Goal: Task Accomplishment & Management: Manage account settings

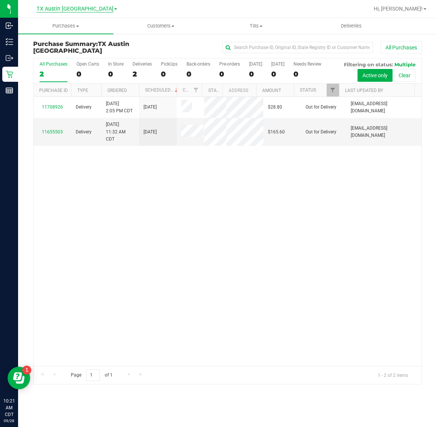
click at [87, 7] on span "TX Austin [GEOGRAPHIC_DATA]" at bounding box center [75, 9] width 77 height 7
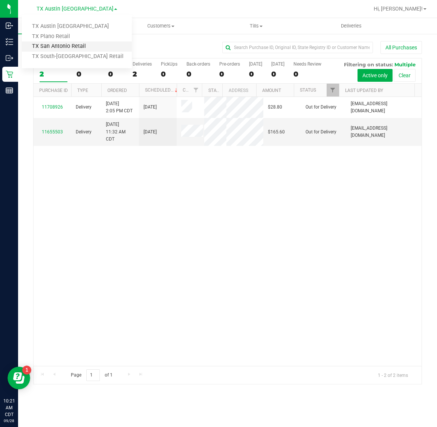
click at [73, 44] on link "TX San Antonio Retail" at bounding box center [77, 46] width 110 height 10
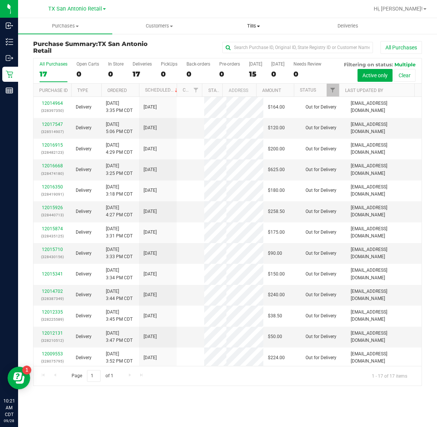
click at [250, 28] on span "Tills" at bounding box center [253, 26] width 93 height 7
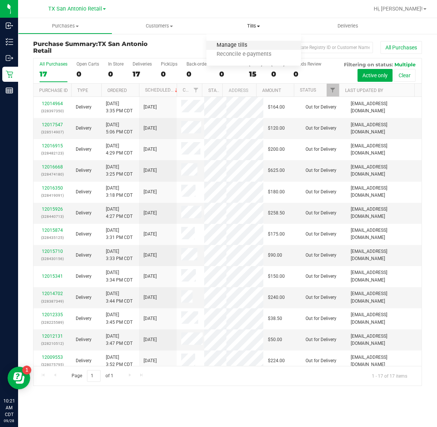
click at [250, 46] on span "Manage tills" at bounding box center [232, 45] width 51 height 6
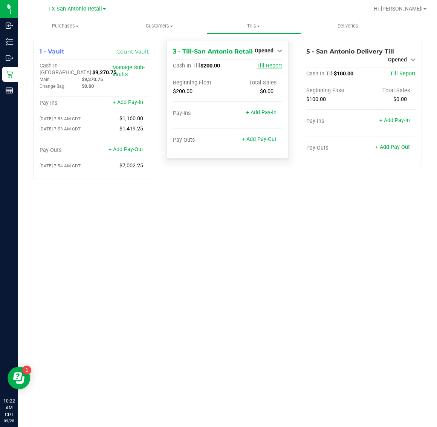
click at [274, 65] on span "Till Report" at bounding box center [270, 66] width 26 height 6
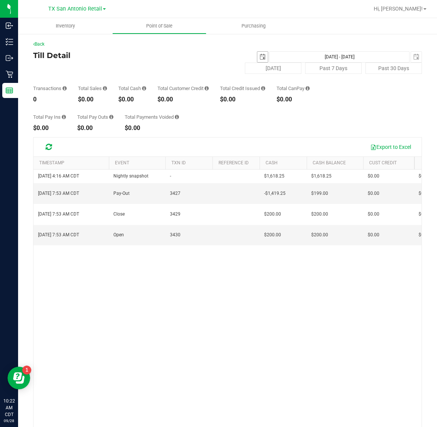
click at [260, 57] on span "select" at bounding box center [263, 57] width 6 height 6
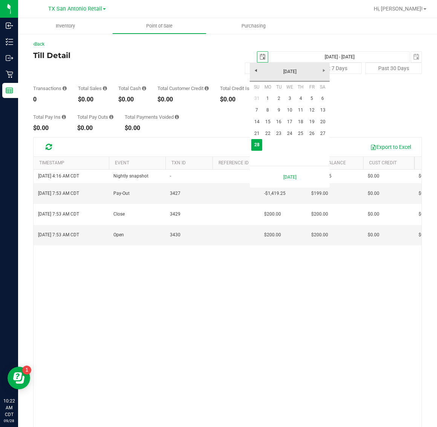
scroll to position [0, 19]
click at [282, 136] on link "26" at bounding box center [311, 134] width 11 height 12
type input "2025-09-26"
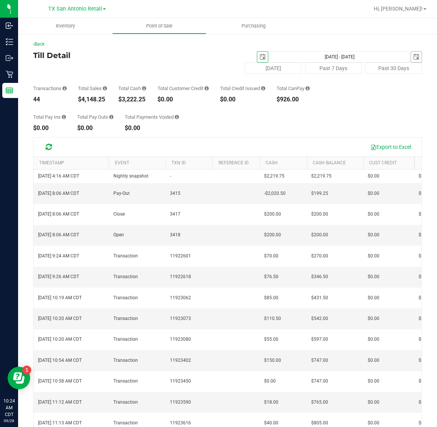
click at [282, 58] on span "select" at bounding box center [416, 57] width 6 height 6
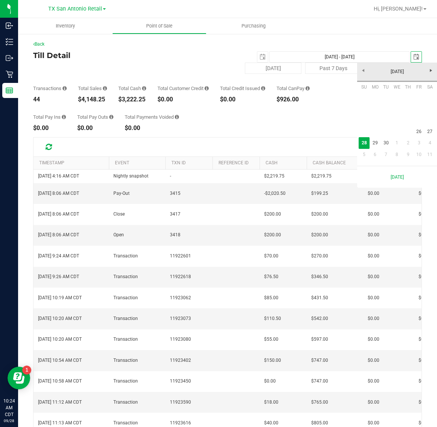
scroll to position [0, 19]
click at [282, 131] on link "26" at bounding box center [419, 132] width 11 height 12
type input "Sep 26, 2025 - Sep 26, 2025"
type input "2025-09-26"
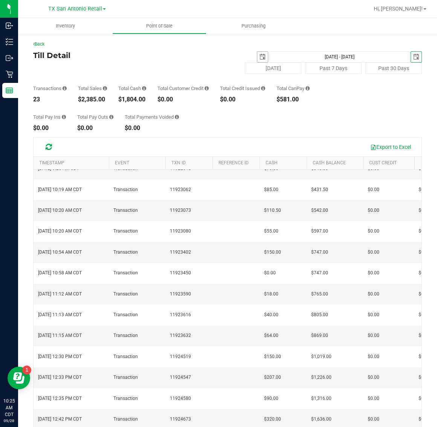
click at [260, 57] on span "select" at bounding box center [263, 57] width 6 height 6
click at [282, 55] on span "select" at bounding box center [416, 57] width 11 height 11
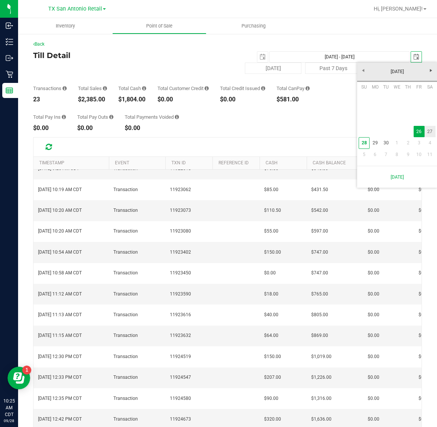
click at [282, 132] on link "27" at bounding box center [430, 132] width 11 height 12
type input "Sep 26, 2025 - Sep 27, 2025"
type input "2025-09-27"
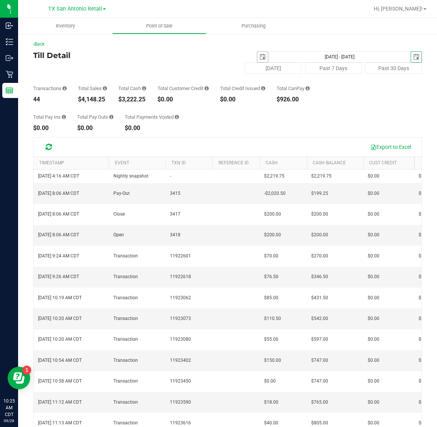
click at [260, 57] on span "select" at bounding box center [263, 57] width 6 height 6
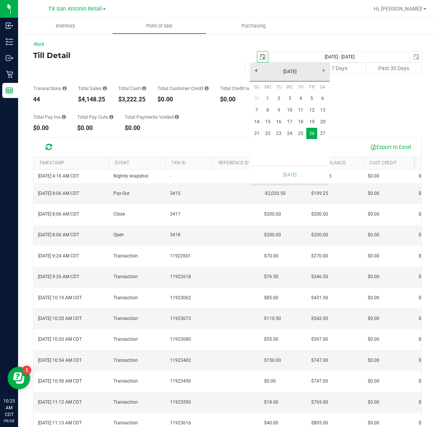
scroll to position [0, 19]
click at [282, 132] on link "27" at bounding box center [322, 134] width 11 height 12
type input "Sep 27, 2025 - Sep 27, 2025"
type input "2025-09-27"
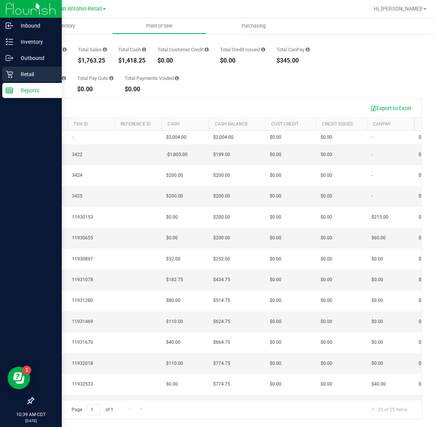
click at [19, 68] on div "Retail" at bounding box center [32, 74] width 60 height 15
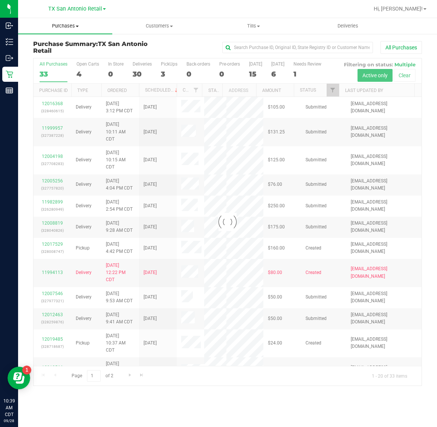
click at [63, 24] on span "Purchases" at bounding box center [65, 26] width 94 height 7
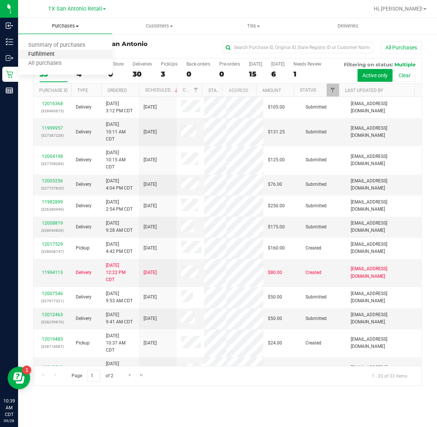
click at [63, 55] on span "Fulfillment" at bounding box center [41, 54] width 47 height 6
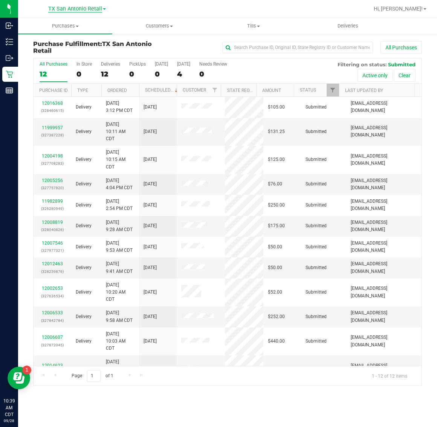
click at [59, 12] on span "TX San Antonio Retail" at bounding box center [75, 9] width 54 height 7
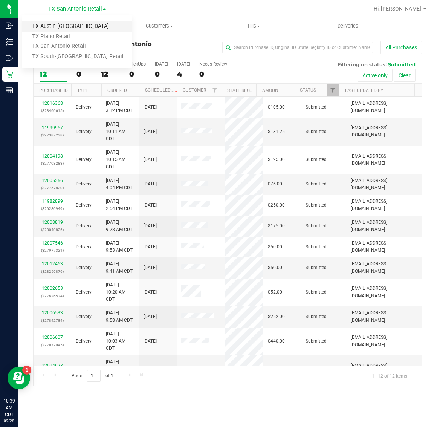
click at [65, 27] on link "TX Austin [GEOGRAPHIC_DATA]" at bounding box center [77, 26] width 110 height 10
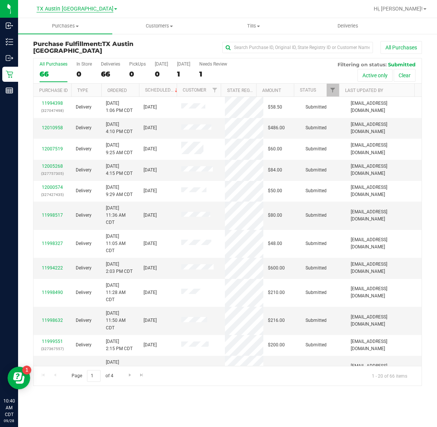
click at [66, 6] on span "TX Austin [GEOGRAPHIC_DATA]" at bounding box center [75, 9] width 77 height 7
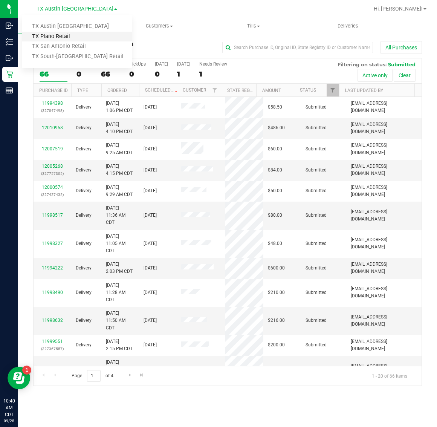
click at [70, 33] on link "TX Plano Retail" at bounding box center [77, 37] width 110 height 10
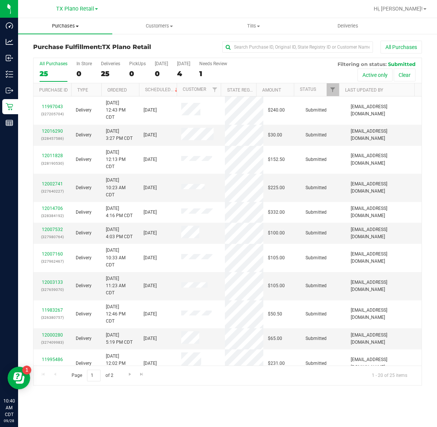
click at [67, 27] on span "Purchases" at bounding box center [65, 26] width 94 height 7
click at [64, 11] on span "TX Plano Retail" at bounding box center [75, 9] width 38 height 7
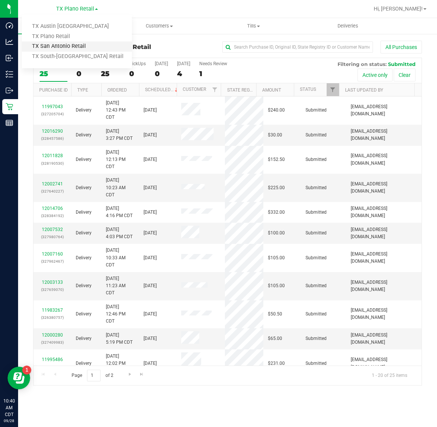
click at [64, 48] on link "TX San Antonio Retail" at bounding box center [77, 46] width 110 height 10
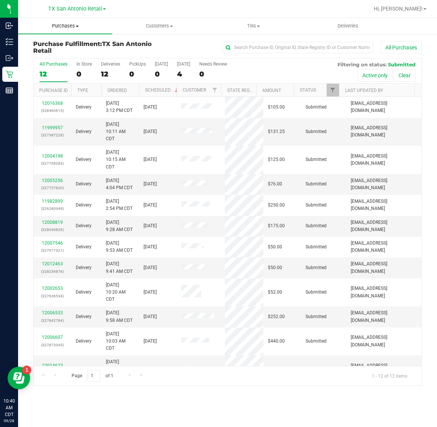
click at [63, 30] on uib-tab-heading "Purchases Summary of purchases Fulfillment All purchases" at bounding box center [65, 26] width 94 height 16
click at [68, 9] on span "TX San Antonio Retail" at bounding box center [75, 9] width 54 height 7
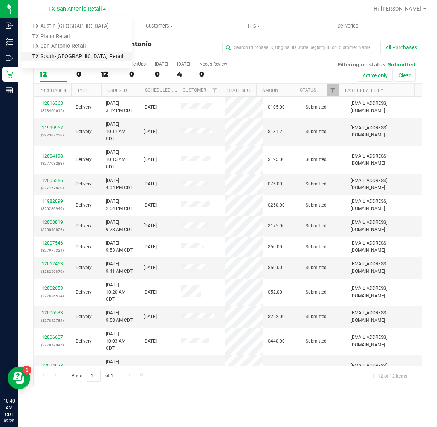
click at [67, 54] on link "TX South-[GEOGRAPHIC_DATA] Retail" at bounding box center [77, 57] width 110 height 10
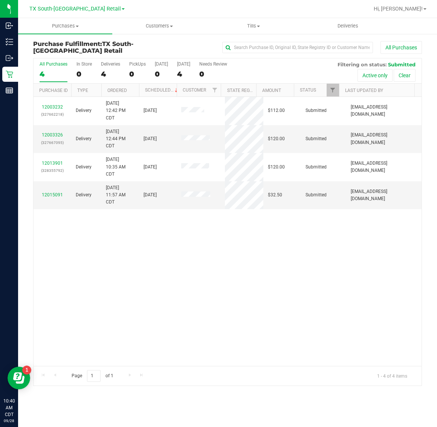
click at [66, 5] on link "TX South-[GEOGRAPHIC_DATA] Retail" at bounding box center [76, 8] width 95 height 7
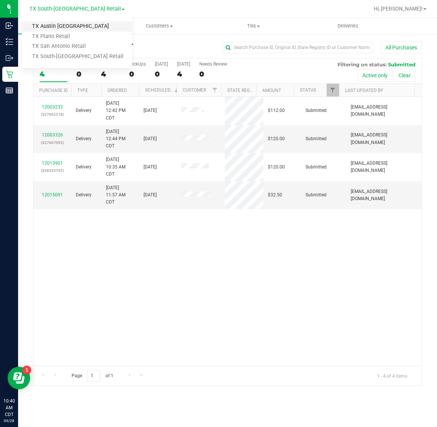
click at [64, 26] on link "TX Austin [GEOGRAPHIC_DATA]" at bounding box center [77, 26] width 110 height 10
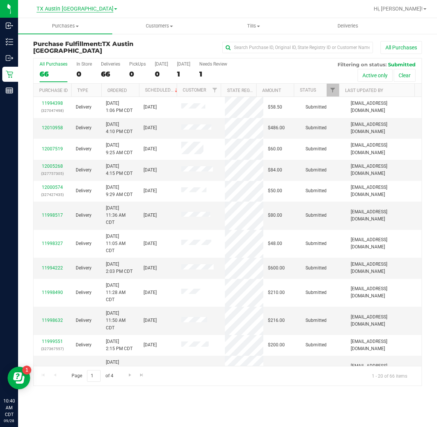
click at [64, 8] on span "TX Austin [GEOGRAPHIC_DATA]" at bounding box center [75, 9] width 77 height 7
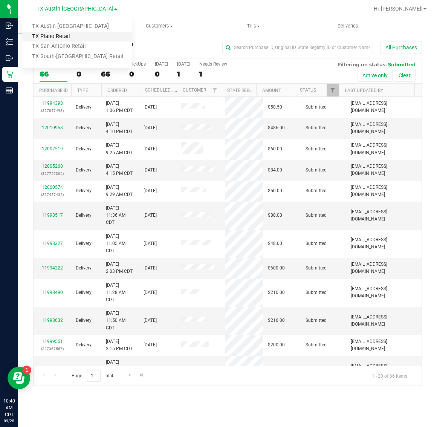
click at [66, 38] on link "TX Plano Retail" at bounding box center [77, 37] width 110 height 10
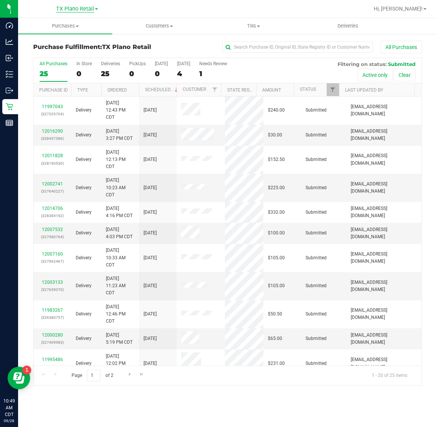
click at [76, 8] on span "TX Plano Retail" at bounding box center [75, 9] width 38 height 7
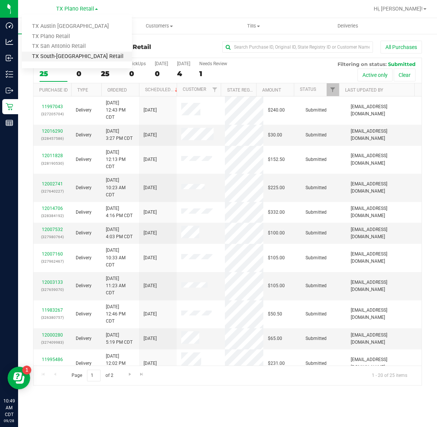
click at [70, 55] on link "TX South-[GEOGRAPHIC_DATA] Retail" at bounding box center [77, 57] width 110 height 10
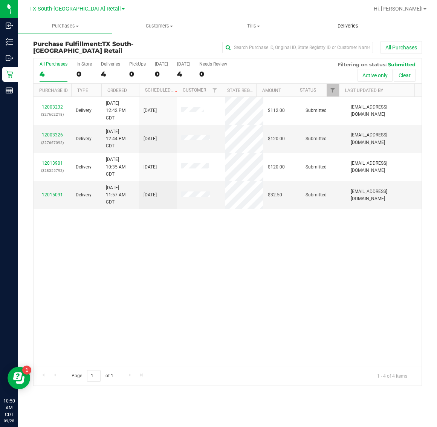
click at [282, 25] on span "Deliveries" at bounding box center [348, 26] width 41 height 7
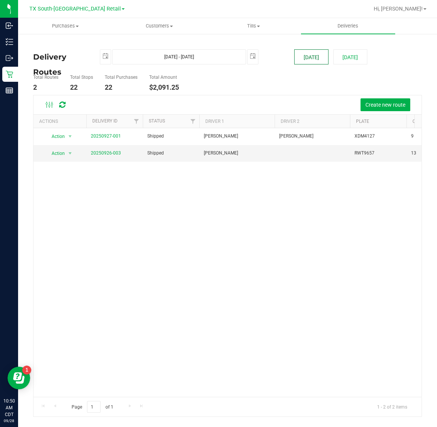
click at [282, 59] on button "[DATE]" at bounding box center [311, 56] width 34 height 15
type input "[DATE] - [DATE]"
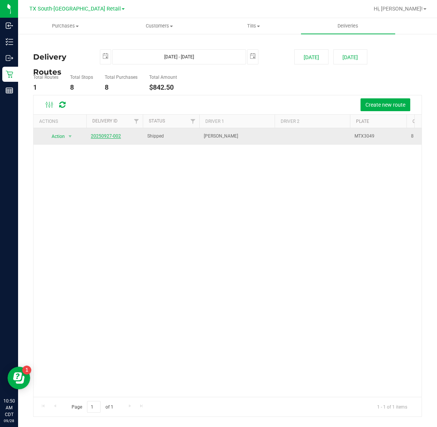
click at [98, 136] on link "20250927-002" at bounding box center [106, 135] width 30 height 5
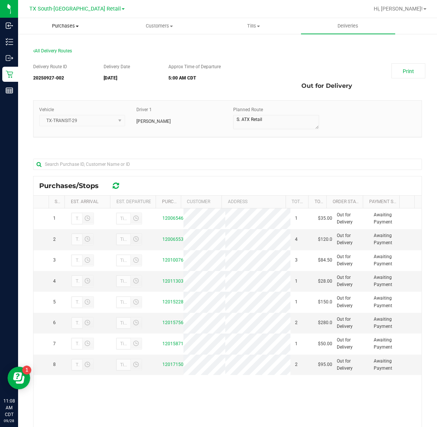
click at [65, 25] on span "Purchases" at bounding box center [64, 26] width 93 height 7
click at [64, 55] on li "Fulfillment" at bounding box center [65, 54] width 94 height 9
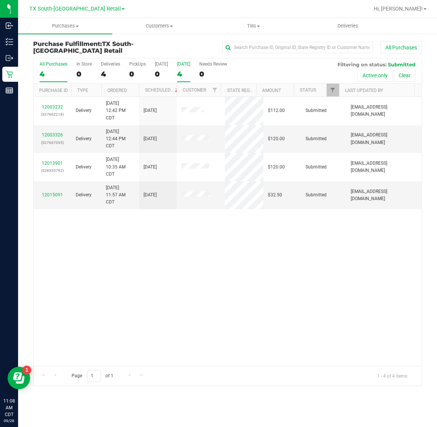
click at [182, 70] on div "4" at bounding box center [183, 74] width 13 height 9
click at [0, 0] on input "Tomorrow 4" at bounding box center [0, 0] width 0 height 0
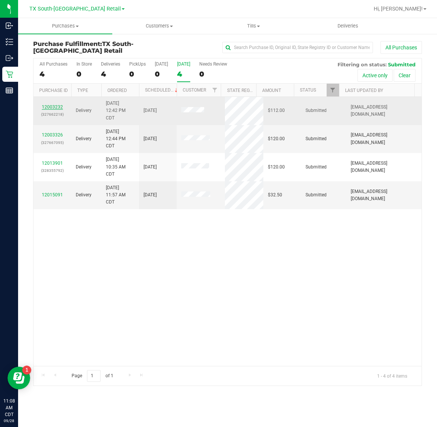
click at [53, 107] on link "12003232" at bounding box center [52, 106] width 21 height 5
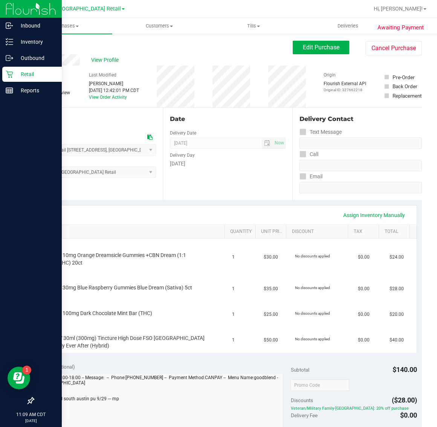
click at [21, 72] on p "Retail" at bounding box center [35, 74] width 45 height 9
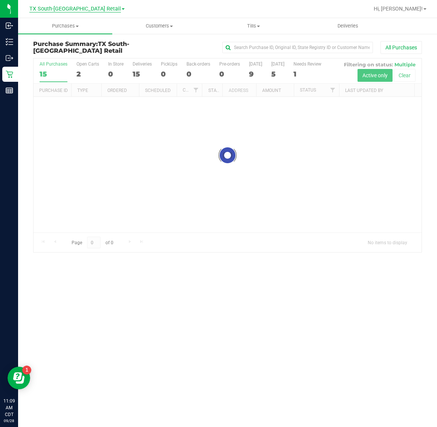
click at [63, 6] on span "TX South-[GEOGRAPHIC_DATA] Retail" at bounding box center [75, 9] width 92 height 7
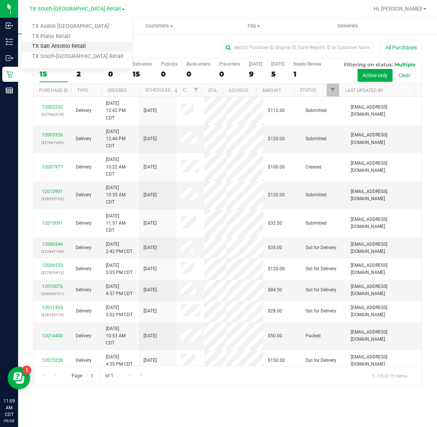
click at [69, 45] on link "TX San Antonio Retail" at bounding box center [77, 46] width 110 height 10
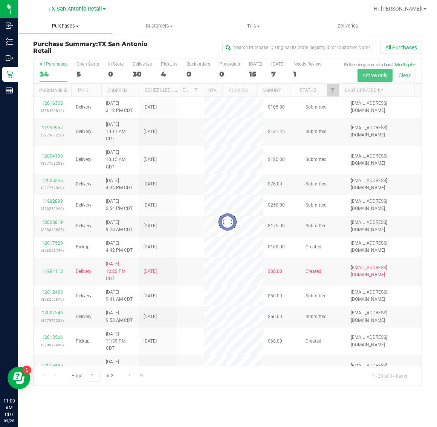
click at [63, 25] on span "Purchases" at bounding box center [65, 26] width 94 height 7
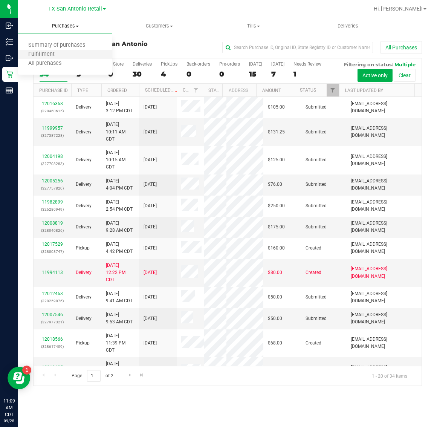
click at [66, 55] on li "Fulfillment" at bounding box center [65, 54] width 94 height 9
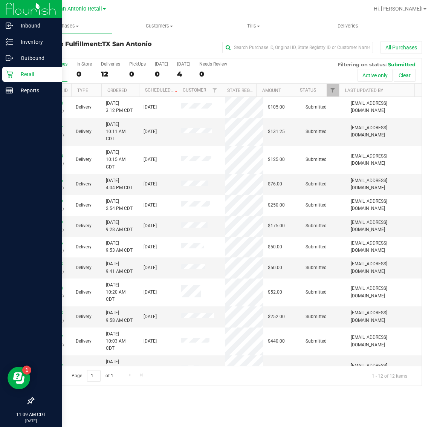
click at [33, 70] on p "Retail" at bounding box center [35, 74] width 45 height 9
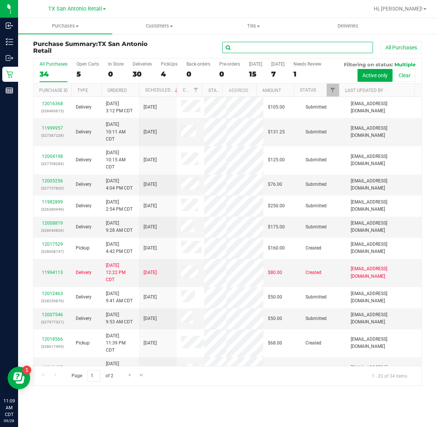
click at [282, 49] on input "text" at bounding box center [297, 47] width 151 height 11
click at [282, 89] on span "Filter" at bounding box center [333, 90] width 6 height 6
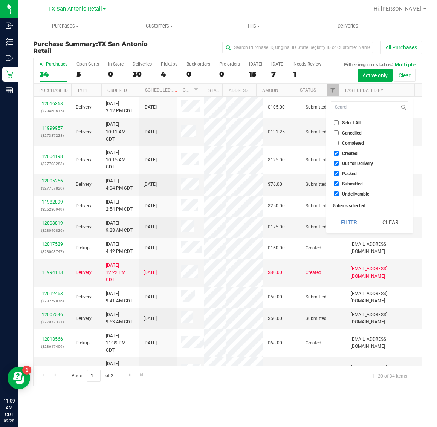
click at [282, 123] on span "Select All" at bounding box center [351, 123] width 18 height 5
click at [282, 123] on input "Select All" at bounding box center [336, 122] width 5 height 5
checkbox input "true"
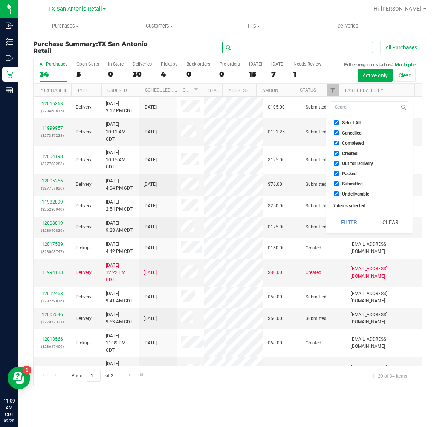
click at [282, 50] on input "text" at bounding box center [297, 47] width 151 height 11
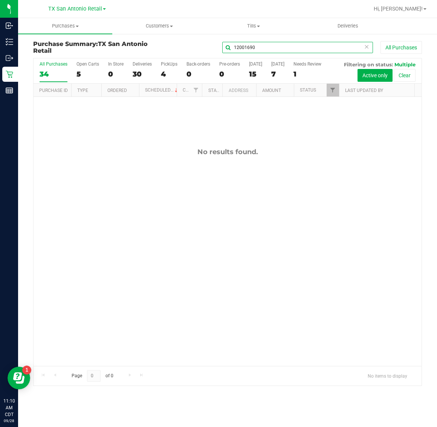
type input "12001690"
click at [50, 72] on div "34" at bounding box center [54, 74] width 28 height 9
click at [0, 0] on input "All Purchases 34" at bounding box center [0, 0] width 0 height 0
click at [282, 92] on span "Filter" at bounding box center [333, 90] width 6 height 6
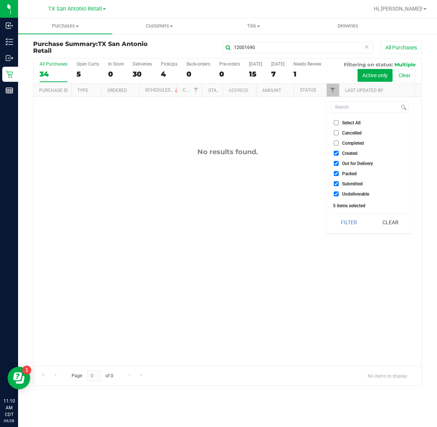
click at [282, 121] on span "Select All" at bounding box center [351, 123] width 18 height 5
click at [282, 121] on input "Select All" at bounding box center [336, 122] width 5 height 5
checkbox input "true"
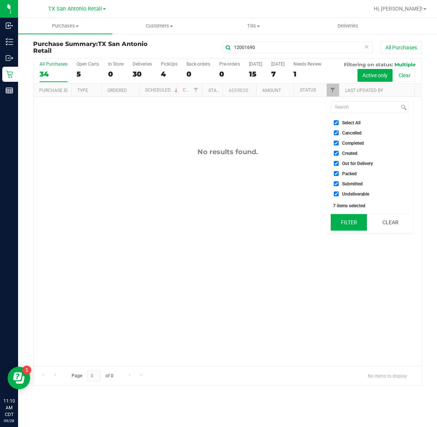
click at [282, 216] on button "Filter" at bounding box center [349, 222] width 36 height 17
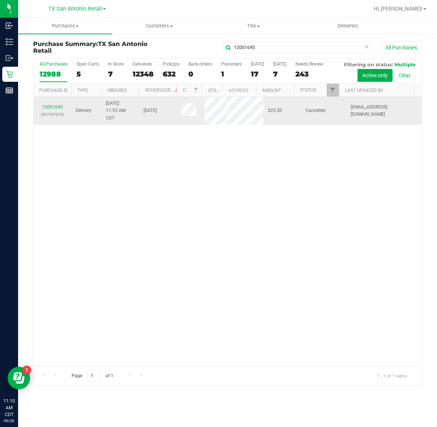
click at [186, 118] on span at bounding box center [188, 110] width 15 height 15
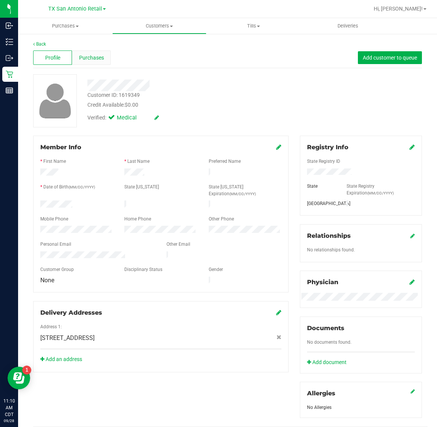
click at [94, 57] on span "Purchases" at bounding box center [91, 58] width 25 height 8
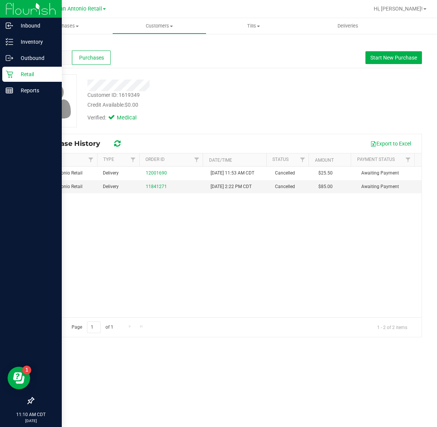
click at [17, 74] on p "Retail" at bounding box center [35, 74] width 45 height 9
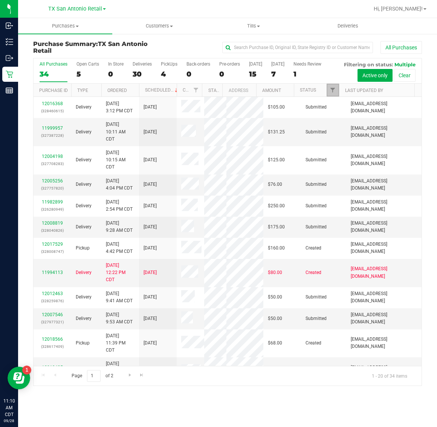
click at [282, 89] on link "Filter" at bounding box center [333, 90] width 12 height 13
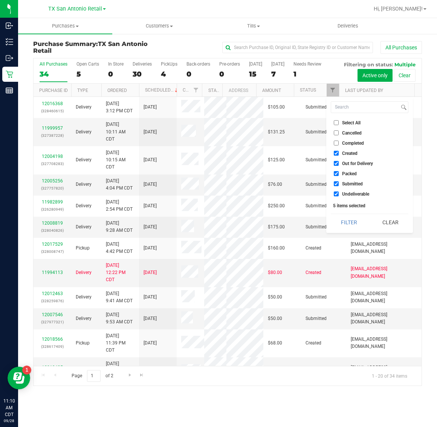
click at [282, 122] on span "Select All" at bounding box center [351, 123] width 18 height 5
click at [282, 122] on input "Select All" at bounding box center [336, 122] width 5 height 5
checkbox input "true"
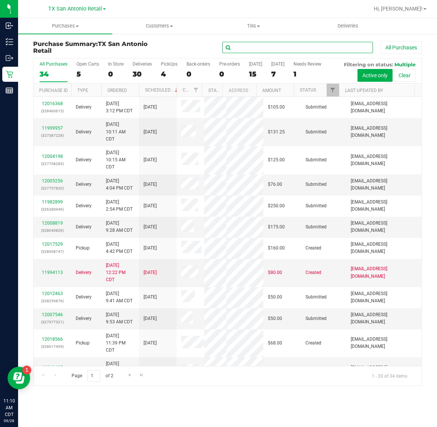
click at [282, 48] on input "text" at bounding box center [297, 47] width 151 height 11
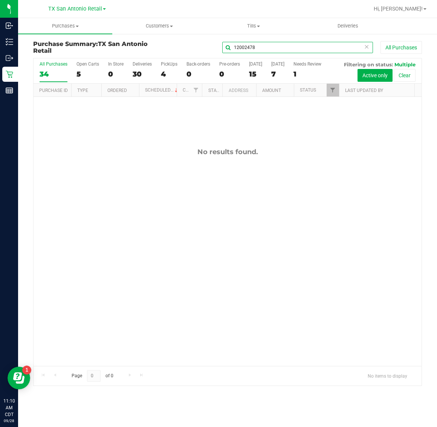
type input "12002478"
click at [41, 76] on div "34" at bounding box center [54, 74] width 28 height 9
click at [0, 0] on input "All Purchases 34" at bounding box center [0, 0] width 0 height 0
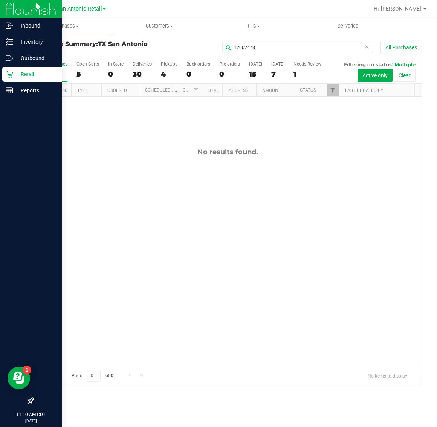
click at [14, 74] on p "Retail" at bounding box center [35, 74] width 45 height 9
click at [42, 74] on p "Retail" at bounding box center [35, 74] width 45 height 9
click at [25, 72] on p "Retail" at bounding box center [35, 74] width 45 height 9
click at [8, 72] on icon at bounding box center [9, 74] width 7 height 7
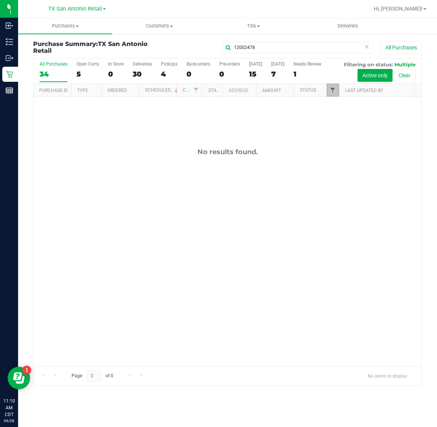
click at [282, 89] on span "Filter" at bounding box center [333, 90] width 6 height 6
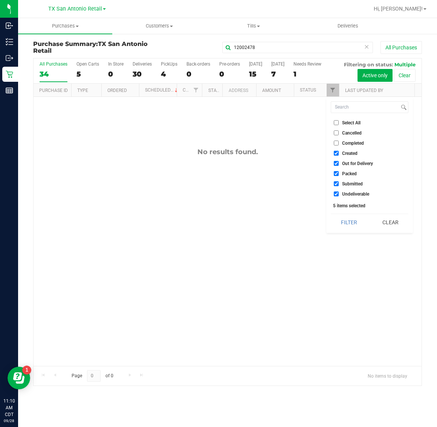
click at [282, 124] on span "Select All" at bounding box center [351, 123] width 18 height 5
click at [282, 124] on input "Select All" at bounding box center [336, 122] width 5 height 5
checkbox input "true"
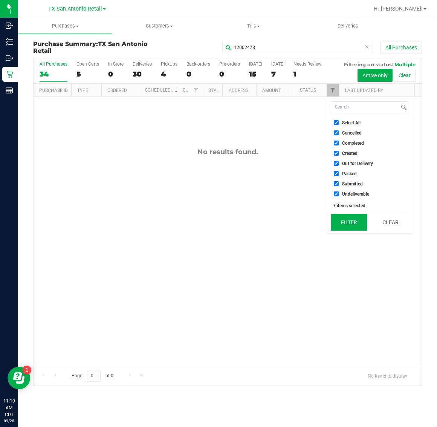
click at [282, 223] on button "Filter" at bounding box center [349, 222] width 36 height 17
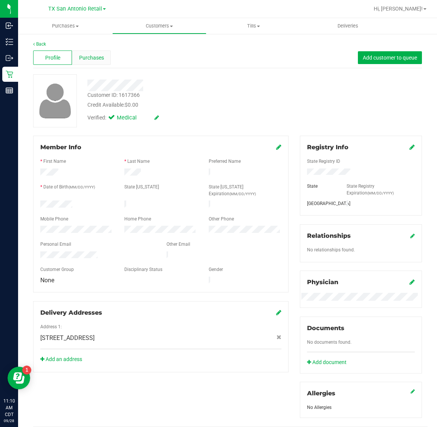
click at [103, 56] on span "Purchases" at bounding box center [91, 58] width 25 height 8
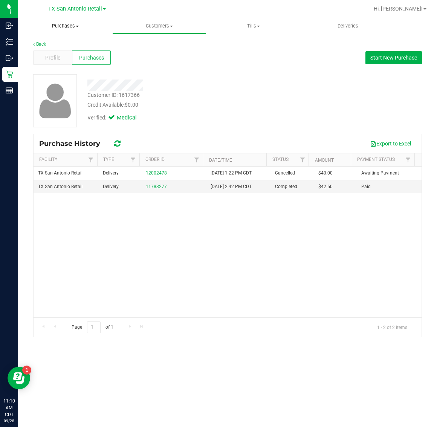
click at [57, 24] on span "Purchases" at bounding box center [65, 26] width 94 height 7
click at [62, 52] on span "Fulfillment" at bounding box center [41, 54] width 47 height 6
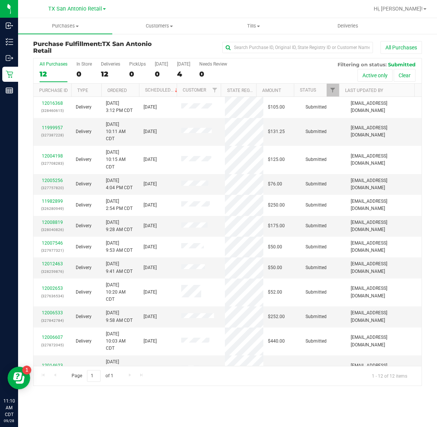
click at [54, 70] on div "12" at bounding box center [54, 74] width 28 height 9
click at [0, 0] on input "All Purchases 12" at bounding box center [0, 0] width 0 height 0
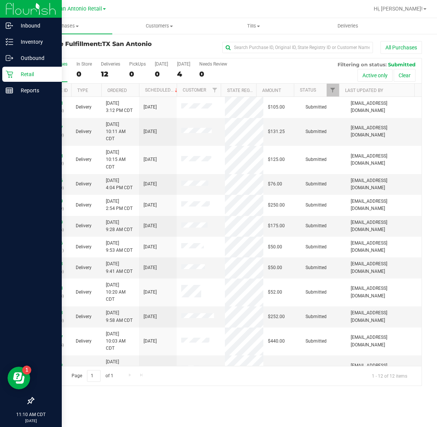
click at [8, 72] on icon at bounding box center [9, 74] width 7 height 7
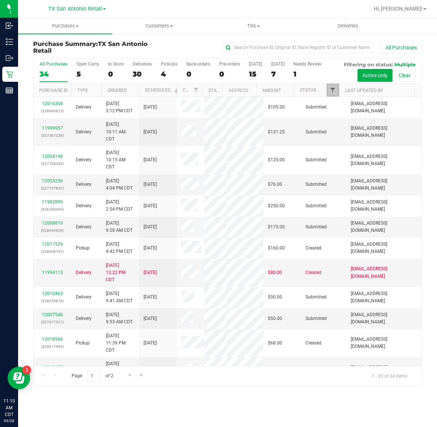
click at [282, 90] on span "Filter" at bounding box center [333, 90] width 6 height 6
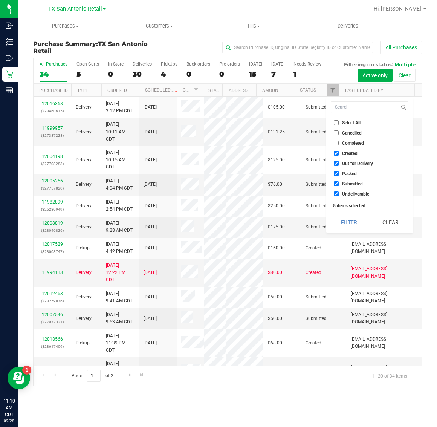
click at [282, 123] on span "Select All" at bounding box center [351, 123] width 18 height 5
click at [282, 123] on input "Select All" at bounding box center [336, 122] width 5 height 5
checkbox input "true"
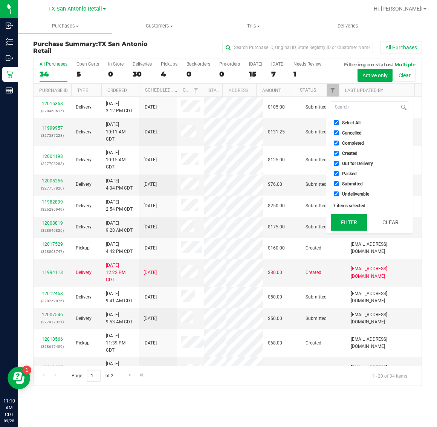
click at [282, 220] on button "Filter" at bounding box center [349, 222] width 36 height 17
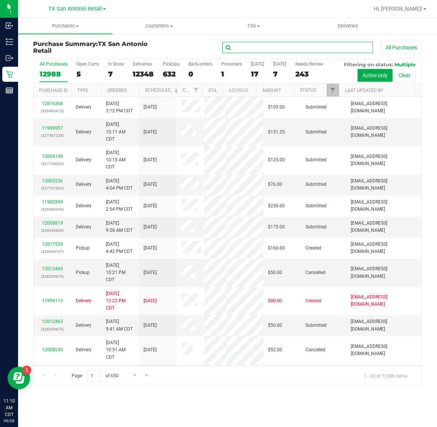
click at [282, 44] on input "text" at bounding box center [297, 47] width 151 height 11
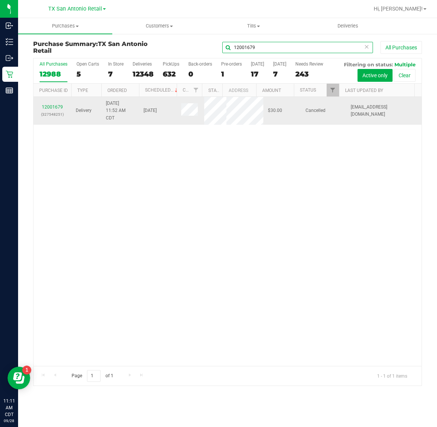
type input "12001679"
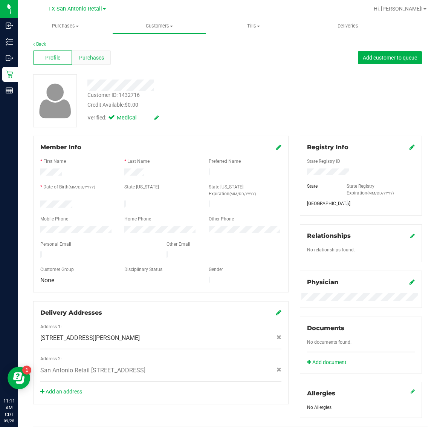
click at [93, 57] on span "Purchases" at bounding box center [91, 58] width 25 height 8
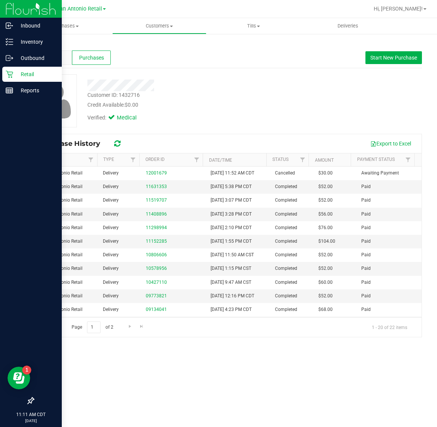
click at [24, 76] on p "Retail" at bounding box center [35, 74] width 45 height 9
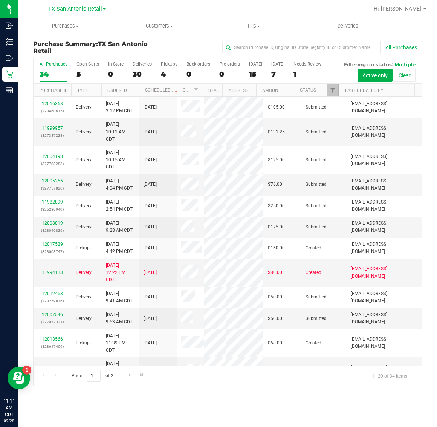
click at [282, 92] on link "Filter" at bounding box center [333, 90] width 12 height 13
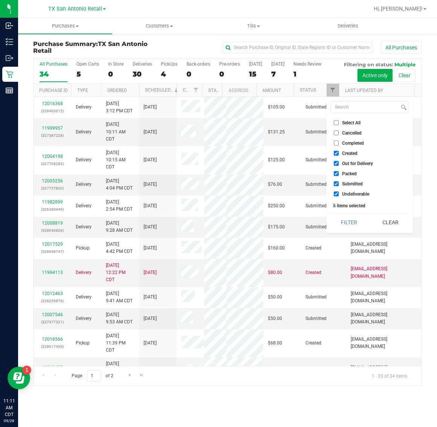
drag, startPoint x: 343, startPoint y: 121, endPoint x: 345, endPoint y: 125, distance: 4.1
click at [282, 122] on span "Select All" at bounding box center [351, 123] width 18 height 5
click at [282, 123] on span "Select All" at bounding box center [351, 123] width 18 height 5
click at [282, 123] on input "Select All" at bounding box center [336, 122] width 5 height 5
checkbox input "true"
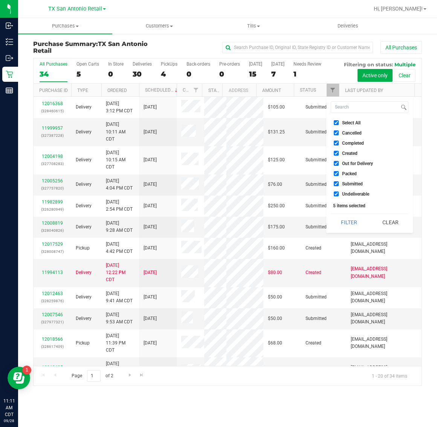
checkbox input "true"
click at [282, 222] on button "Filter" at bounding box center [349, 222] width 36 height 17
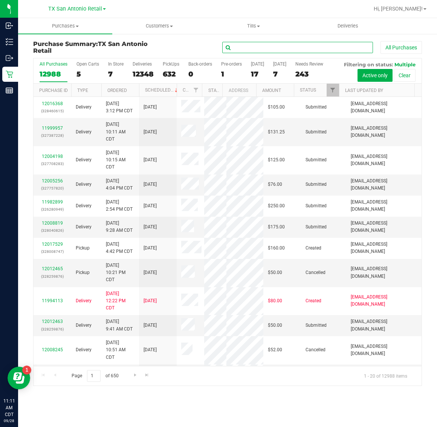
click at [282, 45] on input "text" at bounding box center [297, 47] width 151 height 11
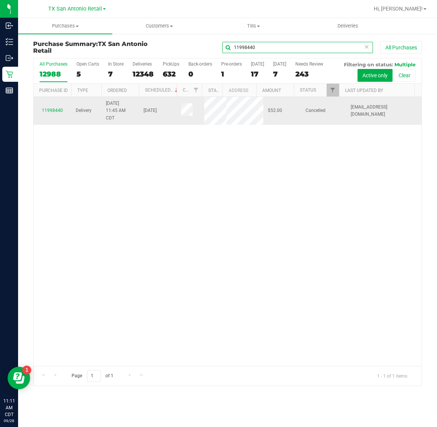
type input "11998440"
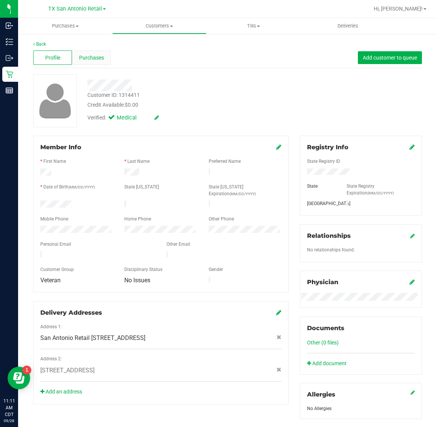
click at [95, 56] on span "Purchases" at bounding box center [91, 58] width 25 height 8
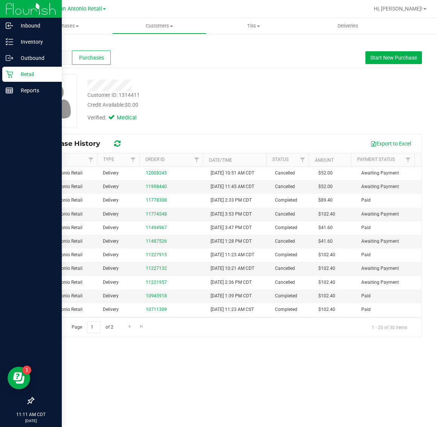
click at [32, 73] on p "Retail" at bounding box center [35, 74] width 45 height 9
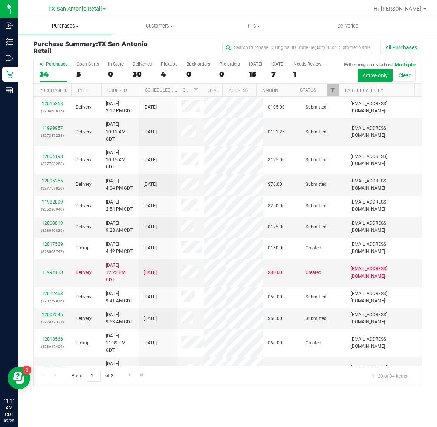
click at [66, 27] on span "Purchases" at bounding box center [65, 26] width 94 height 7
click at [69, 52] on li "Fulfillment" at bounding box center [65, 54] width 94 height 9
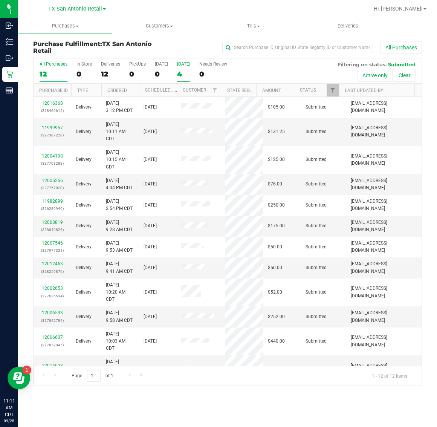
click at [179, 64] on div "[DATE]" at bounding box center [183, 63] width 13 height 5
click at [0, 0] on input "Tomorrow 4" at bounding box center [0, 0] width 0 height 0
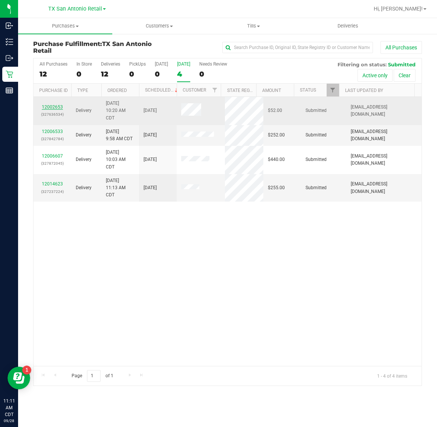
click at [55, 106] on link "12002653" at bounding box center [52, 106] width 21 height 5
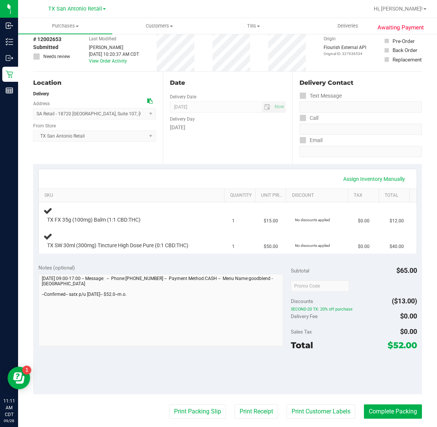
scroll to position [47, 0]
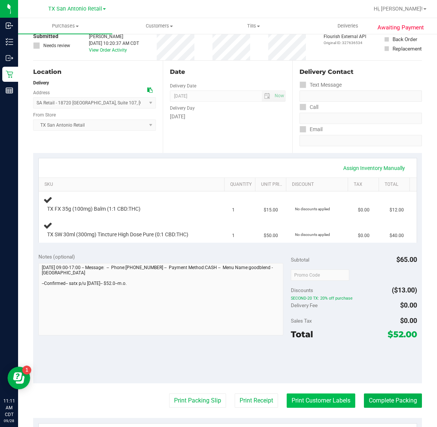
click at [282, 406] on button "Print Customer Labels" at bounding box center [321, 400] width 69 height 14
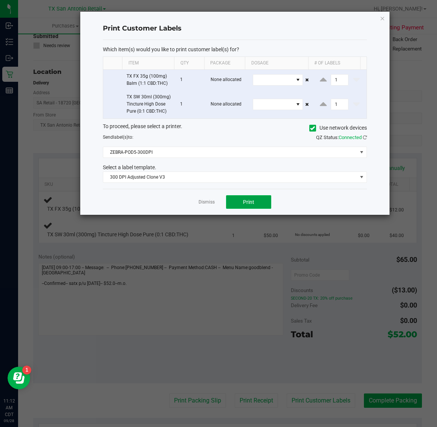
click at [257, 209] on button "Print" at bounding box center [248, 202] width 45 height 14
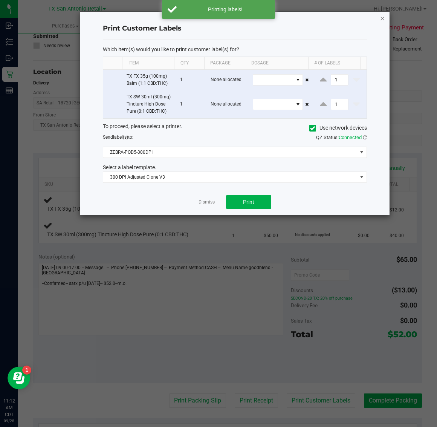
click at [282, 18] on icon "button" at bounding box center [382, 18] width 5 height 9
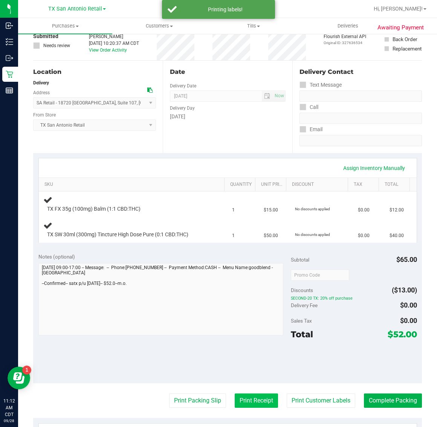
click at [242, 400] on button "Print Receipt" at bounding box center [256, 400] width 43 height 14
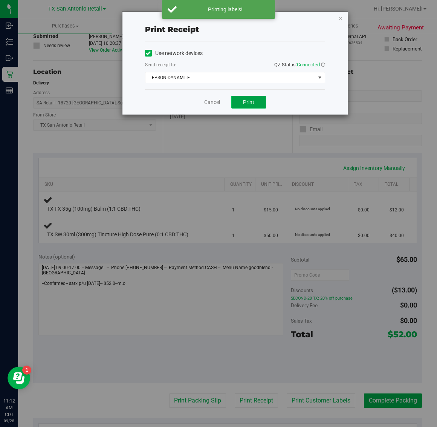
click at [242, 104] on button "Print" at bounding box center [248, 102] width 35 height 13
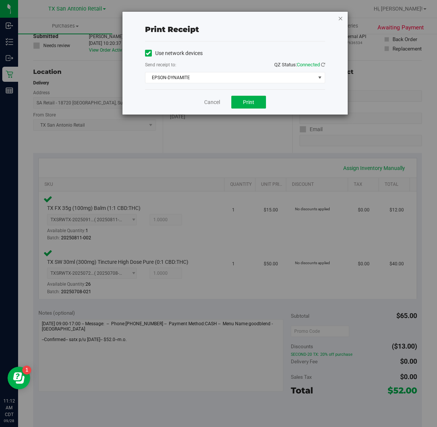
click at [282, 18] on icon "button" at bounding box center [340, 18] width 5 height 9
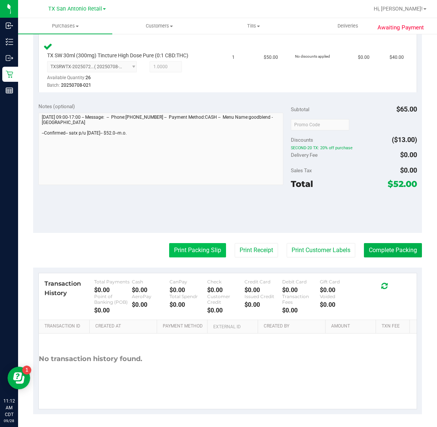
click at [196, 257] on button "Print Packing Slip" at bounding box center [197, 250] width 57 height 14
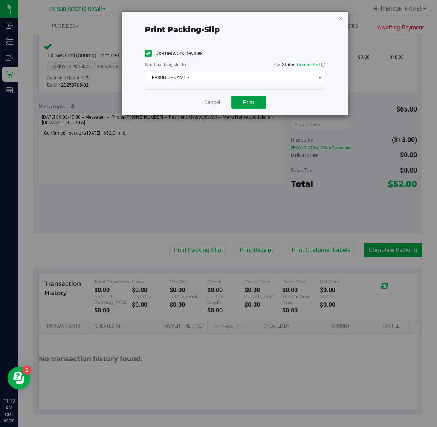
click at [248, 103] on span "Print" at bounding box center [248, 102] width 11 height 6
click at [282, 17] on icon "button" at bounding box center [340, 18] width 5 height 9
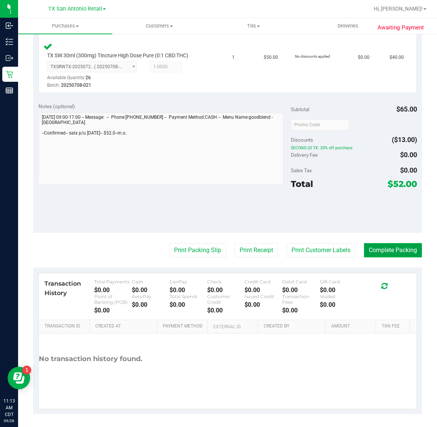
click at [282, 246] on button "Complete Packing" at bounding box center [393, 250] width 58 height 14
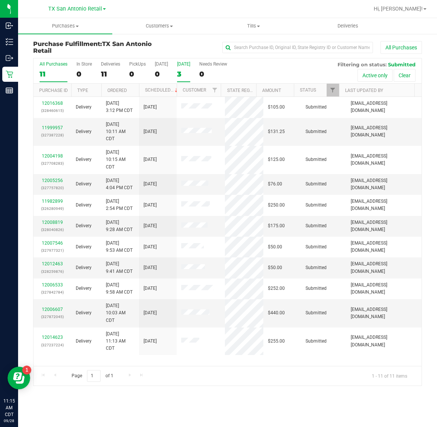
click at [186, 67] on label "Tomorrow 3" at bounding box center [183, 71] width 13 height 21
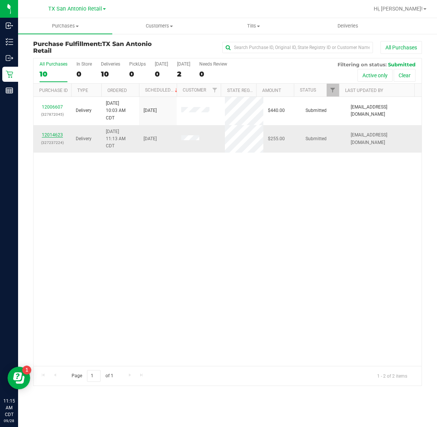
click at [54, 135] on link "12014623" at bounding box center [52, 134] width 21 height 5
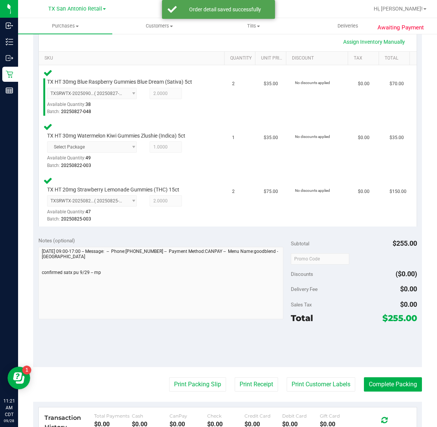
scroll to position [178, 0]
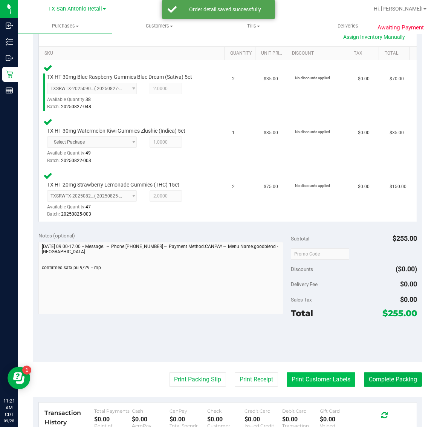
click at [282, 378] on button "Print Customer Labels" at bounding box center [321, 379] width 69 height 14
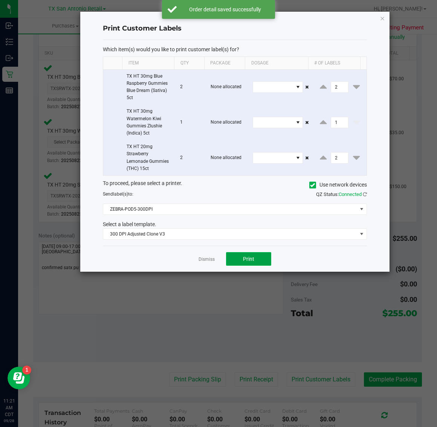
click at [256, 264] on button "Print" at bounding box center [248, 259] width 45 height 14
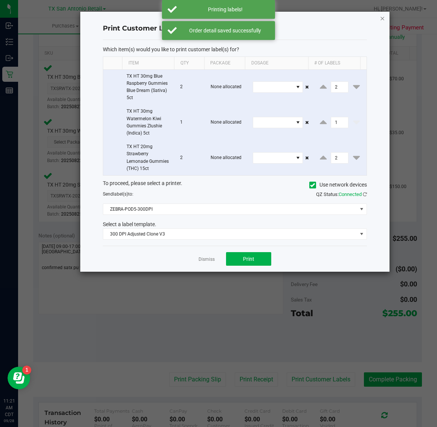
click at [282, 19] on icon "button" at bounding box center [382, 18] width 5 height 9
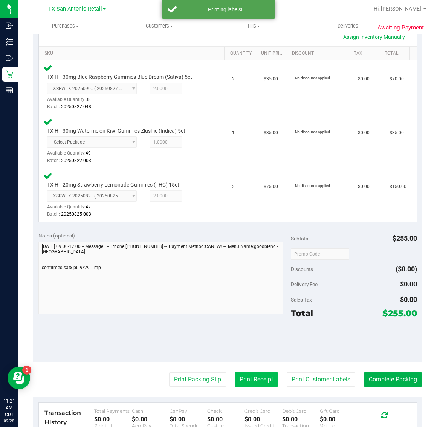
click at [251, 375] on button "Print Receipt" at bounding box center [256, 379] width 43 height 14
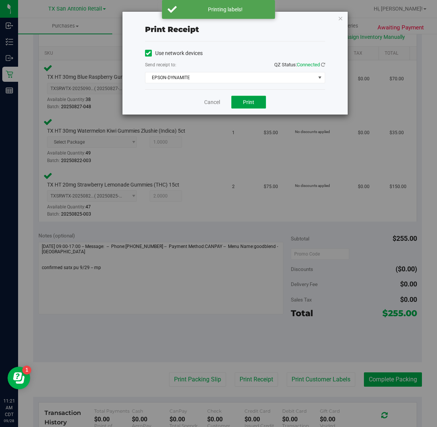
click at [258, 97] on button "Print" at bounding box center [248, 102] width 35 height 13
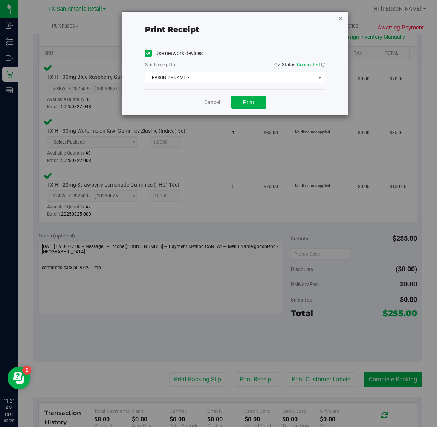
click at [282, 19] on icon "button" at bounding box center [340, 18] width 5 height 9
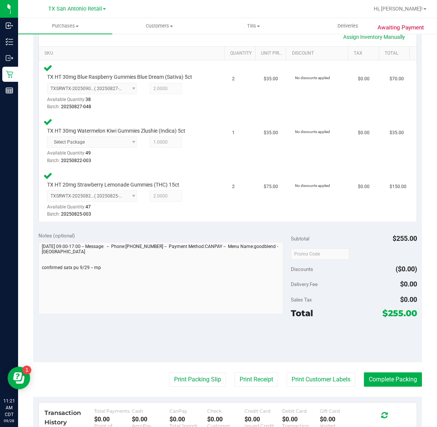
click at [203, 363] on purchase-details "Back Edit Purchase Cancel Purchase View Profile # 12014623 Submitted Needs revi…" at bounding box center [227, 202] width 389 height 681
click at [193, 380] on button "Print Packing Slip" at bounding box center [197, 379] width 57 height 14
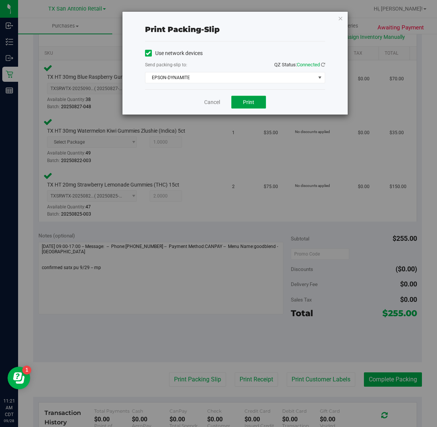
click at [250, 100] on span "Print" at bounding box center [248, 102] width 11 height 6
click at [282, 18] on icon "button" at bounding box center [340, 18] width 5 height 9
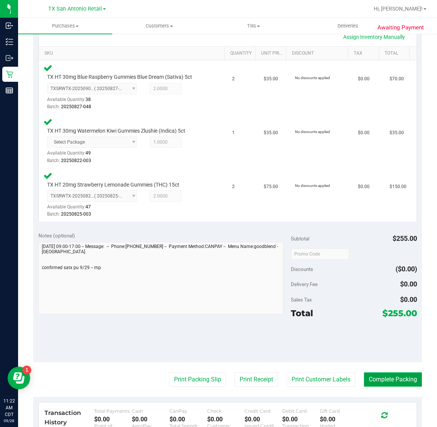
click at [282, 377] on button "Complete Packing" at bounding box center [393, 379] width 58 height 14
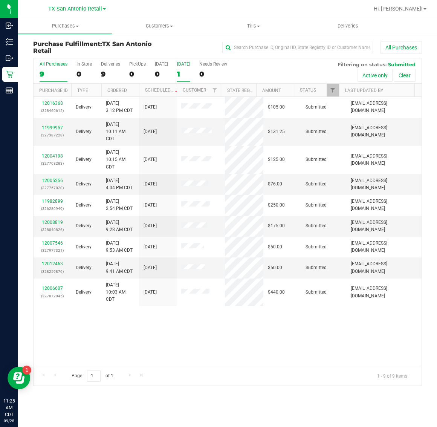
click at [184, 74] on div "1" at bounding box center [183, 74] width 13 height 9
click at [0, 0] on input "Tomorrow 1" at bounding box center [0, 0] width 0 height 0
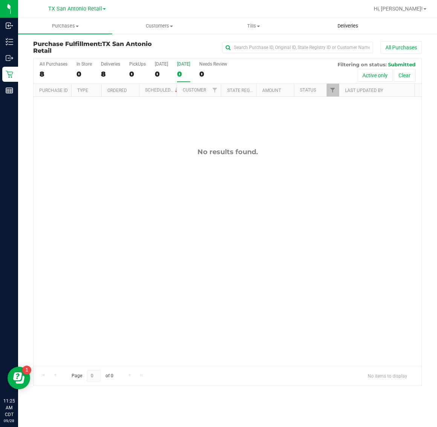
click at [282, 26] on span "Deliveries" at bounding box center [348, 26] width 41 height 7
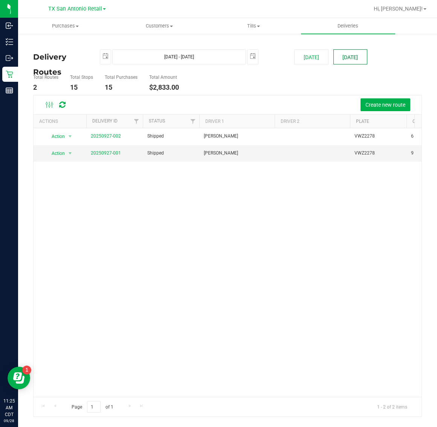
click at [282, 55] on button "[DATE]" at bounding box center [351, 56] width 34 height 15
type input "[DATE] - [DATE]"
type input "[DATE]"
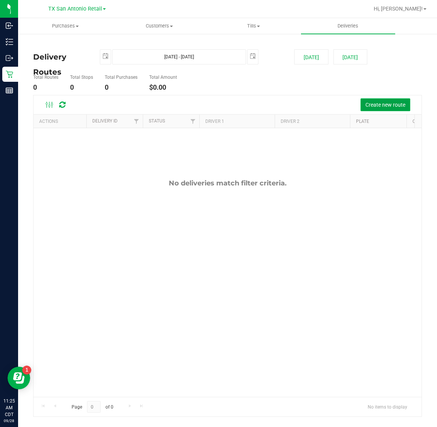
click at [282, 104] on span "Create new route" at bounding box center [386, 105] width 40 height 6
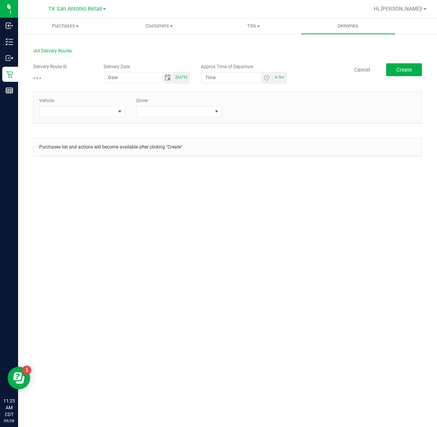
click at [169, 77] on span "Toggle calendar" at bounding box center [168, 78] width 6 height 6
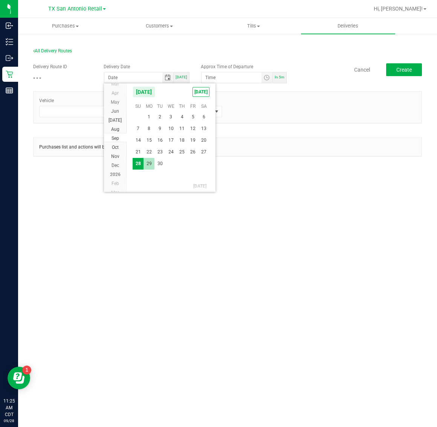
click at [149, 161] on span "29" at bounding box center [149, 164] width 11 height 12
type input "[DATE]"
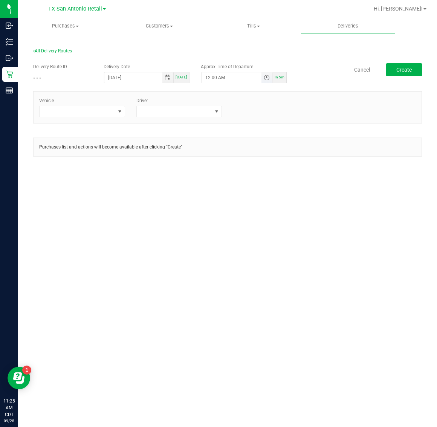
click at [269, 76] on span "Toggle time list" at bounding box center [267, 78] width 6 height 6
click at [214, 165] on li "5" at bounding box center [217, 162] width 18 height 10
click at [261, 164] on span "AM" at bounding box center [264, 161] width 7 height 5
click at [255, 222] on button "Set" at bounding box center [256, 224] width 28 height 17
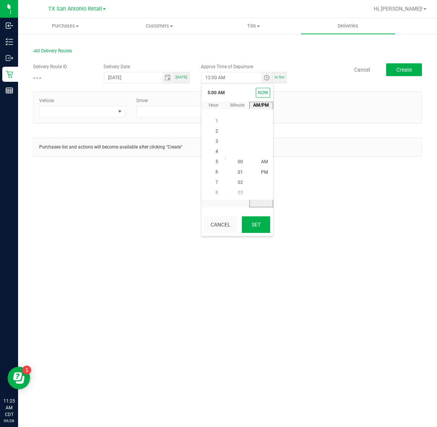
type input "5:00 AM"
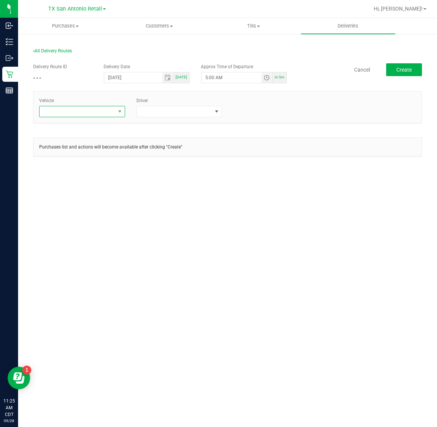
click at [106, 115] on span at bounding box center [78, 111] width 76 height 11
click at [178, 114] on span at bounding box center [175, 111] width 76 height 11
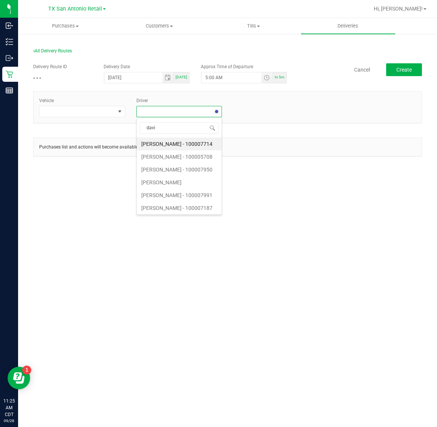
type input "david"
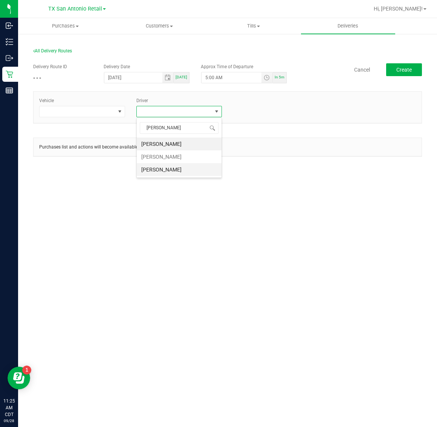
click at [196, 170] on li "David Kurimski" at bounding box center [179, 169] width 85 height 13
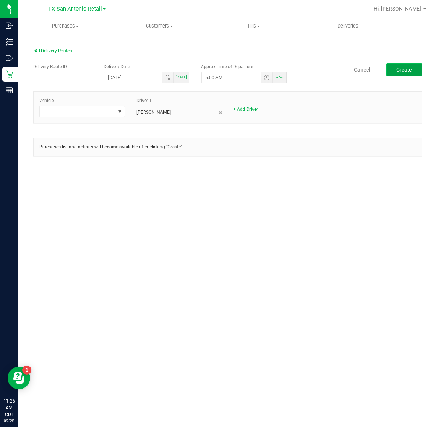
click at [282, 71] on span "Create" at bounding box center [404, 70] width 15 height 6
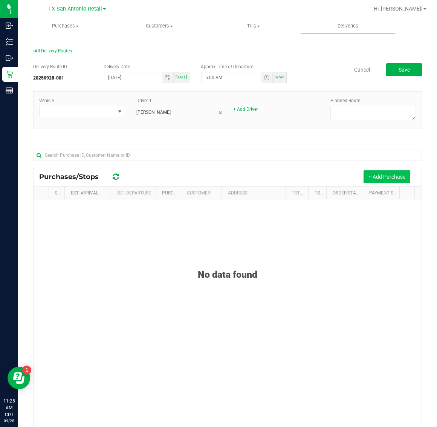
click at [282, 173] on button "+ Add Purchase" at bounding box center [387, 176] width 47 height 13
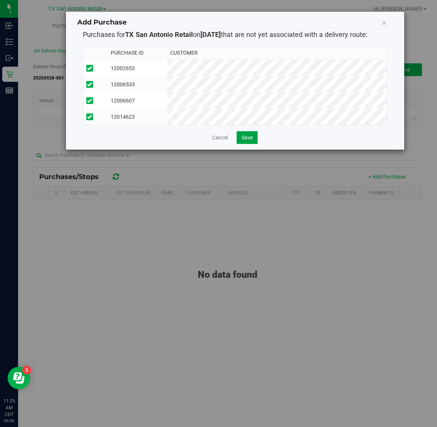
click at [253, 141] on span "Save" at bounding box center [247, 138] width 11 height 6
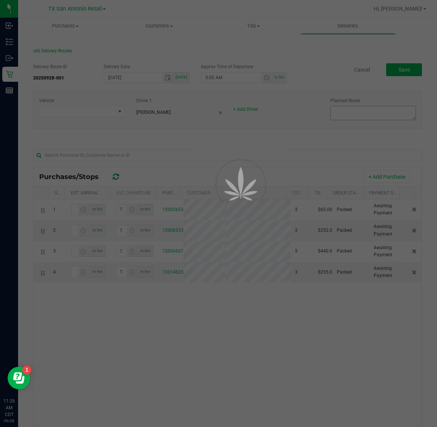
click at [282, 112] on div at bounding box center [218, 213] width 437 height 427
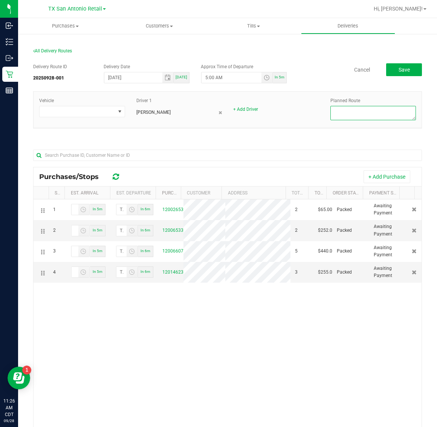
click at [282, 112] on textarea at bounding box center [374, 113] width 86 height 14
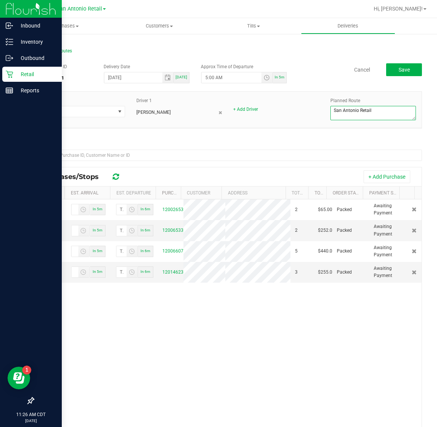
type textarea "San Antonio Retail"
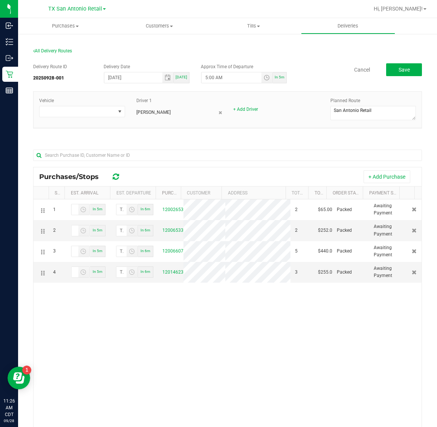
click at [282, 63] on div "Delivery Route ID 20250928-001 Delivery Date 09/29/2025 Today Approx Time of De…" at bounding box center [227, 276] width 389 height 436
click at [282, 67] on span "Save" at bounding box center [404, 70] width 11 height 6
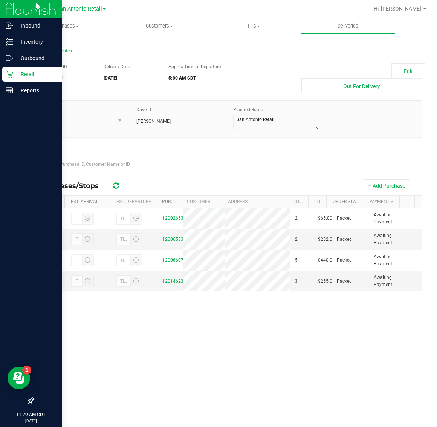
drag, startPoint x: 14, startPoint y: 73, endPoint x: 20, endPoint y: 75, distance: 6.2
click at [14, 73] on p "Retail" at bounding box center [35, 74] width 45 height 9
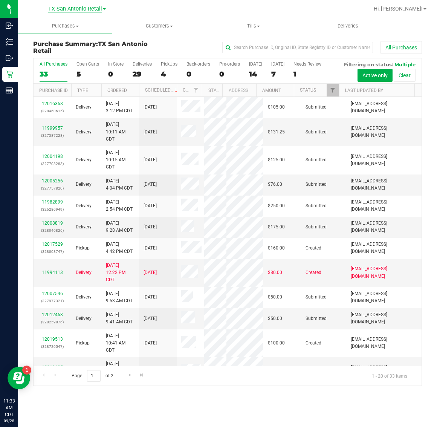
click at [77, 7] on span "TX San Antonio Retail" at bounding box center [75, 9] width 54 height 7
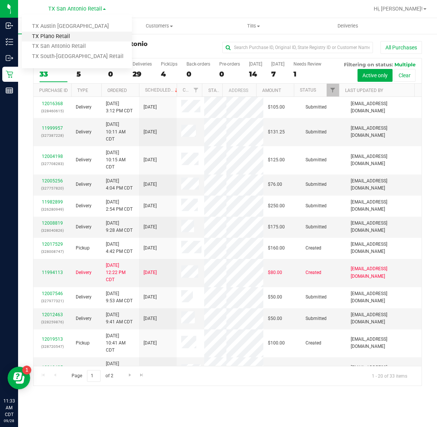
click at [72, 33] on link "TX Plano Retail" at bounding box center [77, 37] width 110 height 10
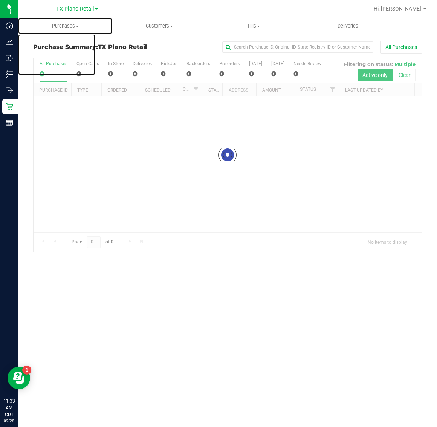
click at [69, 26] on span "Purchases" at bounding box center [65, 26] width 94 height 7
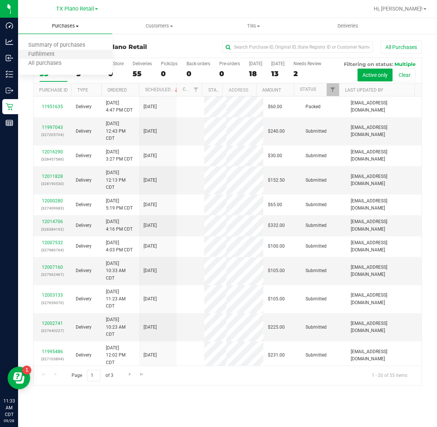
click at [68, 55] on li "Fulfillment" at bounding box center [65, 54] width 94 height 9
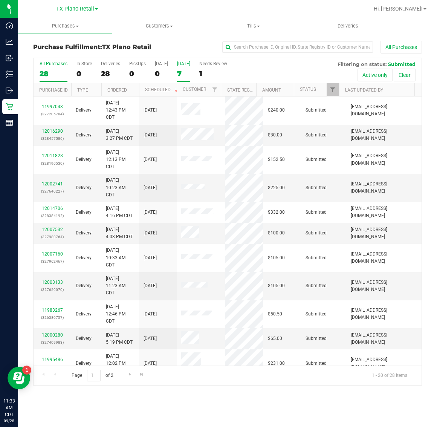
click at [183, 70] on div "7" at bounding box center [183, 73] width 13 height 9
click at [0, 0] on input "[DATE] 7" at bounding box center [0, 0] width 0 height 0
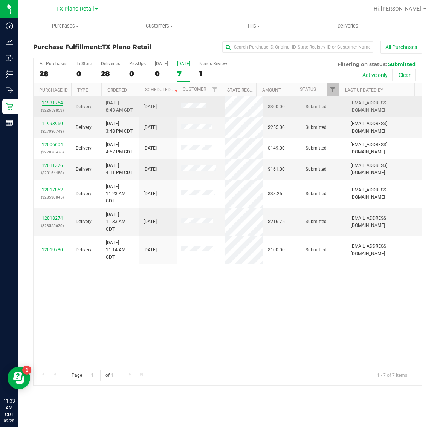
click at [51, 104] on link "11931754" at bounding box center [52, 102] width 21 height 5
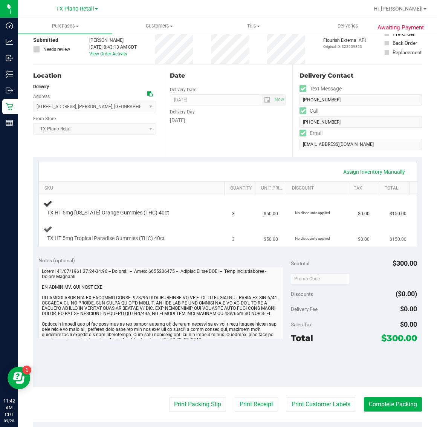
scroll to position [47, 0]
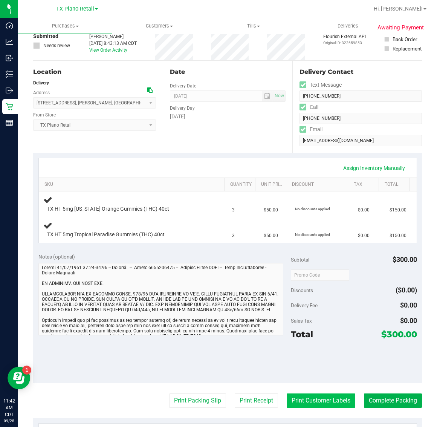
click at [282, 398] on button "Print Customer Labels" at bounding box center [321, 400] width 69 height 14
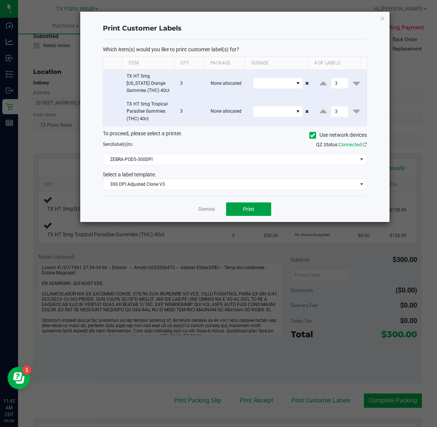
click at [249, 210] on span "Print" at bounding box center [248, 209] width 11 height 6
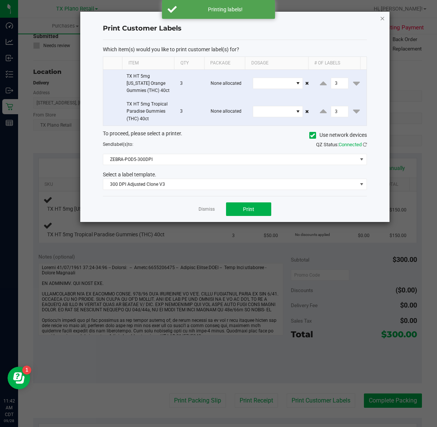
click at [282, 14] on icon "button" at bounding box center [382, 18] width 5 height 9
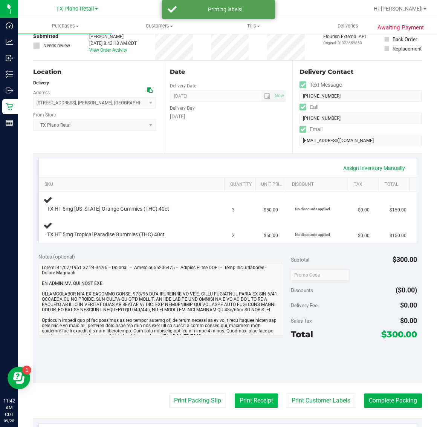
click at [246, 403] on button "Print Receipt" at bounding box center [256, 400] width 43 height 14
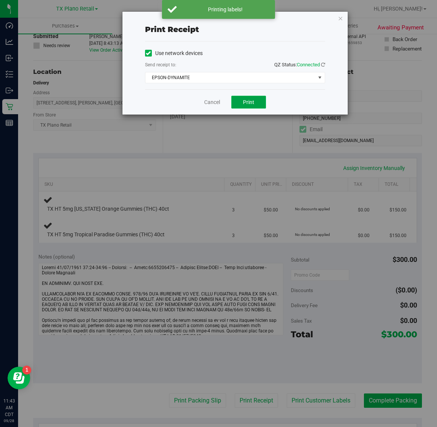
click at [245, 105] on span "Print" at bounding box center [248, 102] width 11 height 6
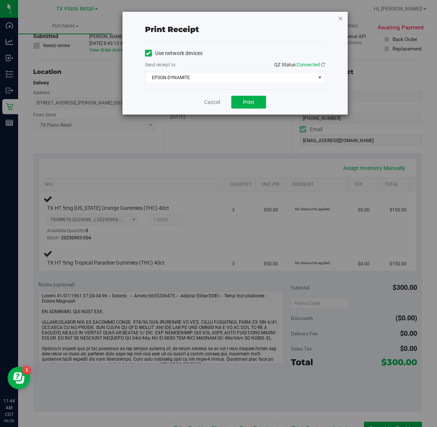
click at [282, 19] on icon "button" at bounding box center [340, 18] width 5 height 9
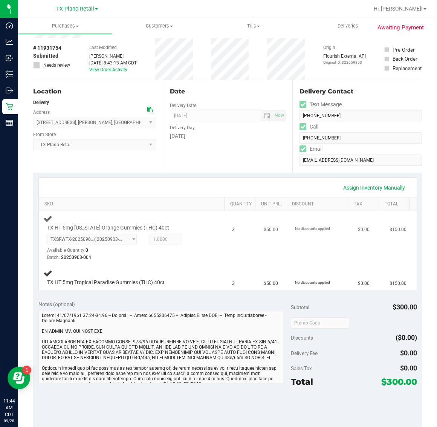
scroll to position [0, 0]
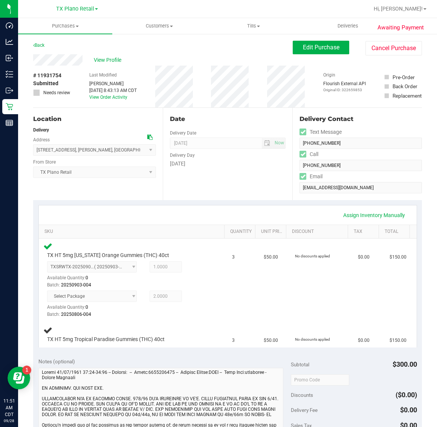
click at [109, 193] on div "Location Delivery Address 1208 Wedgewood Dr , Forney , TX 75126 Select address …" at bounding box center [98, 154] width 130 height 92
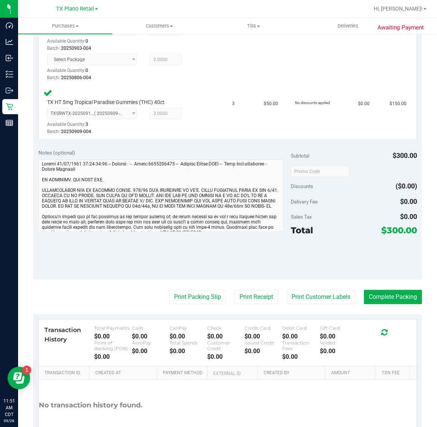
scroll to position [253, 0]
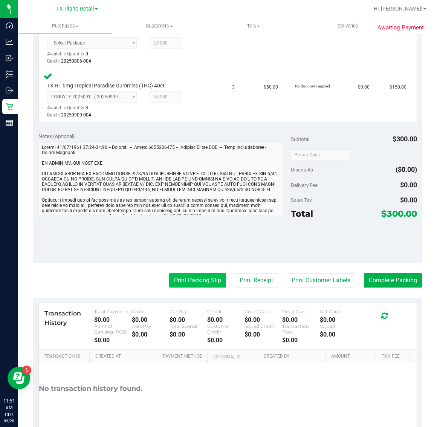
click at [189, 278] on button "Print Packing Slip" at bounding box center [197, 280] width 57 height 14
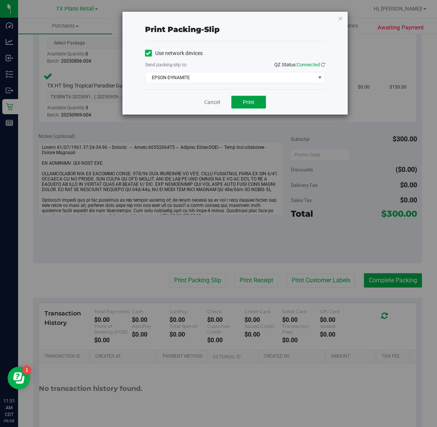
click at [245, 105] on span "Print" at bounding box center [248, 102] width 11 height 6
click at [282, 21] on icon "button" at bounding box center [340, 18] width 5 height 9
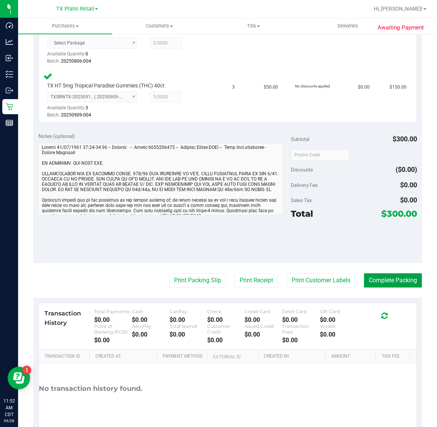
click at [282, 283] on button "Complete Packing" at bounding box center [393, 280] width 58 height 14
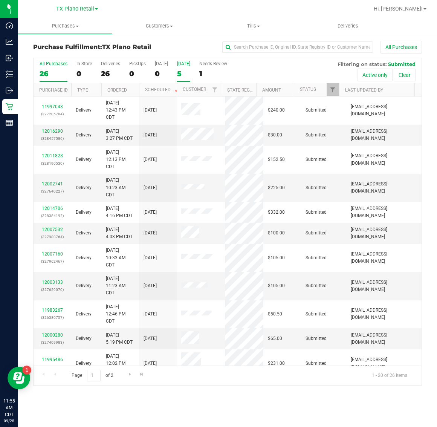
click at [188, 69] on label "Tomorrow 5" at bounding box center [183, 71] width 13 height 21
click at [0, 0] on input "Tomorrow 5" at bounding box center [0, 0] width 0 height 0
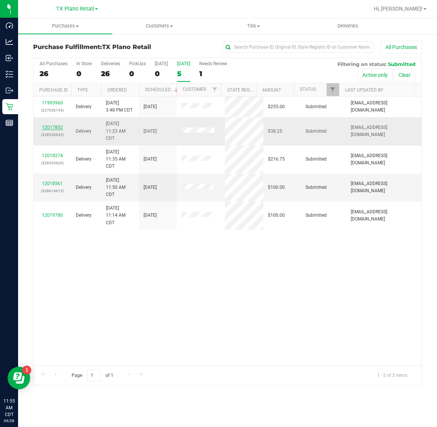
click at [55, 129] on link "12017852" at bounding box center [52, 127] width 21 height 5
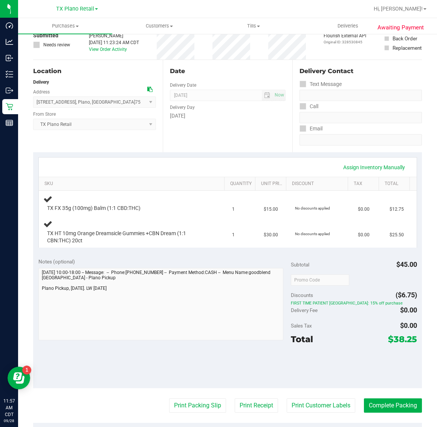
scroll to position [94, 0]
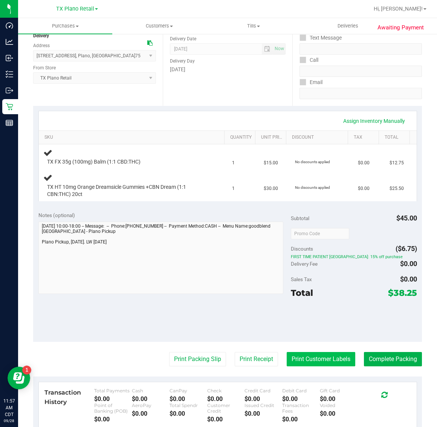
click at [282, 362] on button "Print Customer Labels" at bounding box center [321, 359] width 69 height 14
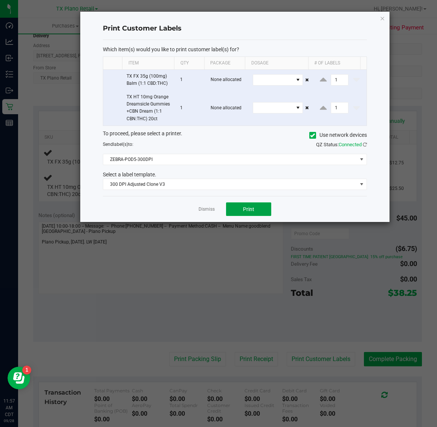
click at [247, 212] on span "Print" at bounding box center [248, 209] width 11 height 6
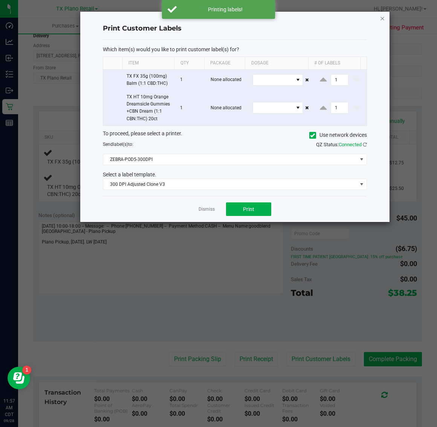
click at [282, 18] on icon "button" at bounding box center [382, 18] width 5 height 9
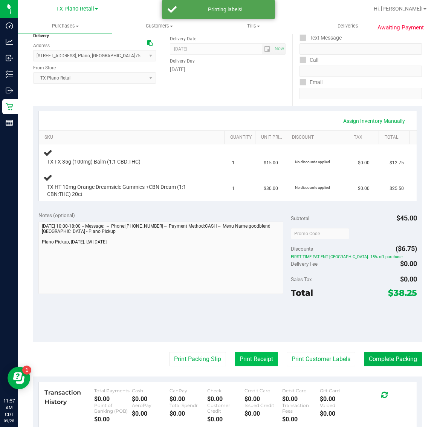
click at [240, 356] on button "Print Receipt" at bounding box center [256, 359] width 43 height 14
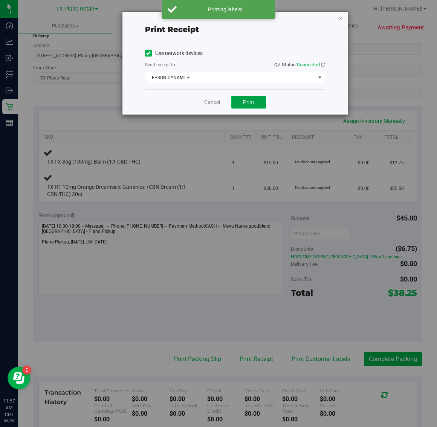
click at [244, 106] on button "Print" at bounding box center [248, 102] width 35 height 13
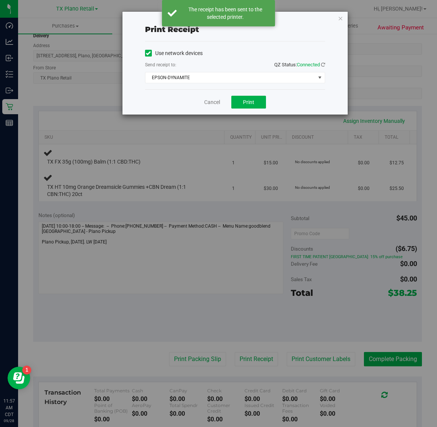
drag, startPoint x: 339, startPoint y: 17, endPoint x: 337, endPoint y: 12, distance: 5.2
click at [282, 14] on icon "button" at bounding box center [340, 18] width 5 height 9
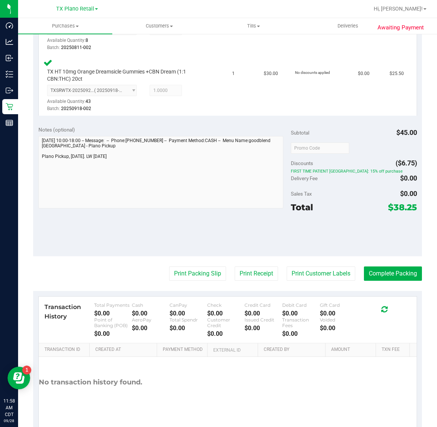
scroll to position [240, 0]
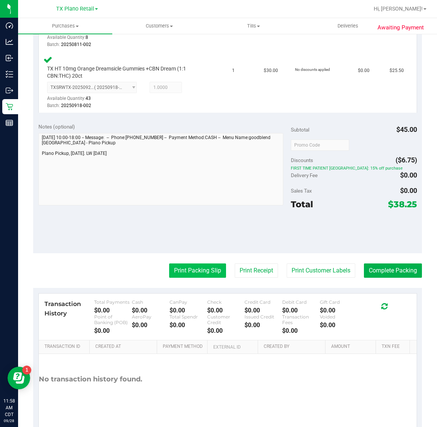
click at [204, 266] on button "Print Packing Slip" at bounding box center [197, 270] width 57 height 14
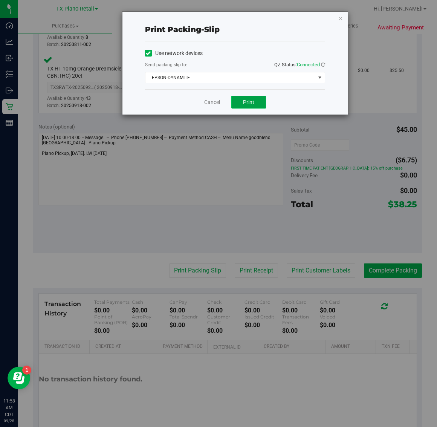
click at [249, 103] on span "Print" at bounding box center [248, 102] width 11 height 6
click at [282, 17] on icon "button" at bounding box center [340, 18] width 5 height 9
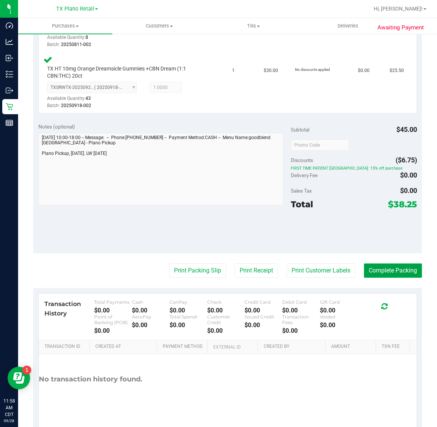
click at [282, 264] on button "Complete Packing" at bounding box center [393, 270] width 58 height 14
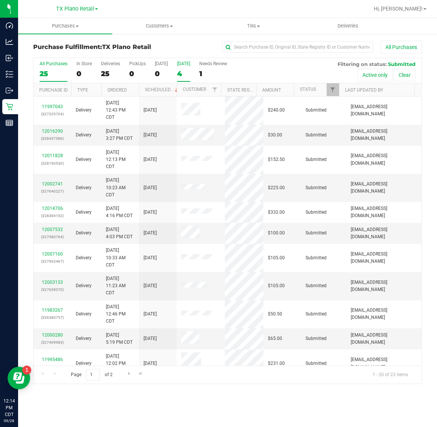
click at [185, 63] on div "[DATE]" at bounding box center [183, 63] width 13 height 5
click at [0, 0] on input "Tomorrow 4" at bounding box center [0, 0] width 0 height 0
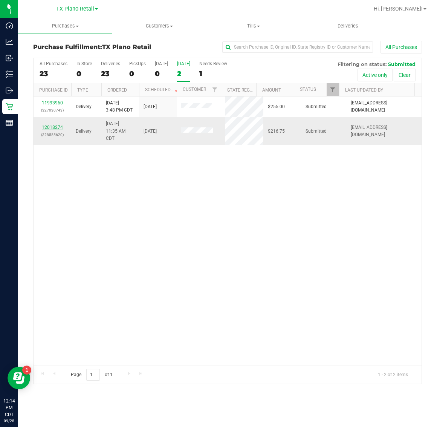
click at [49, 129] on link "12018274" at bounding box center [52, 127] width 21 height 5
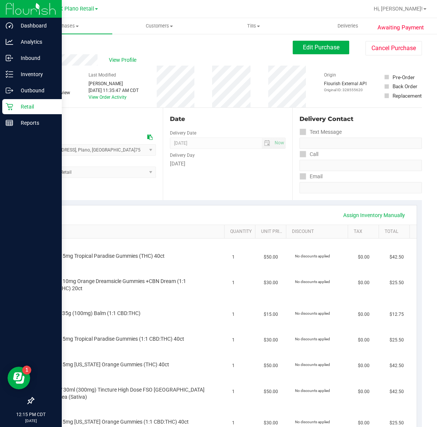
click at [13, 106] on p "Retail" at bounding box center [35, 106] width 45 height 9
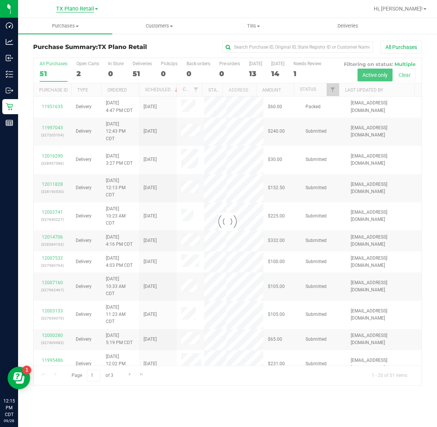
click at [73, 9] on span "TX Plano Retail" at bounding box center [75, 9] width 38 height 7
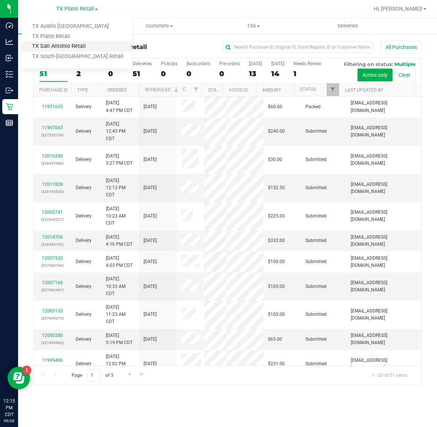
click at [72, 42] on link "TX San Antonio Retail" at bounding box center [77, 46] width 110 height 10
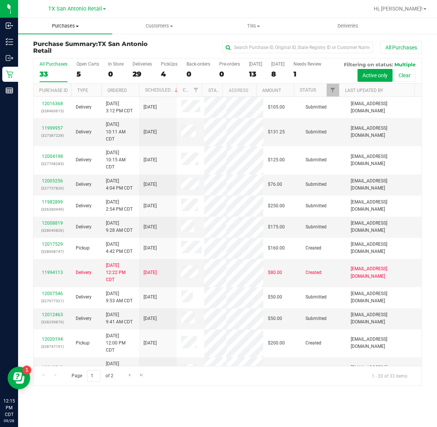
click at [72, 28] on span "Purchases" at bounding box center [65, 26] width 94 height 7
click at [70, 55] on li "Fulfillment" at bounding box center [65, 54] width 94 height 9
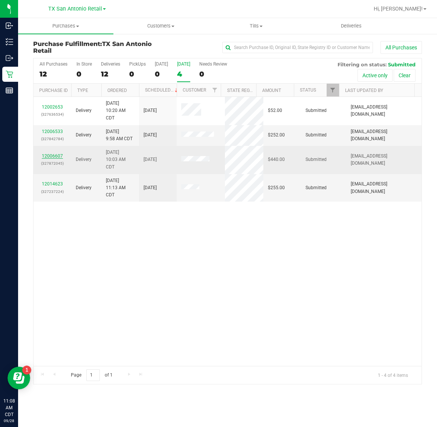
click at [52, 156] on link "12006607" at bounding box center [52, 155] width 21 height 5
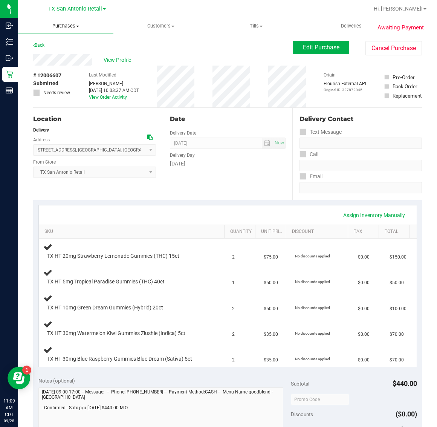
click at [69, 27] on span "Purchases" at bounding box center [65, 26] width 95 height 7
click at [69, 55] on li "Fulfillment" at bounding box center [65, 54] width 95 height 9
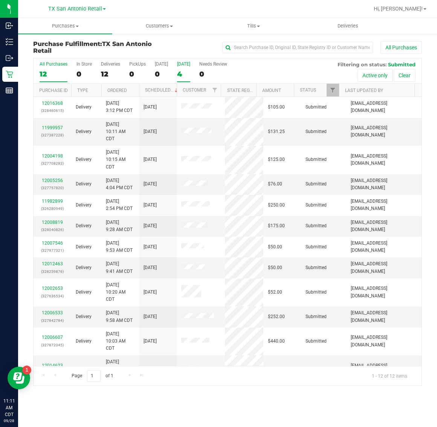
click at [188, 68] on label "[DATE] 4" at bounding box center [183, 71] width 13 height 21
click at [0, 0] on input "[DATE] 4" at bounding box center [0, 0] width 0 height 0
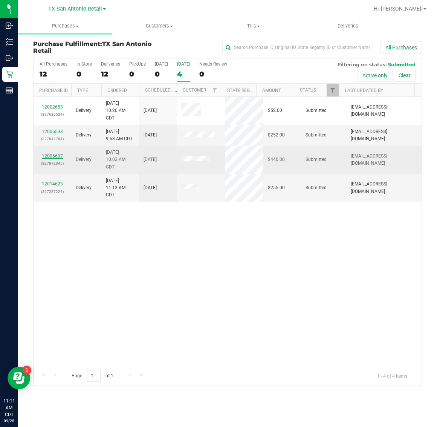
click at [49, 156] on link "12006607" at bounding box center [52, 155] width 21 height 5
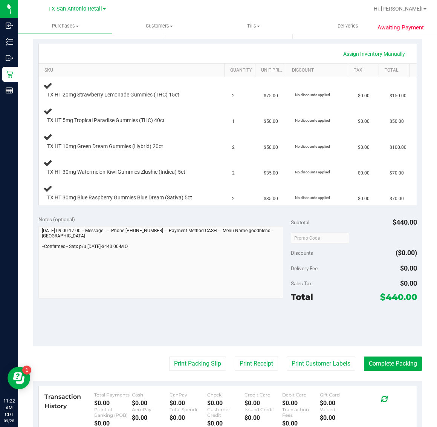
scroll to position [188, 0]
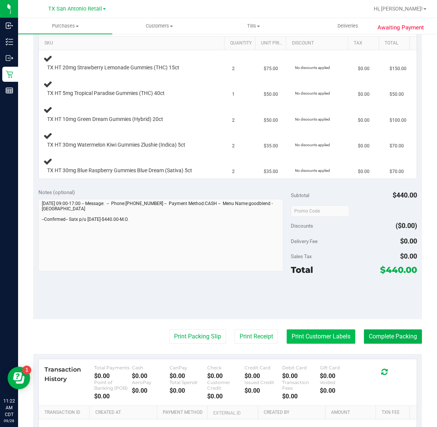
click at [326, 339] on button "Print Customer Labels" at bounding box center [321, 336] width 69 height 14
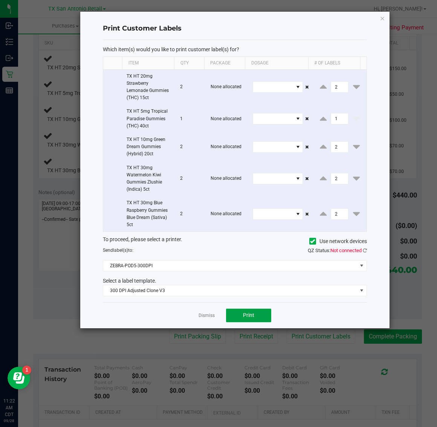
drag, startPoint x: 240, startPoint y: 314, endPoint x: 309, endPoint y: 220, distance: 116.9
click at [241, 313] on button "Print" at bounding box center [248, 316] width 45 height 14
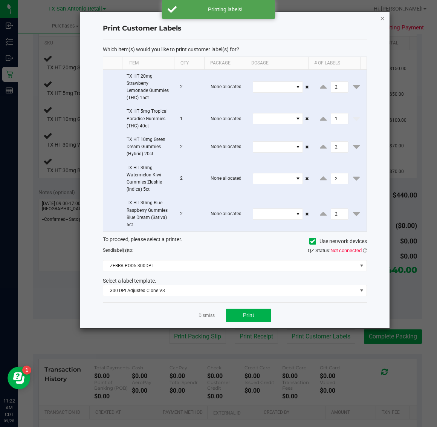
click at [384, 14] on icon "button" at bounding box center [382, 18] width 5 height 9
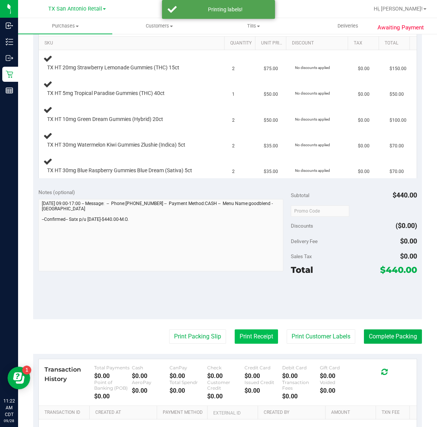
click at [251, 337] on button "Print Receipt" at bounding box center [256, 336] width 43 height 14
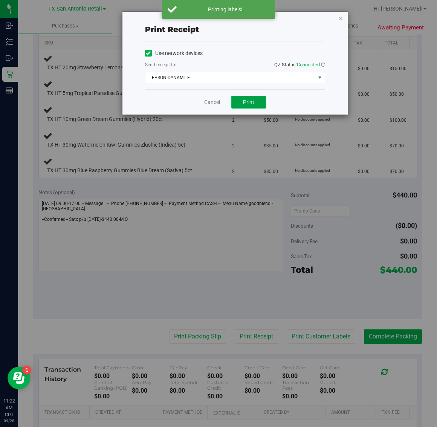
drag, startPoint x: 248, startPoint y: 105, endPoint x: 257, endPoint y: 102, distance: 9.2
click at [251, 104] on span "Print" at bounding box center [248, 102] width 11 height 6
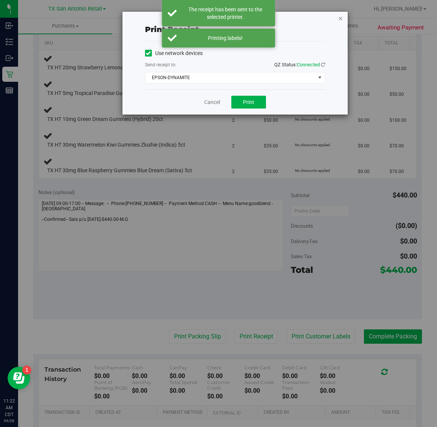
click at [340, 17] on icon "button" at bounding box center [340, 18] width 5 height 9
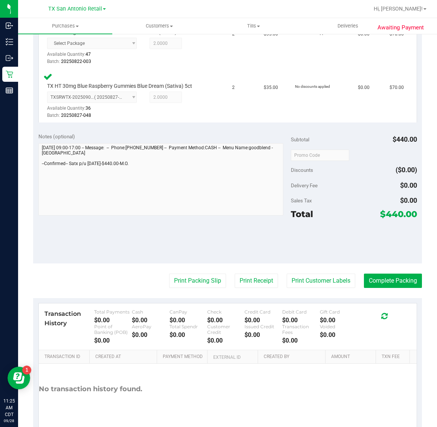
scroll to position [414, 0]
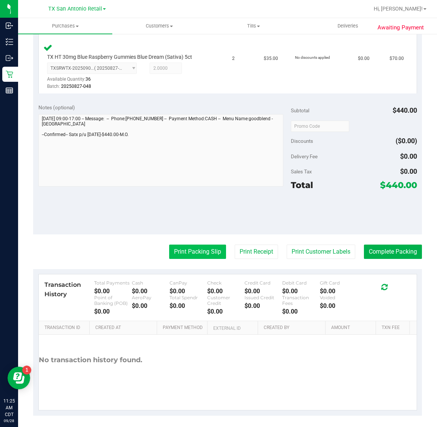
click at [191, 249] on button "Print Packing Slip" at bounding box center [197, 252] width 57 height 14
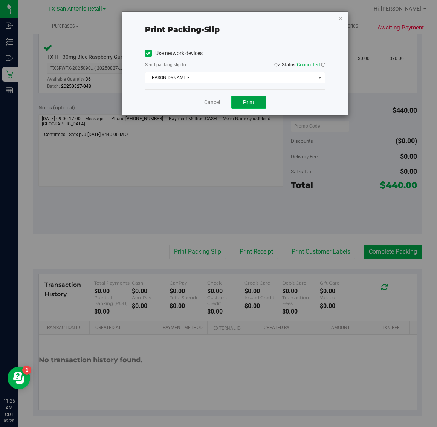
click at [253, 104] on span "Print" at bounding box center [248, 102] width 11 height 6
click at [342, 18] on icon "button" at bounding box center [340, 18] width 5 height 9
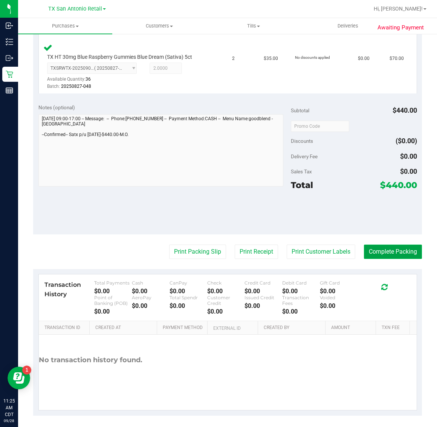
click at [383, 254] on button "Complete Packing" at bounding box center [393, 252] width 58 height 14
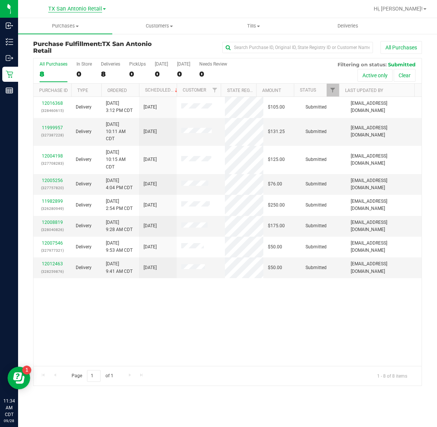
click at [71, 6] on span "TX San Antonio Retail" at bounding box center [75, 9] width 54 height 7
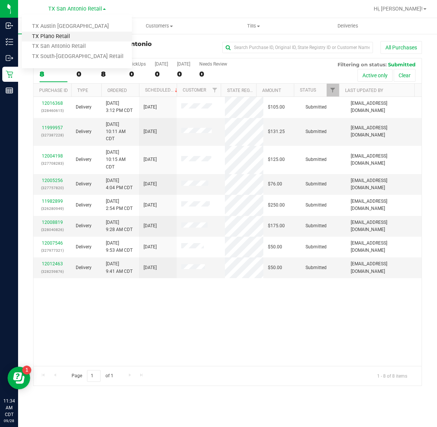
click at [65, 36] on link "TX Plano Retail" at bounding box center [77, 37] width 110 height 10
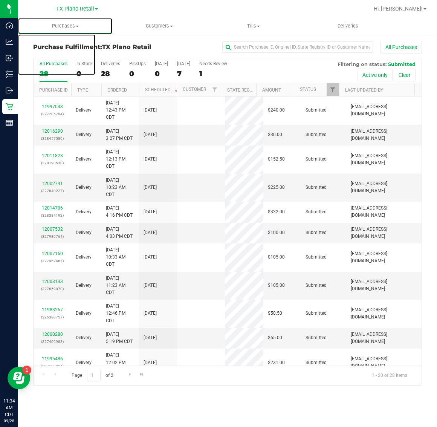
click at [65, 23] on span "Purchases" at bounding box center [65, 26] width 94 height 7
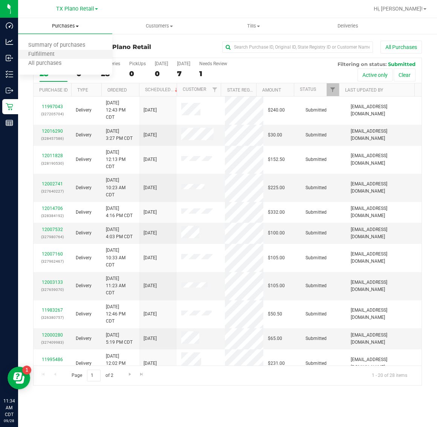
click at [64, 52] on li "Fulfillment" at bounding box center [65, 54] width 94 height 9
click at [188, 73] on div "7" at bounding box center [183, 73] width 13 height 9
click at [0, 0] on input "[DATE] 7" at bounding box center [0, 0] width 0 height 0
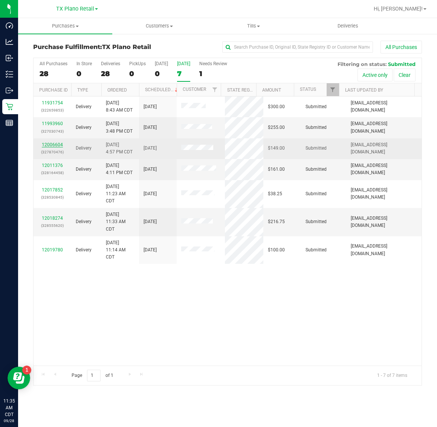
click at [49, 145] on link "12006604" at bounding box center [52, 144] width 21 height 5
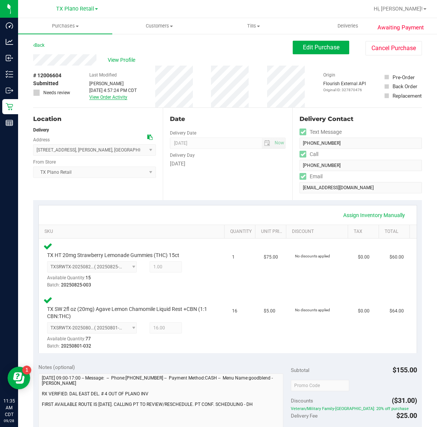
click at [114, 98] on link "View Order Activity" at bounding box center [108, 97] width 38 height 5
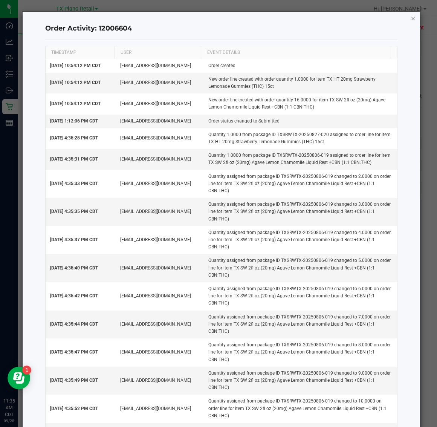
click at [411, 18] on icon "button" at bounding box center [413, 18] width 5 height 9
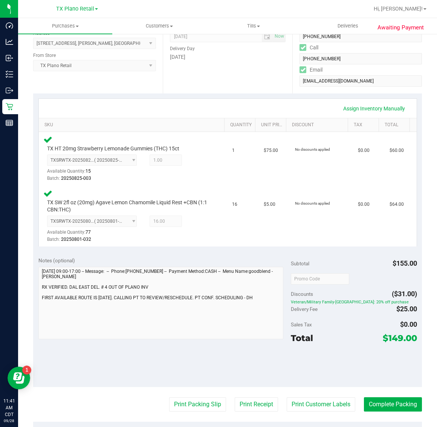
scroll to position [141, 0]
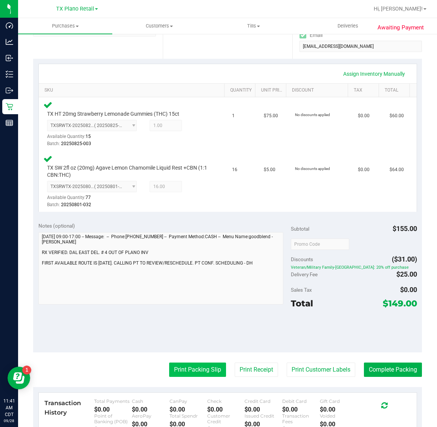
click at [190, 367] on button "Print Packing Slip" at bounding box center [197, 370] width 57 height 14
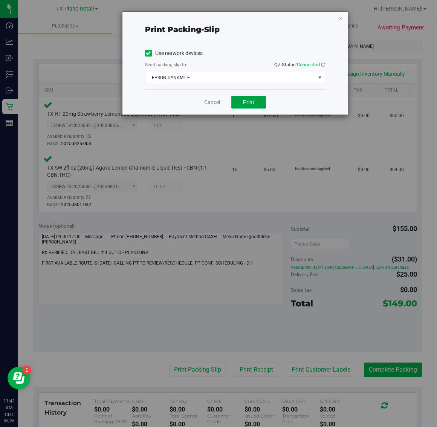
click at [248, 106] on button "Print" at bounding box center [248, 102] width 35 height 13
click at [340, 18] on icon "button" at bounding box center [340, 18] width 5 height 9
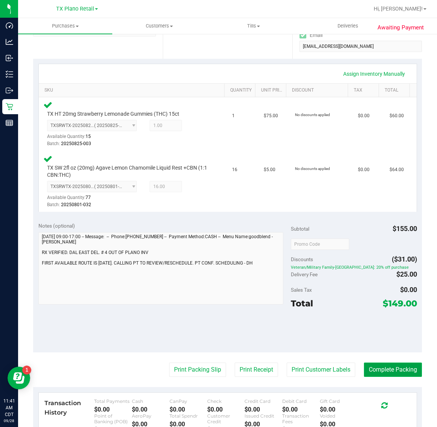
click at [367, 365] on button "Complete Packing" at bounding box center [393, 370] width 58 height 14
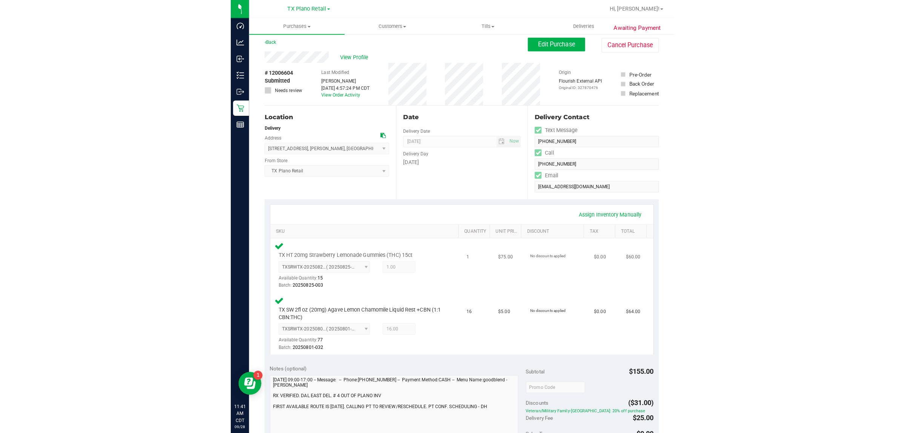
scroll to position [0, 0]
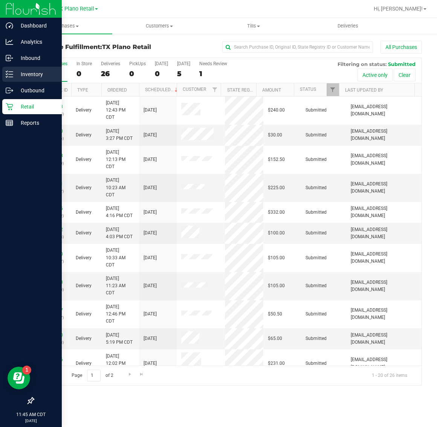
click at [24, 73] on p "Inventory" at bounding box center [35, 74] width 45 height 9
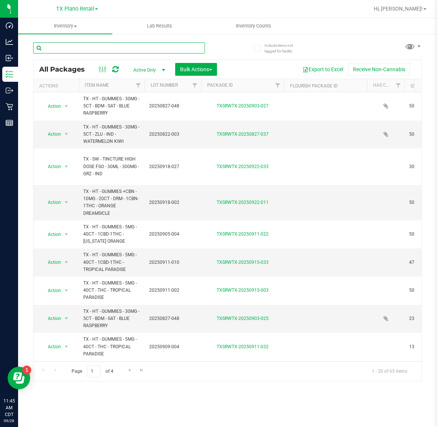
click at [180, 46] on input "text" at bounding box center [119, 47] width 172 height 11
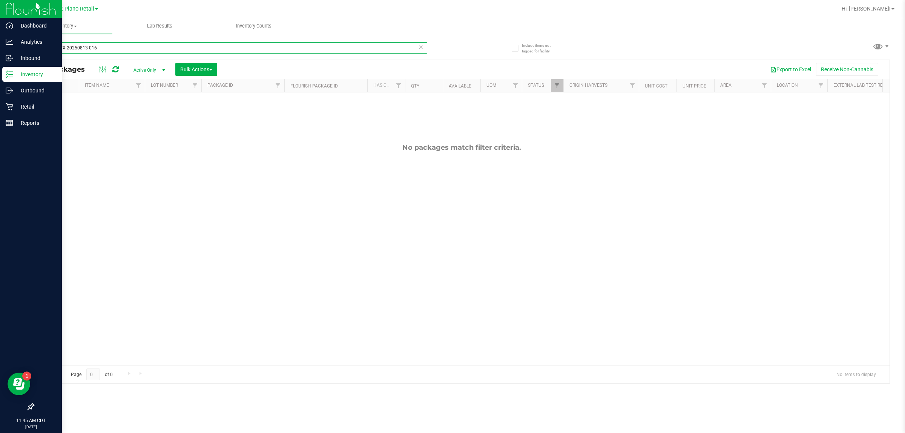
type input "TXSRWTX-20250813-016"
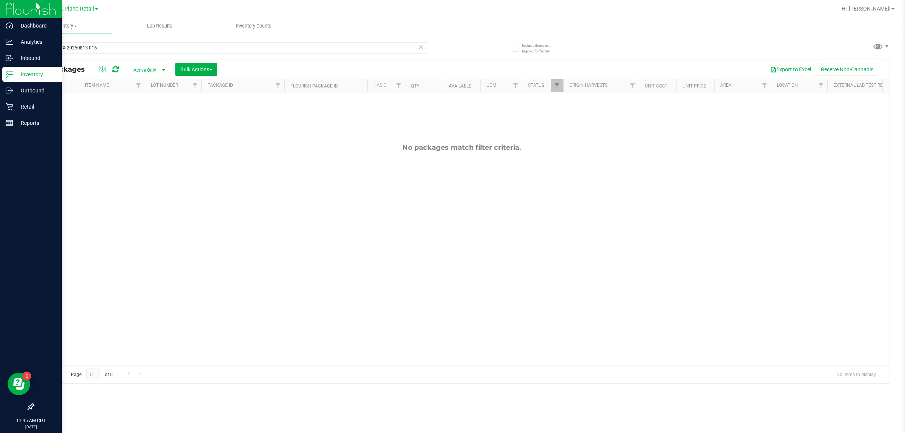
click at [27, 70] on p "Inventory" at bounding box center [35, 74] width 45 height 9
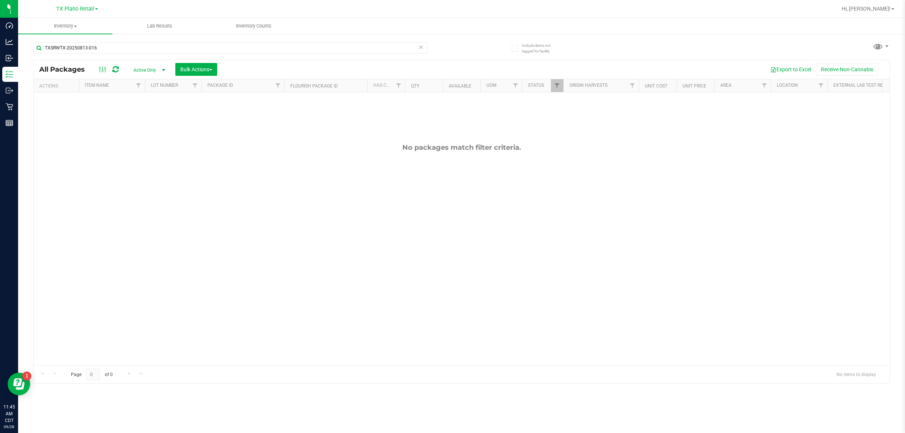
click at [147, 68] on span "Active Only" at bounding box center [147, 70] width 41 height 11
click at [146, 114] on li "All" at bounding box center [147, 116] width 41 height 11
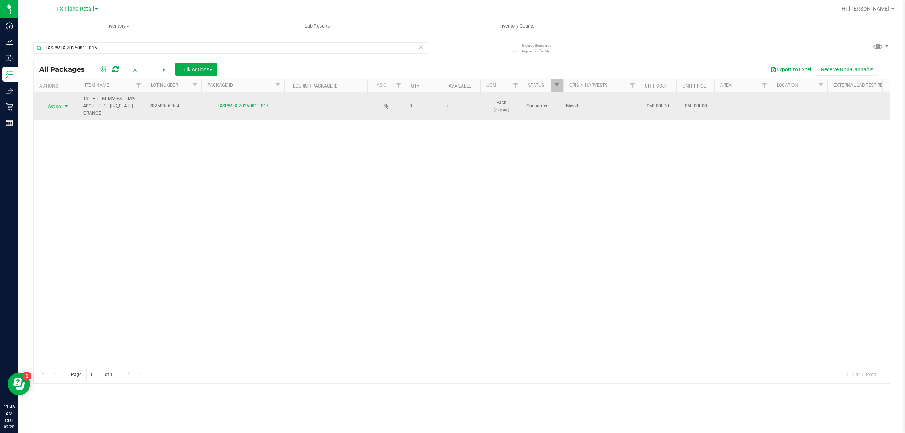
click at [57, 109] on span "Action" at bounding box center [51, 106] width 20 height 11
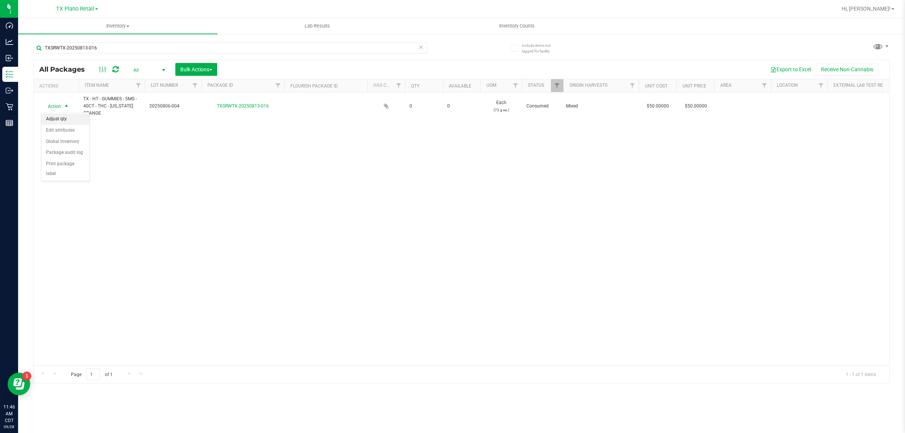
click at [61, 122] on li "Adjust qty" at bounding box center [65, 118] width 48 height 11
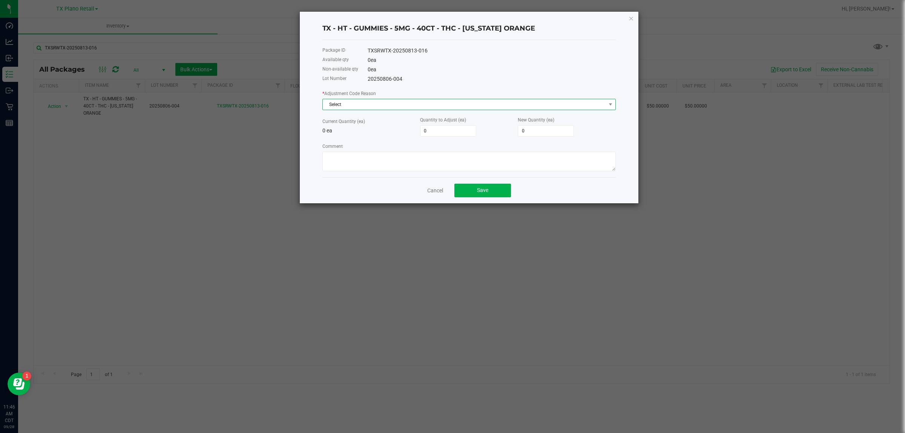
click at [387, 107] on span "Select" at bounding box center [464, 104] width 283 height 11
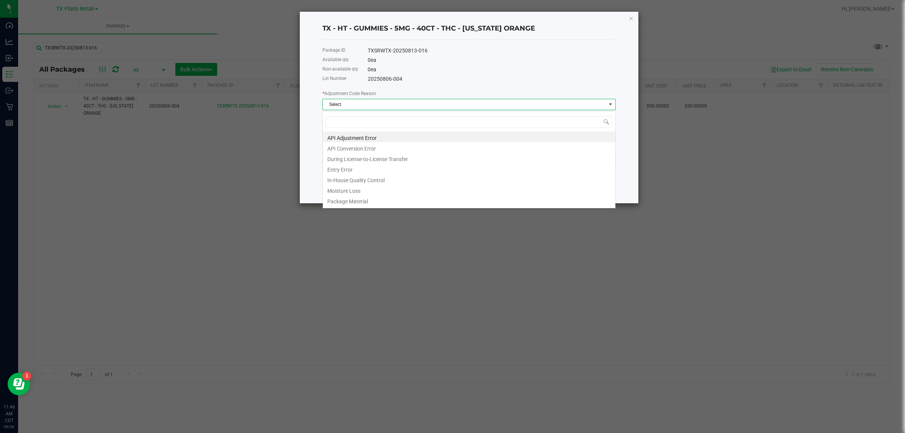
scroll to position [12, 293]
click at [374, 169] on li "Entry Error" at bounding box center [469, 168] width 292 height 11
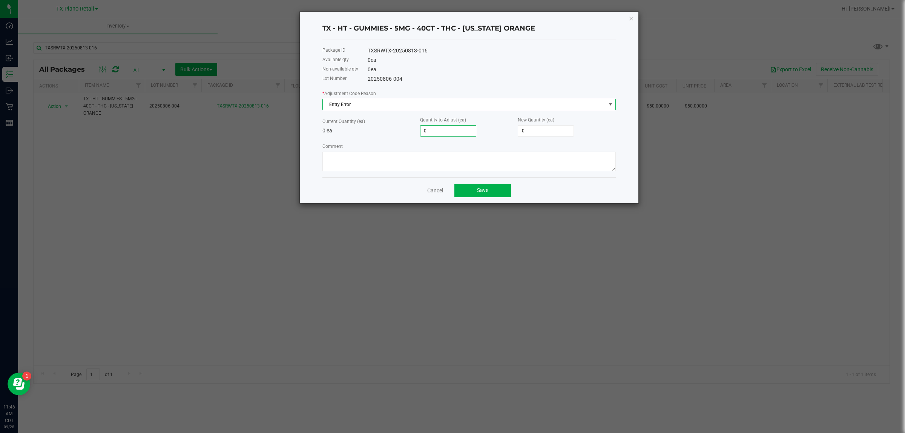
click at [434, 134] on input "0" at bounding box center [447, 131] width 55 height 11
type input "2"
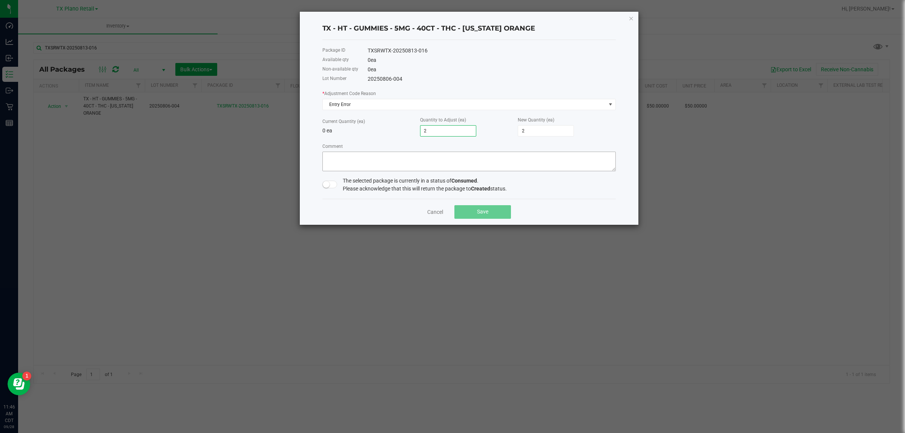
type input "2"
click at [437, 161] on textarea "Comment" at bounding box center [468, 162] width 293 height 20
type textarea "P"
click at [437, 19] on icon "button" at bounding box center [630, 18] width 5 height 9
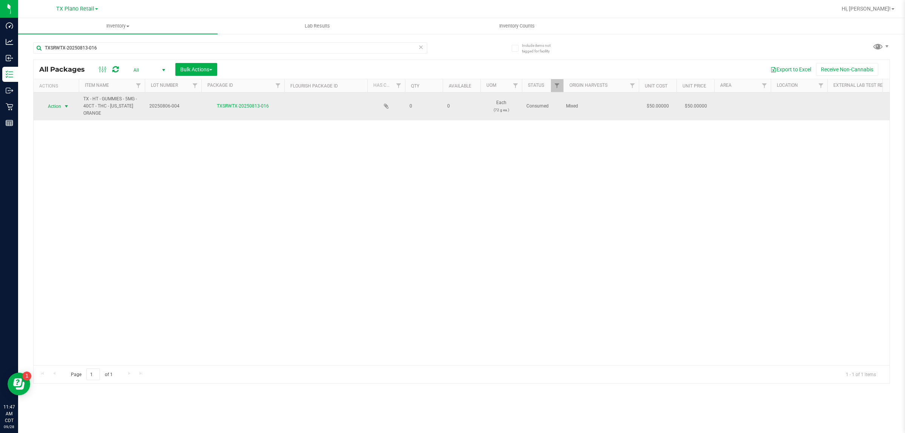
click at [55, 107] on span "Action" at bounding box center [51, 106] width 20 height 11
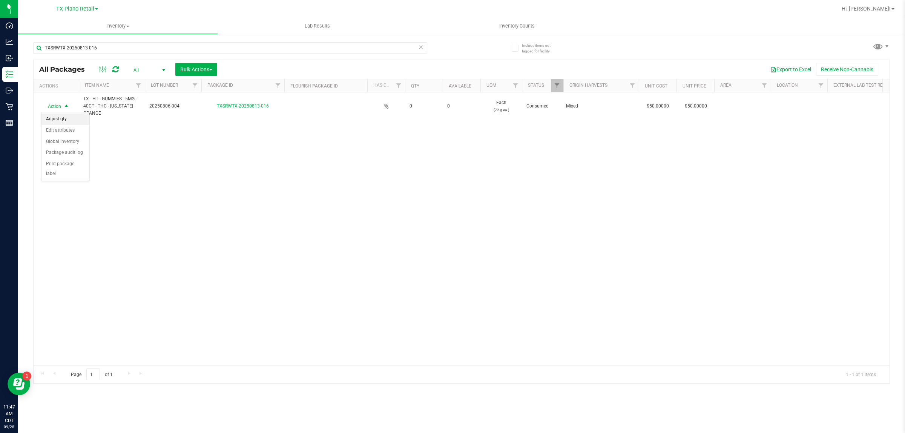
click at [76, 116] on li "Adjust qty" at bounding box center [65, 118] width 48 height 11
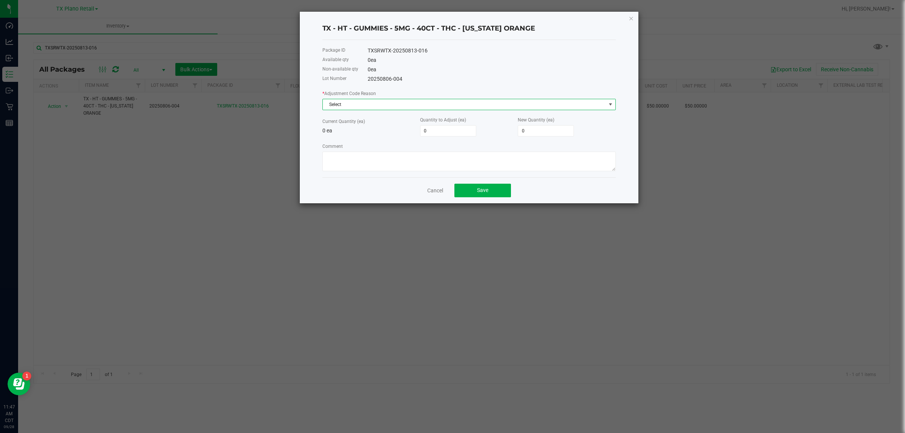
click at [383, 106] on span "Select" at bounding box center [464, 104] width 283 height 11
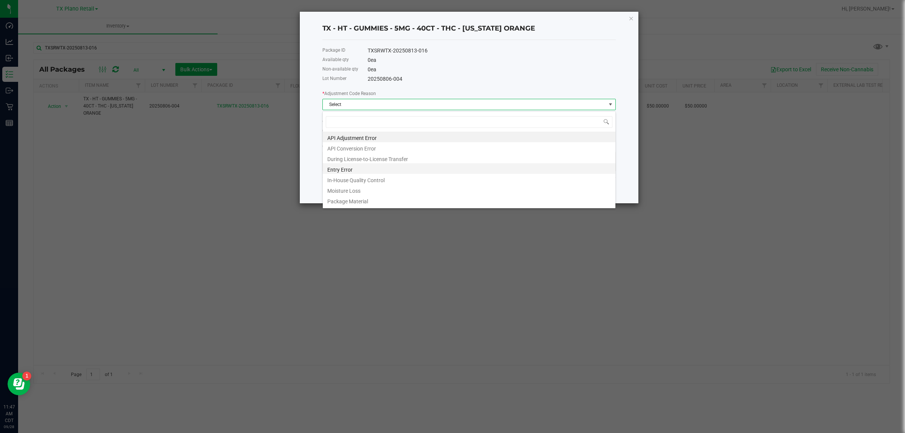
click at [370, 168] on li "Entry Error" at bounding box center [469, 168] width 292 height 11
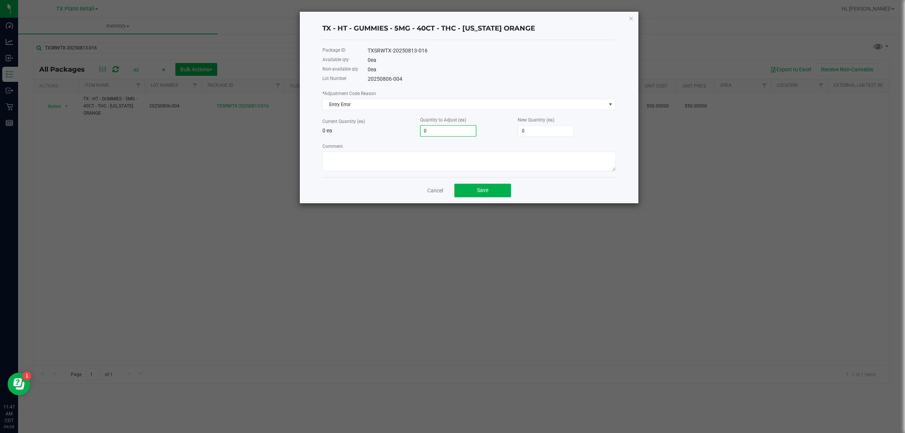
click at [437, 134] on input "0" at bounding box center [447, 131] width 55 height 11
type input "2"
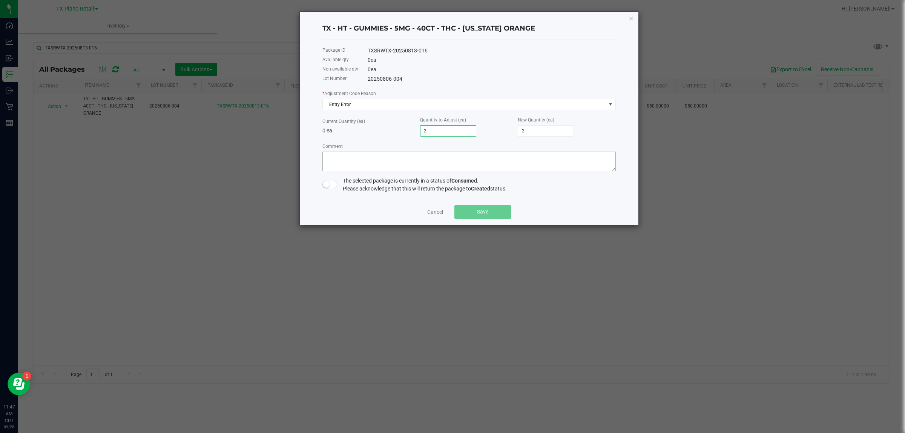
type input "2"
click at [412, 160] on textarea "Comment" at bounding box center [468, 162] width 293 height 20
type textarea "Ordered checked out instead of cancelled. Returning units to inventory."
click at [323, 187] on small at bounding box center [326, 184] width 7 height 7
click at [437, 215] on button "Save" at bounding box center [482, 212] width 57 height 14
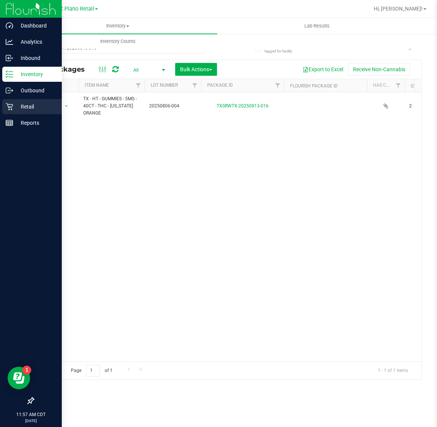
click at [13, 104] on p "Retail" at bounding box center [35, 106] width 45 height 9
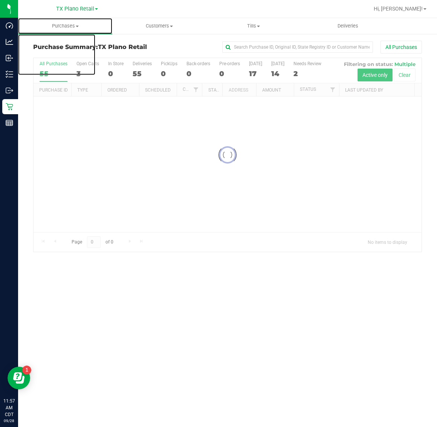
click at [72, 29] on span "Purchases" at bounding box center [65, 26] width 94 height 7
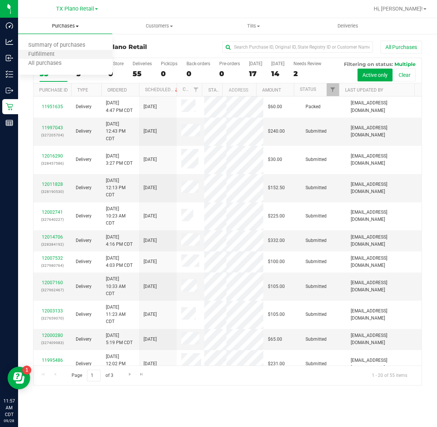
click at [74, 53] on li "Fulfillment" at bounding box center [65, 54] width 94 height 9
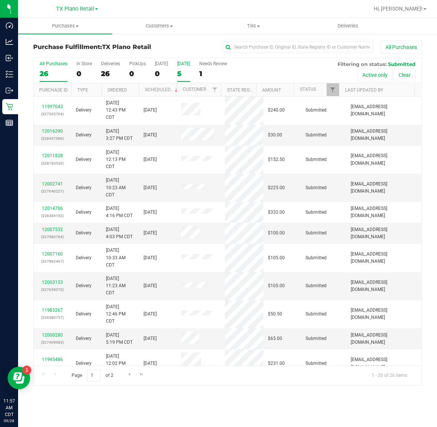
click at [190, 70] on div "5" at bounding box center [183, 73] width 13 height 9
click at [0, 0] on input "Tomorrow 5" at bounding box center [0, 0] width 0 height 0
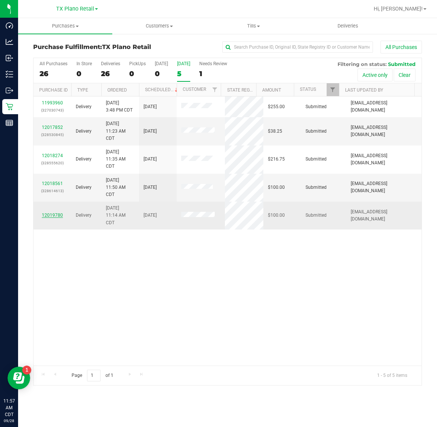
click at [58, 217] on link "12019780" at bounding box center [52, 215] width 21 height 5
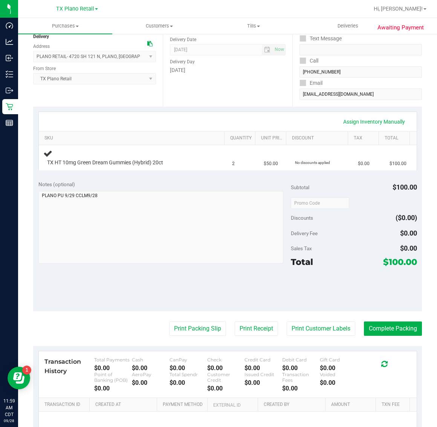
scroll to position [94, 0]
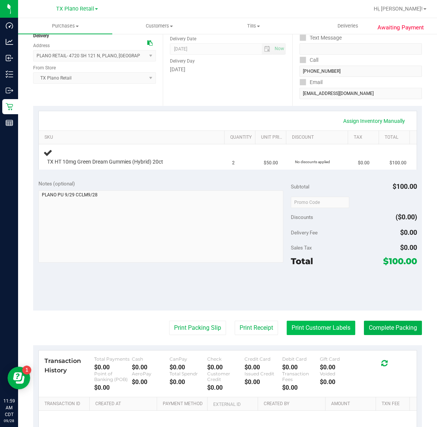
click at [309, 325] on button "Print Customer Labels" at bounding box center [321, 328] width 69 height 14
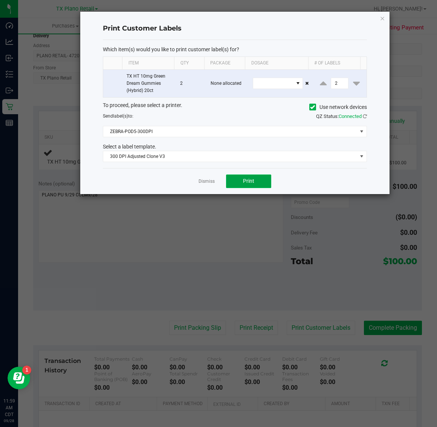
click at [254, 181] on button "Print" at bounding box center [248, 182] width 45 height 14
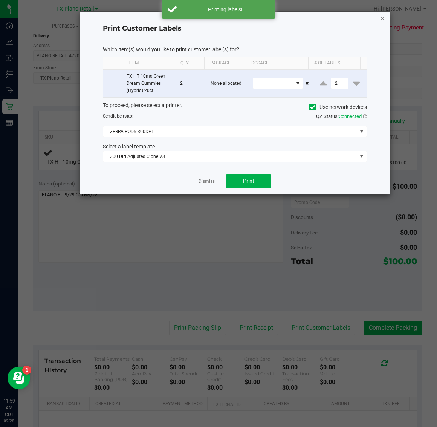
click at [382, 17] on icon "button" at bounding box center [382, 18] width 5 height 9
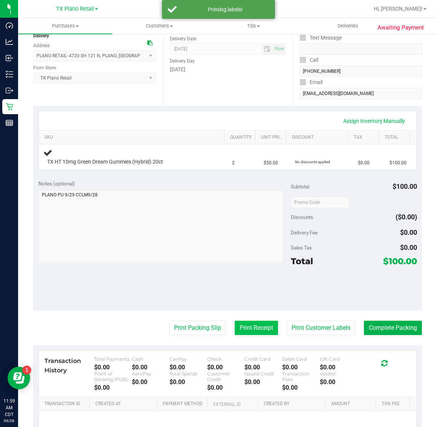
click at [235, 324] on button "Print Receipt" at bounding box center [256, 328] width 43 height 14
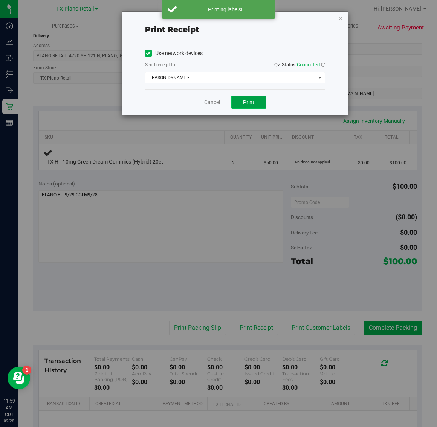
click at [243, 103] on span "Print" at bounding box center [248, 102] width 11 height 6
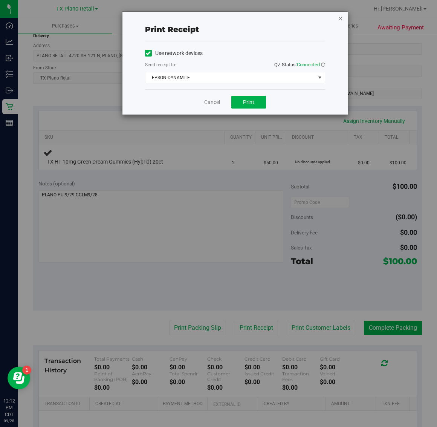
click at [342, 19] on icon "button" at bounding box center [340, 18] width 5 height 9
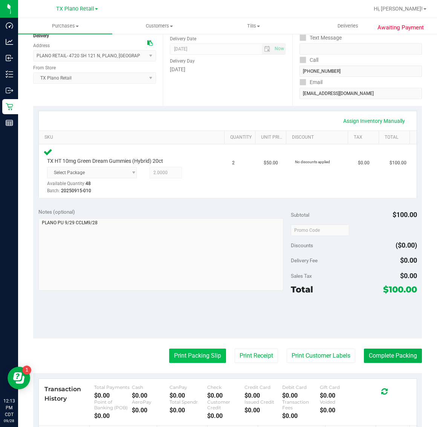
click at [190, 355] on button "Print Packing Slip" at bounding box center [197, 356] width 57 height 14
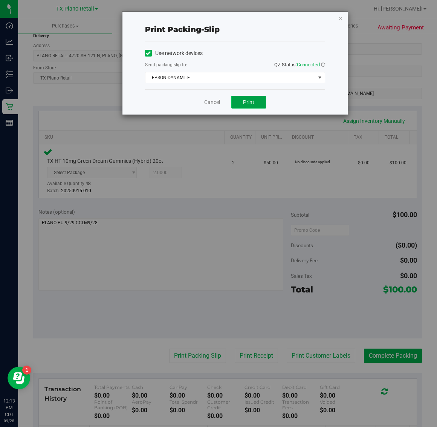
click at [254, 104] on span "Print" at bounding box center [248, 102] width 11 height 6
click at [341, 17] on icon "button" at bounding box center [340, 18] width 5 height 9
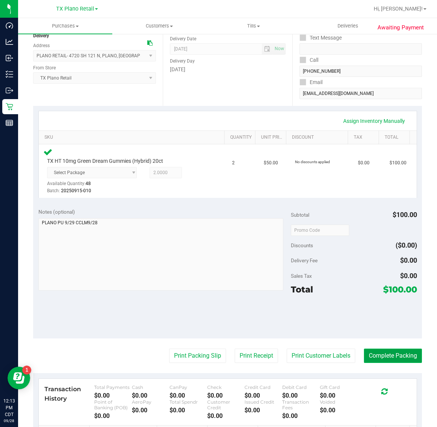
click at [392, 354] on button "Complete Packing" at bounding box center [393, 356] width 58 height 14
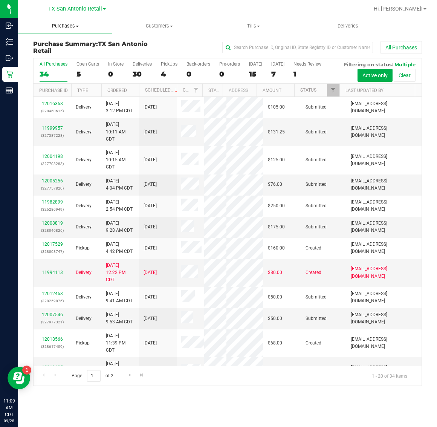
click at [70, 26] on span "Purchases" at bounding box center [65, 26] width 94 height 7
click at [67, 53] on li "Fulfillment" at bounding box center [65, 54] width 94 height 9
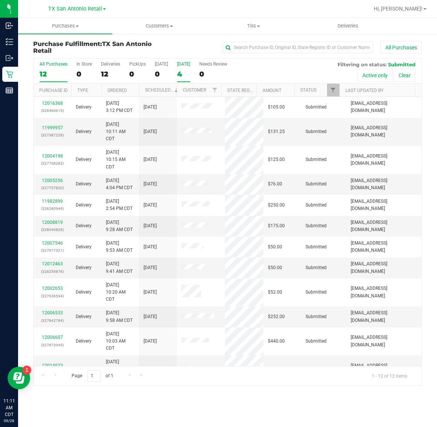
click at [185, 68] on label "Tomorrow 4" at bounding box center [183, 71] width 13 height 21
click at [0, 0] on input "Tomorrow 4" at bounding box center [0, 0] width 0 height 0
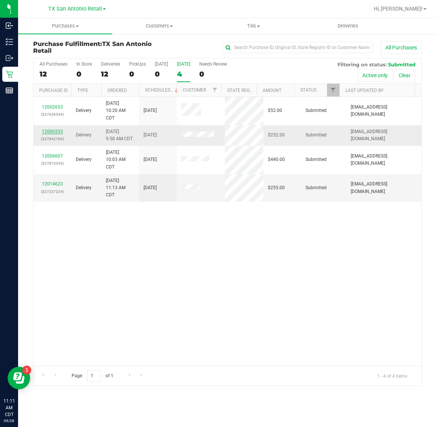
click at [55, 131] on link "12006533" at bounding box center [52, 131] width 21 height 5
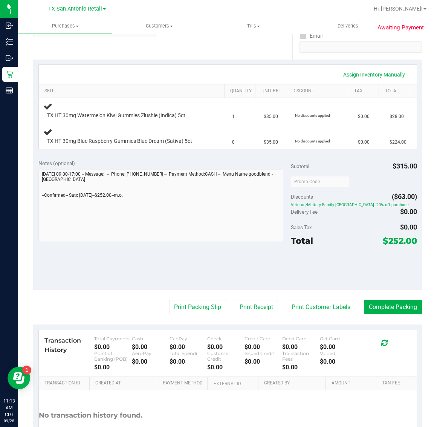
scroll to position [141, 0]
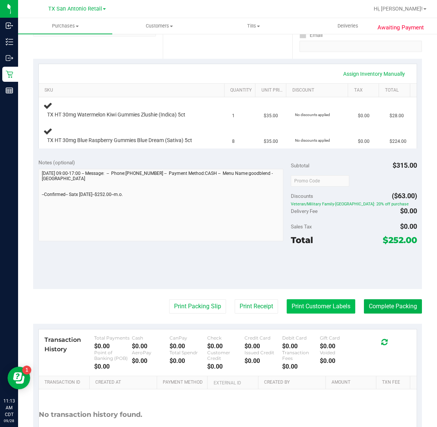
click at [318, 311] on button "Print Customer Labels" at bounding box center [321, 306] width 69 height 14
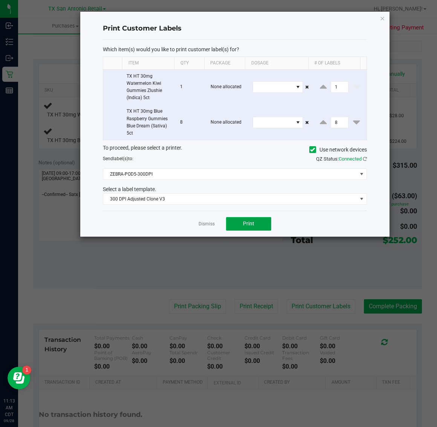
click at [255, 219] on button "Print" at bounding box center [248, 224] width 45 height 14
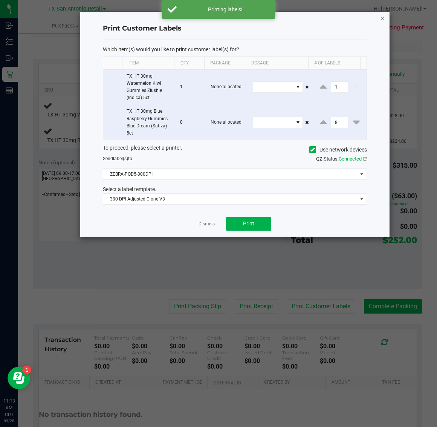
click at [383, 15] on icon "button" at bounding box center [382, 18] width 5 height 9
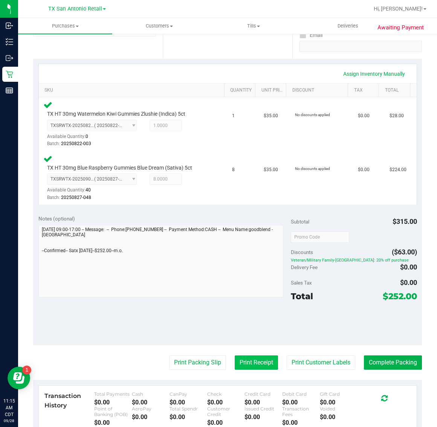
click at [251, 361] on button "Print Receipt" at bounding box center [256, 362] width 43 height 14
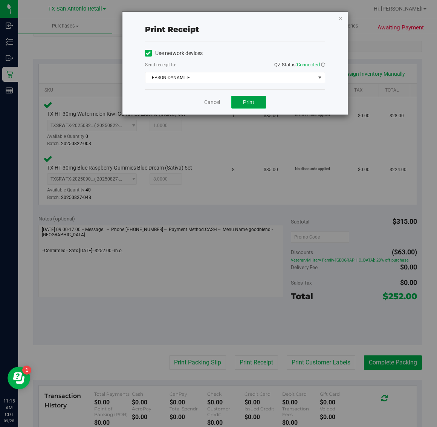
click at [248, 103] on span "Print" at bounding box center [248, 102] width 11 height 6
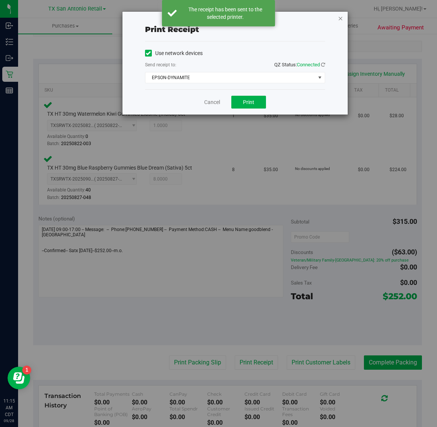
click at [340, 18] on icon "button" at bounding box center [340, 18] width 5 height 9
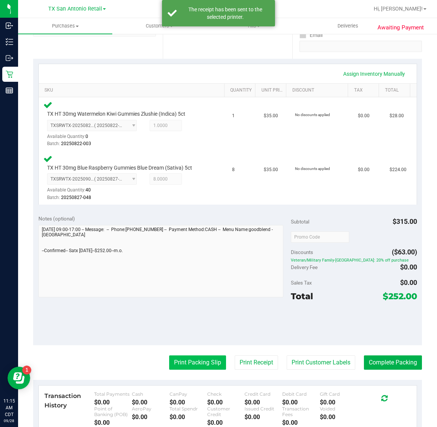
click at [185, 361] on button "Print Packing Slip" at bounding box center [197, 362] width 57 height 14
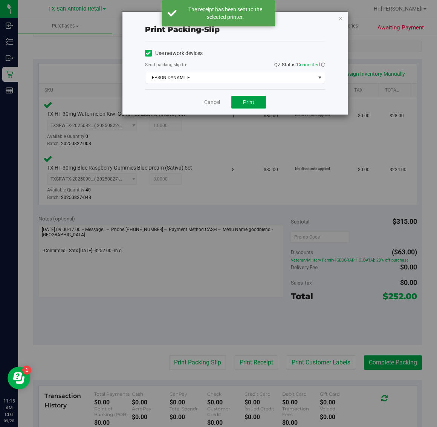
click at [248, 104] on span "Print" at bounding box center [248, 102] width 11 height 6
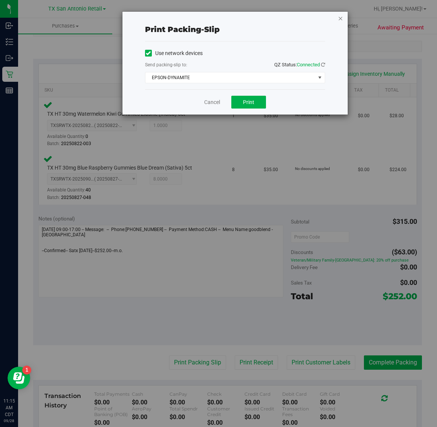
click at [341, 18] on icon "button" at bounding box center [340, 18] width 5 height 9
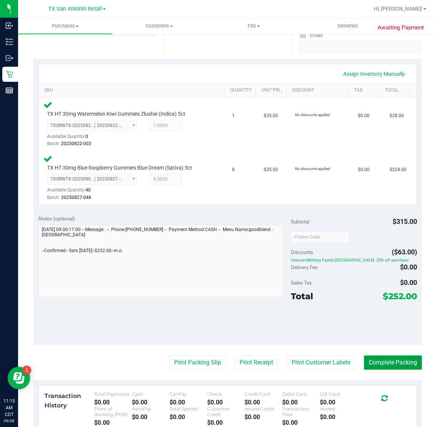
click at [386, 363] on button "Complete Packing" at bounding box center [393, 362] width 58 height 14
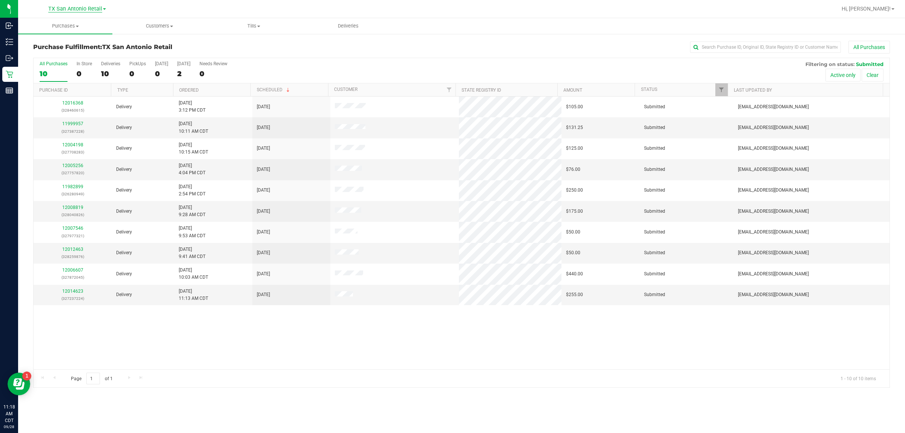
click at [66, 10] on span "TX San Antonio Retail" at bounding box center [75, 9] width 54 height 7
click at [63, 26] on link "TX Austin [GEOGRAPHIC_DATA]" at bounding box center [77, 26] width 110 height 10
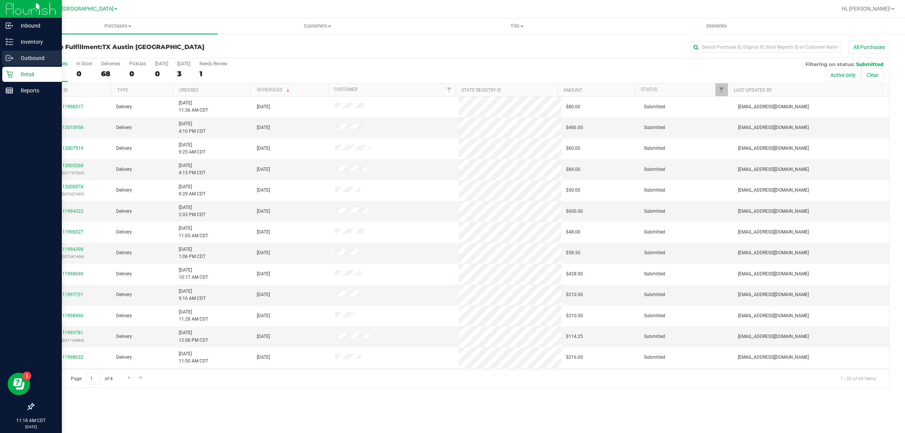
click at [35, 57] on p "Outbound" at bounding box center [35, 58] width 45 height 9
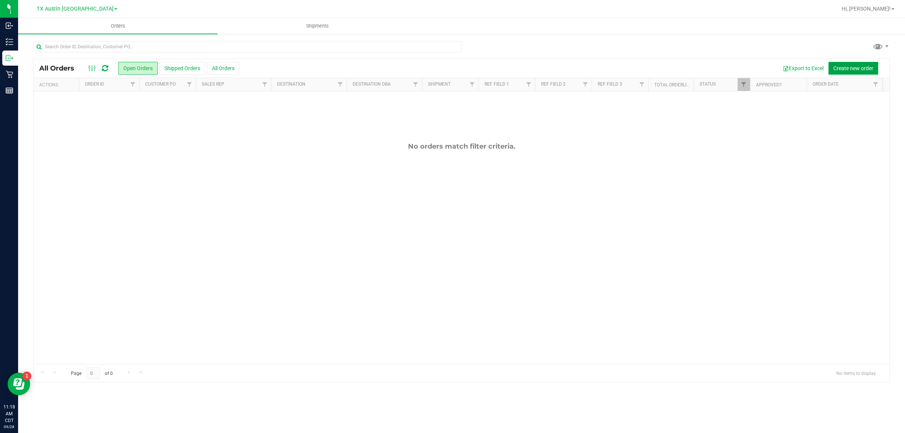
click at [437, 67] on span "Create new order" at bounding box center [853, 68] width 40 height 6
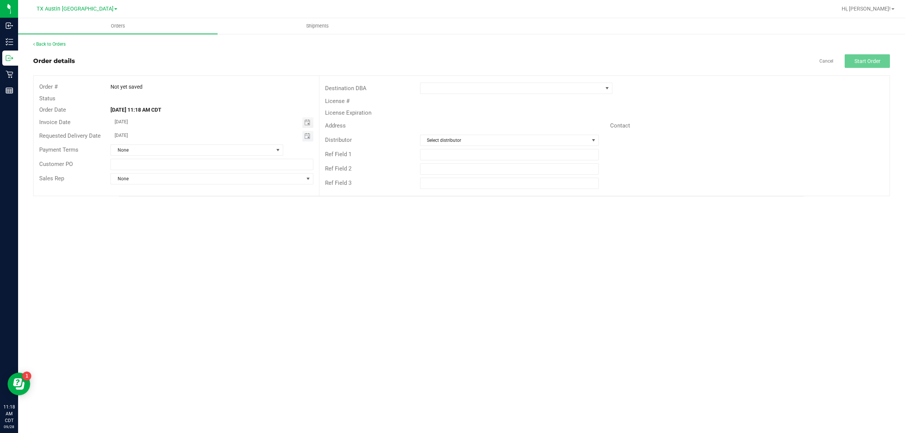
click at [310, 137] on span "Toggle calendar" at bounding box center [307, 136] width 11 height 11
click at [202, 147] on span "TODAY" at bounding box center [207, 150] width 17 height 10
type input "[DATE]"
click at [437, 91] on span at bounding box center [511, 88] width 182 height 11
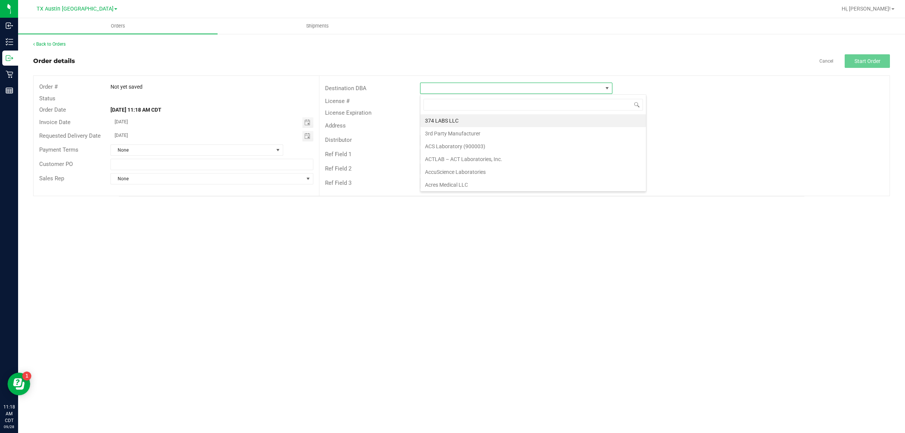
scroll to position [12, 192]
type input "tx"
click at [437, 133] on li "TX San Antonio Retail" at bounding box center [515, 133] width 191 height 13
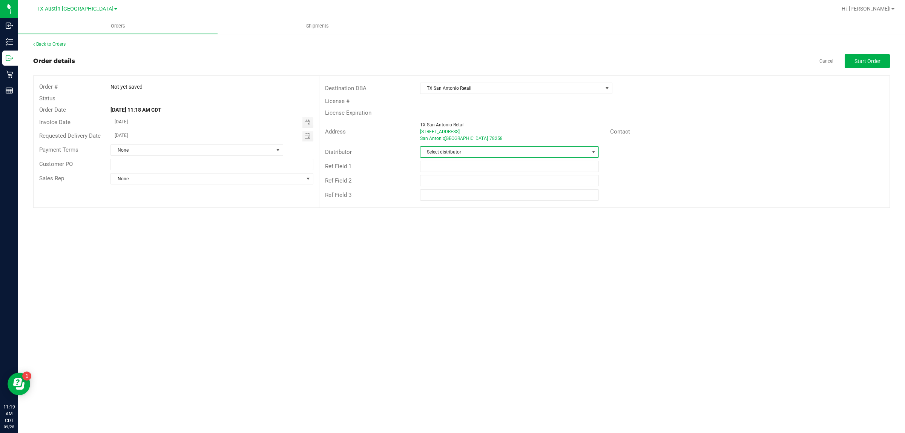
click at [437, 152] on span "Select distributor" at bounding box center [504, 152] width 168 height 11
type input "aus"
click at [437, 181] on li "Austin DC" at bounding box center [509, 184] width 178 height 13
click at [437, 65] on button "Start Order" at bounding box center [866, 61] width 45 height 14
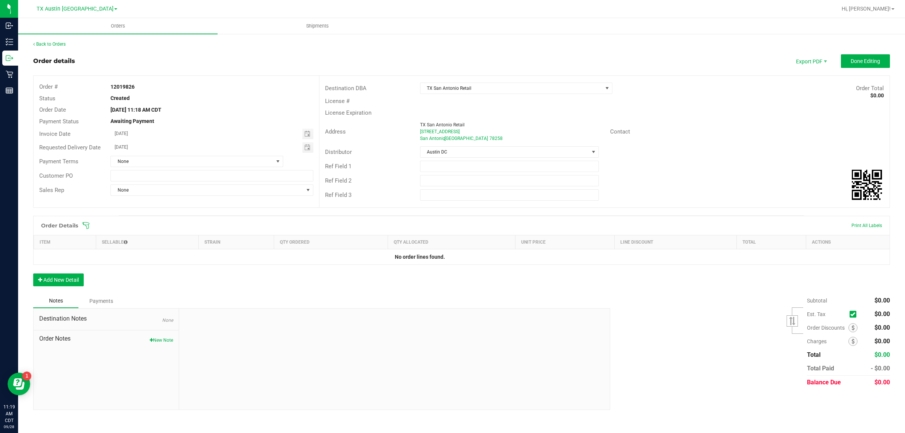
click at [86, 226] on icon at bounding box center [86, 225] width 7 height 7
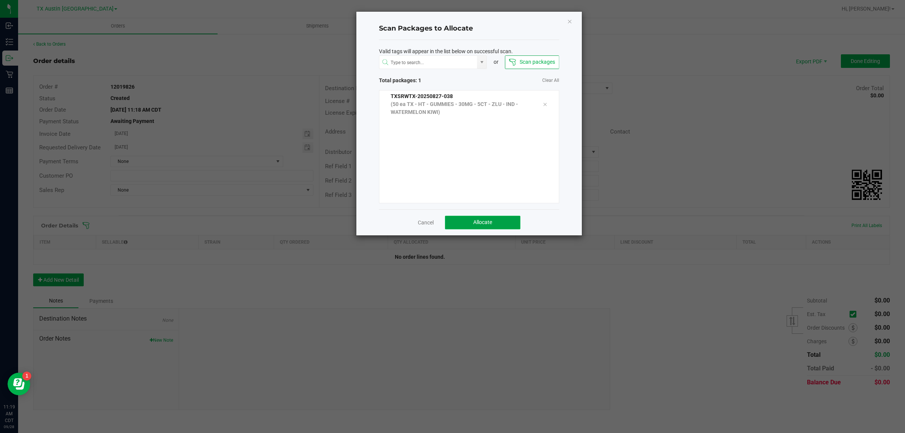
click at [437, 224] on button "Allocate" at bounding box center [482, 223] width 75 height 14
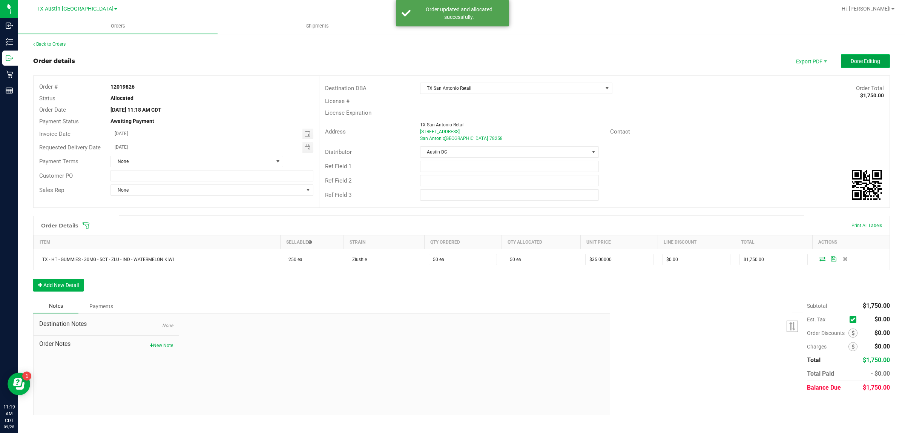
click at [437, 58] on button "Done Editing" at bounding box center [865, 61] width 49 height 14
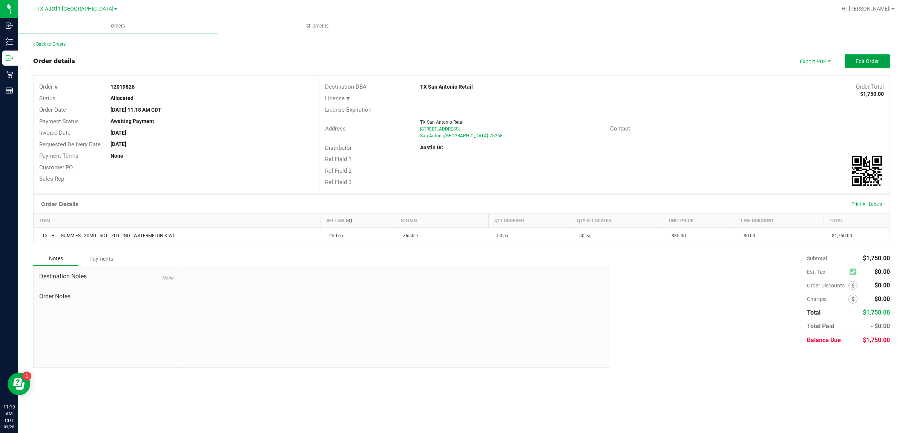
click at [437, 58] on span "Edit Order" at bounding box center [866, 61] width 23 height 6
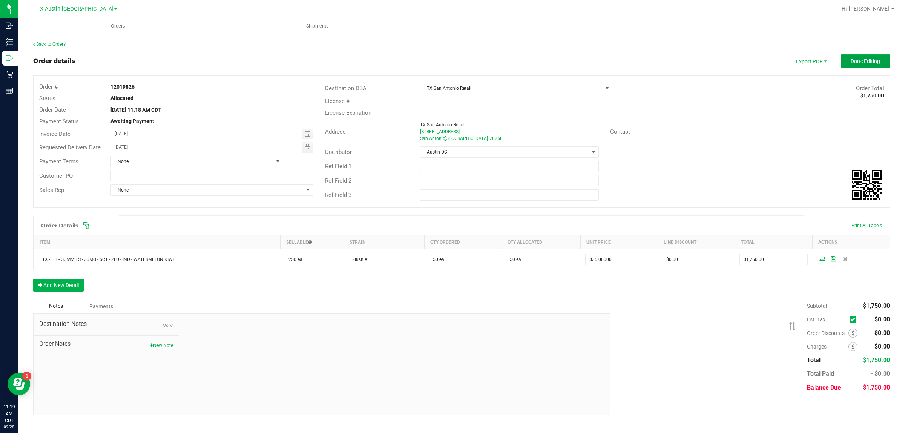
click at [437, 58] on span "Done Editing" at bounding box center [864, 61] width 29 height 6
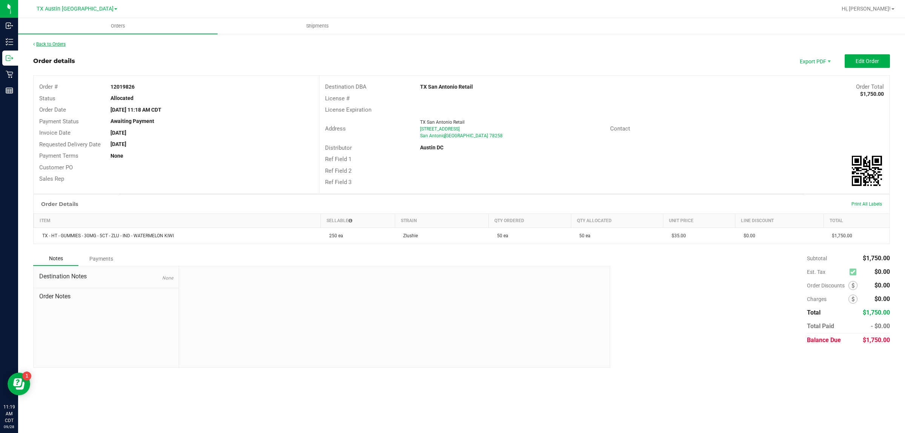
click at [40, 42] on link "Back to Orders" at bounding box center [49, 43] width 32 height 5
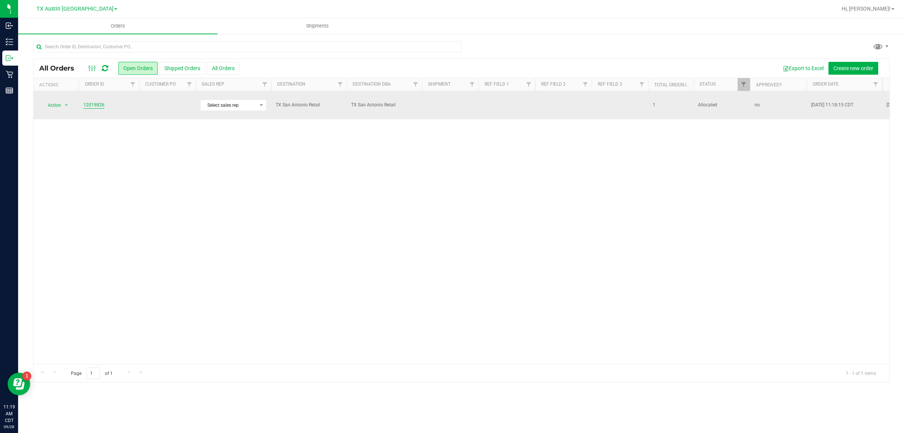
click at [97, 101] on link "12019826" at bounding box center [93, 104] width 21 height 7
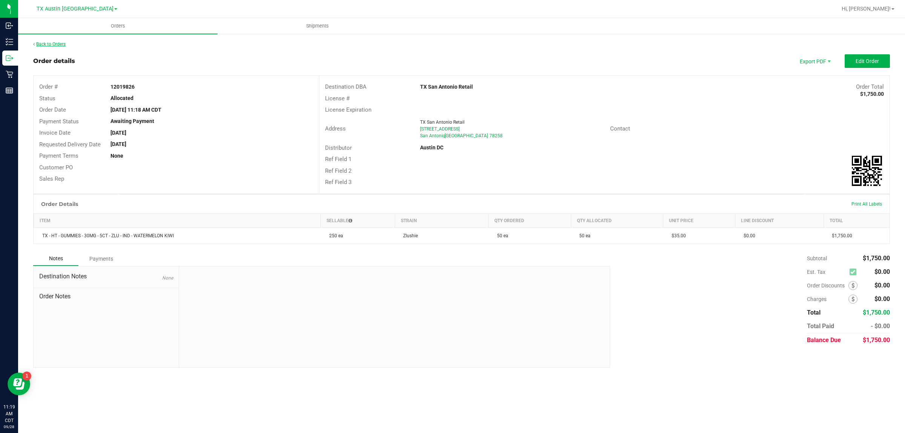
click at [51, 42] on link "Back to Orders" at bounding box center [49, 43] width 32 height 5
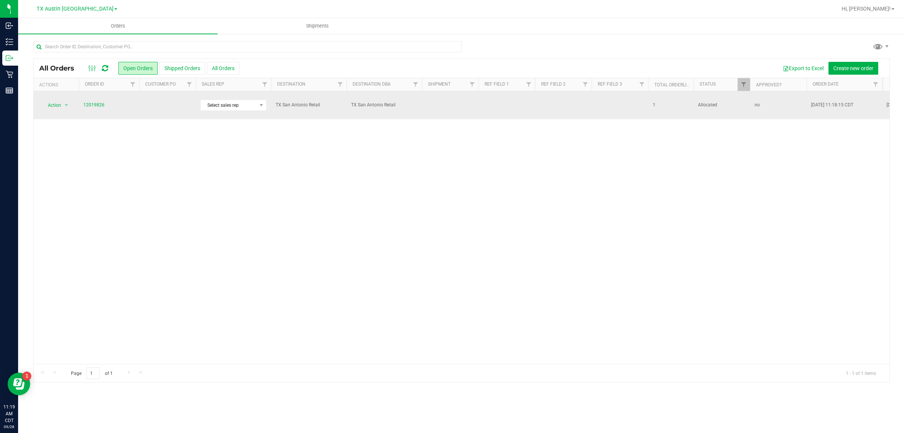
click at [178, 104] on td at bounding box center [167, 105] width 57 height 28
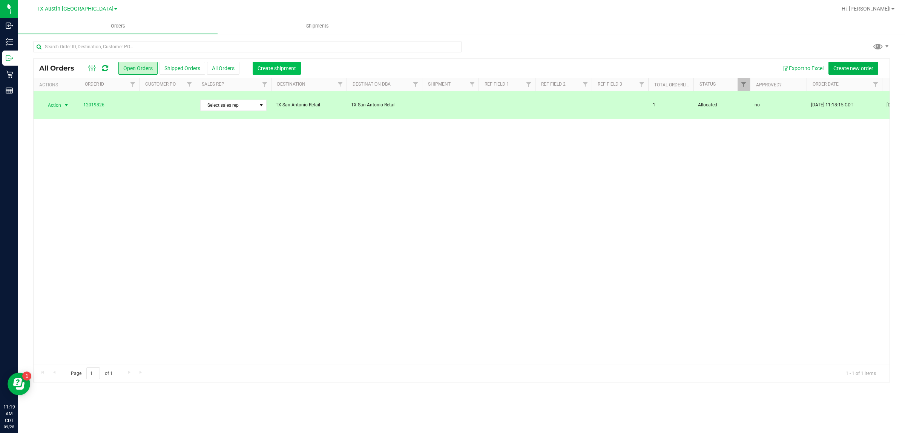
click at [271, 69] on span "Create shipment" at bounding box center [276, 68] width 38 height 6
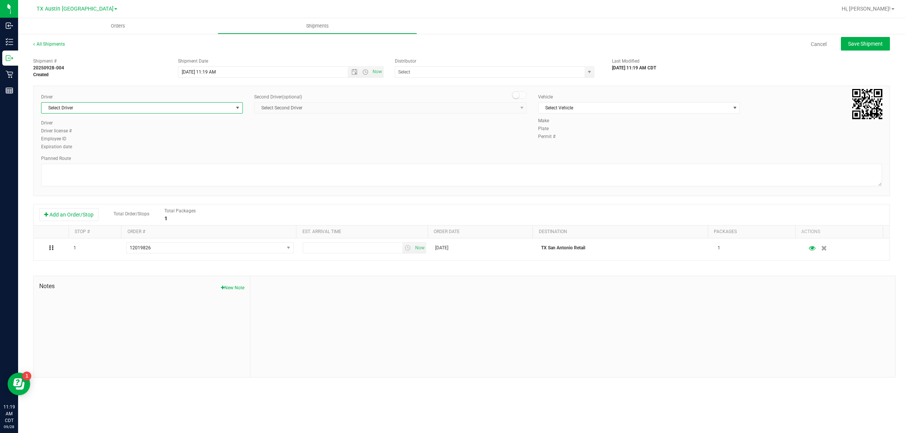
click at [214, 110] on span "Select Driver" at bounding box center [136, 108] width 191 height 11
click at [215, 136] on li "William Bates" at bounding box center [141, 139] width 201 height 11
type input "bat"
click at [437, 106] on span "Select Vehicle" at bounding box center [633, 108] width 191 height 11
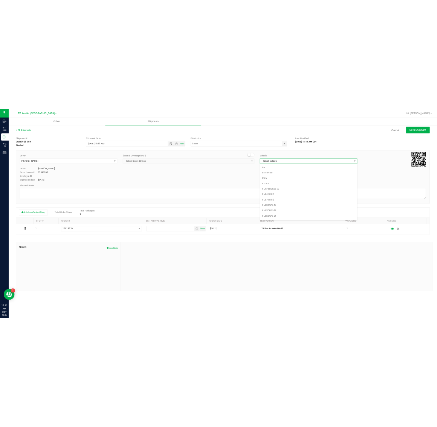
scroll to position [479, 0]
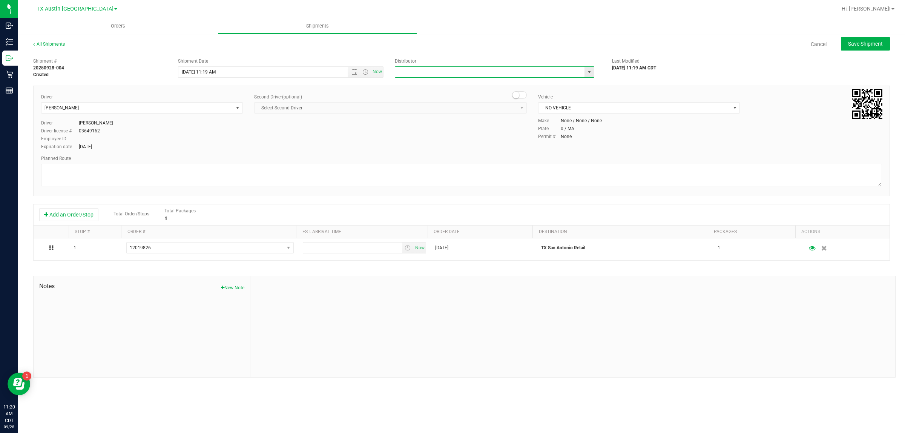
click at [437, 74] on input "text" at bounding box center [487, 72] width 184 height 11
click at [437, 81] on li "Austin DC" at bounding box center [494, 84] width 199 height 11
type input "Austin DC"
click at [378, 72] on span "Now" at bounding box center [377, 71] width 13 height 11
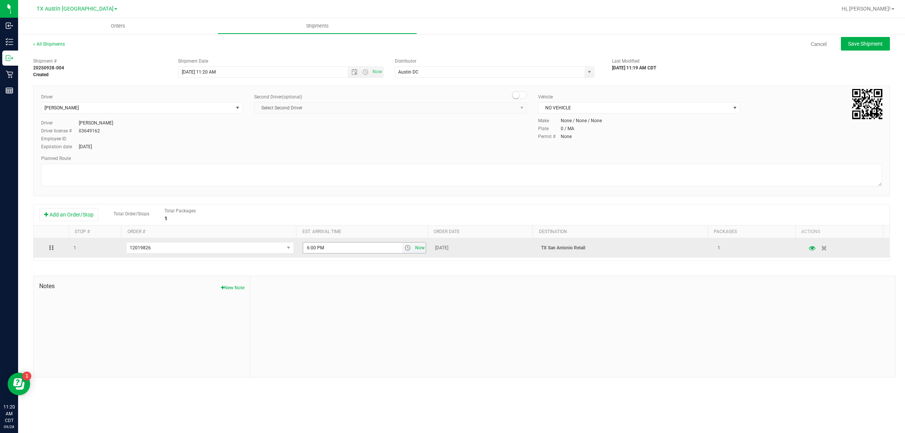
click at [416, 249] on span "Now" at bounding box center [419, 247] width 13 height 11
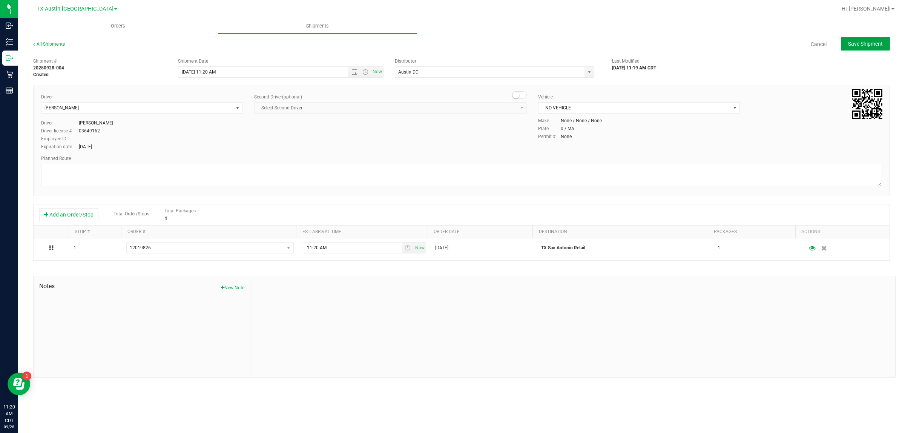
click at [437, 38] on button "Save Shipment" at bounding box center [865, 44] width 49 height 14
type input "9/28/2025 4:20 PM"
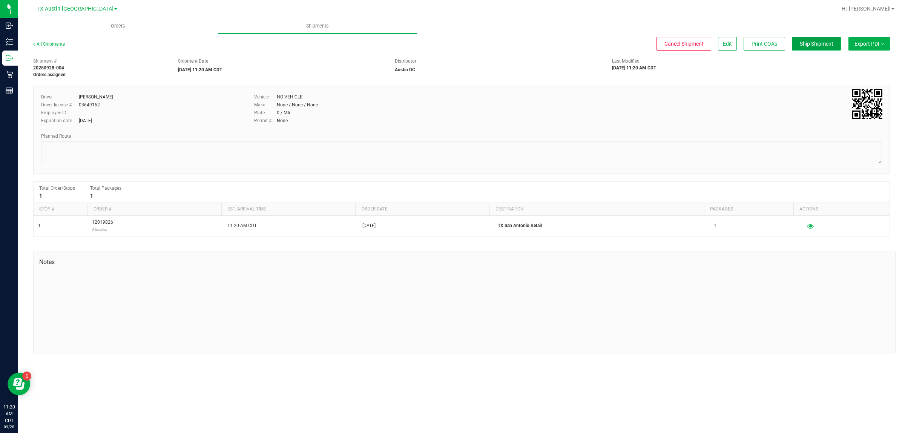
click at [437, 45] on span "Ship Shipment" at bounding box center [816, 44] width 34 height 6
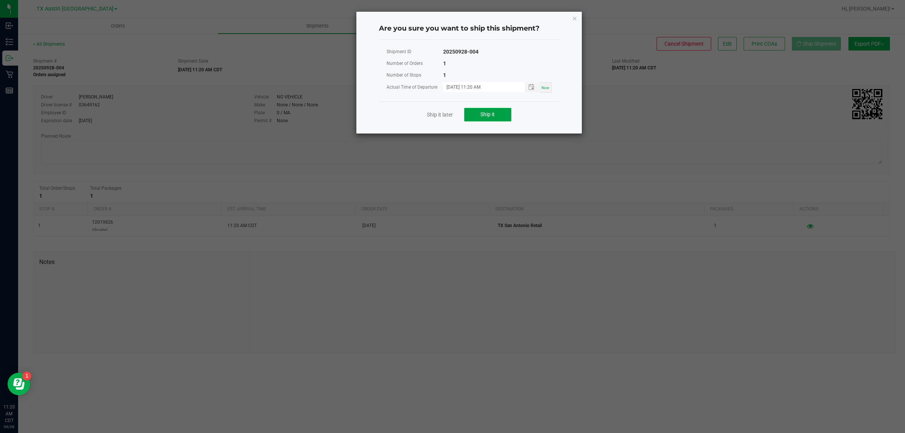
click at [437, 114] on button "Ship it" at bounding box center [487, 115] width 47 height 14
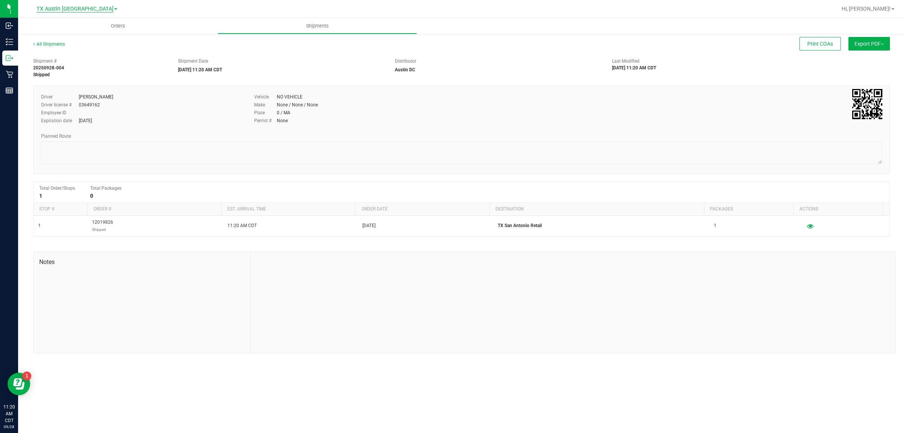
click at [80, 8] on span "TX Austin [GEOGRAPHIC_DATA]" at bounding box center [75, 9] width 77 height 7
click at [72, 46] on link "TX San Antonio Retail" at bounding box center [77, 46] width 110 height 10
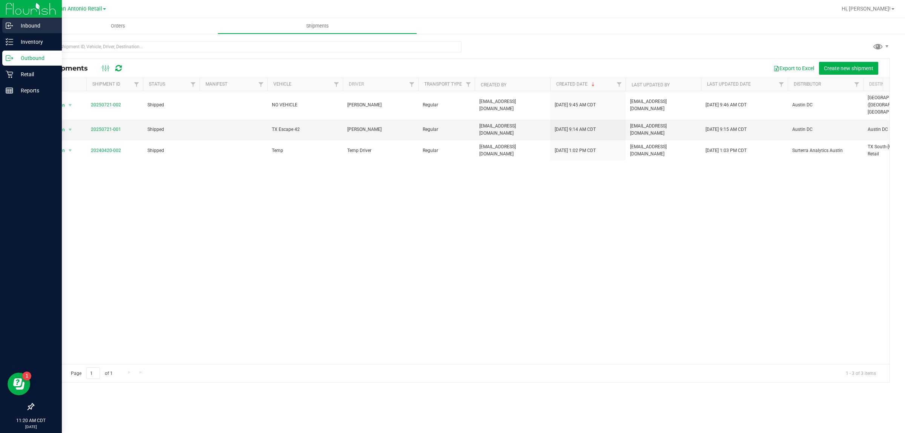
click at [31, 28] on p "Inbound" at bounding box center [35, 25] width 45 height 9
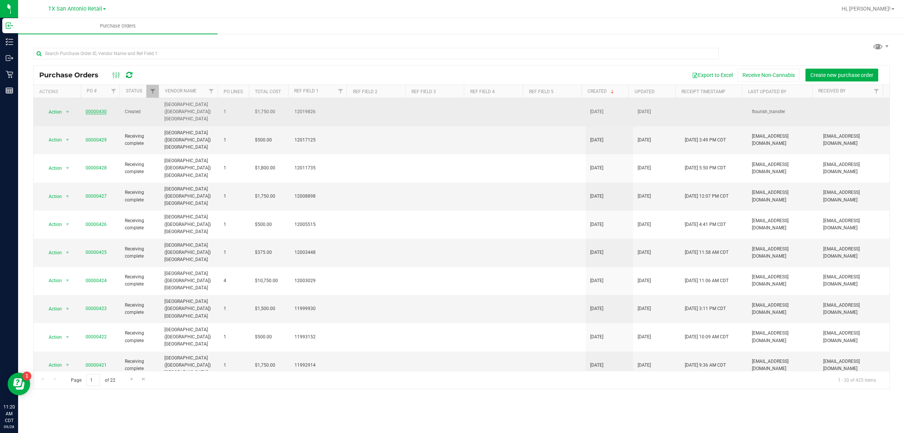
click at [96, 109] on link "00000430" at bounding box center [96, 111] width 21 height 5
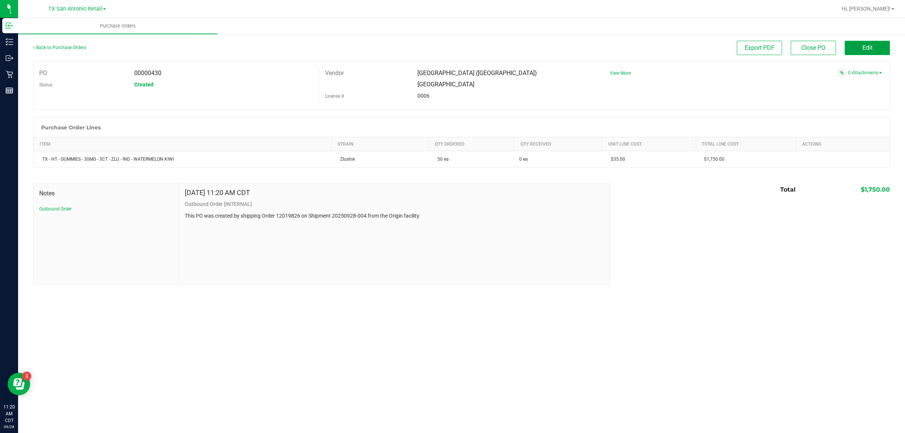
click at [437, 41] on button "Edit" at bounding box center [866, 48] width 45 height 14
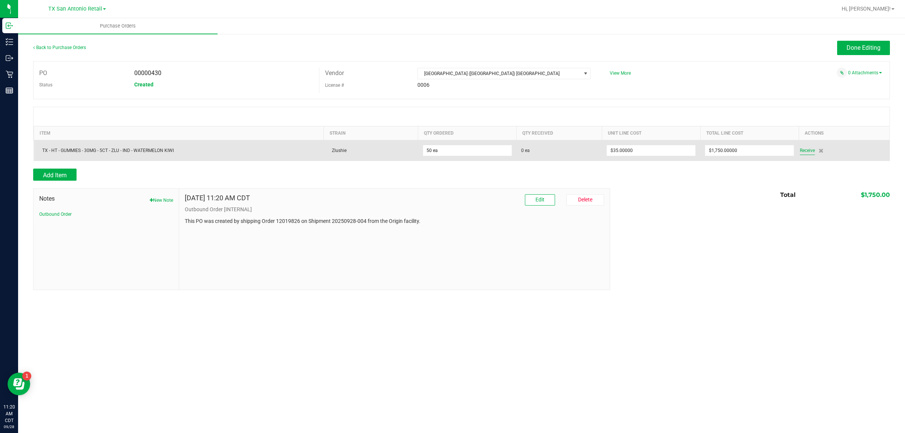
click at [437, 150] on span "Receive" at bounding box center [806, 150] width 15 height 9
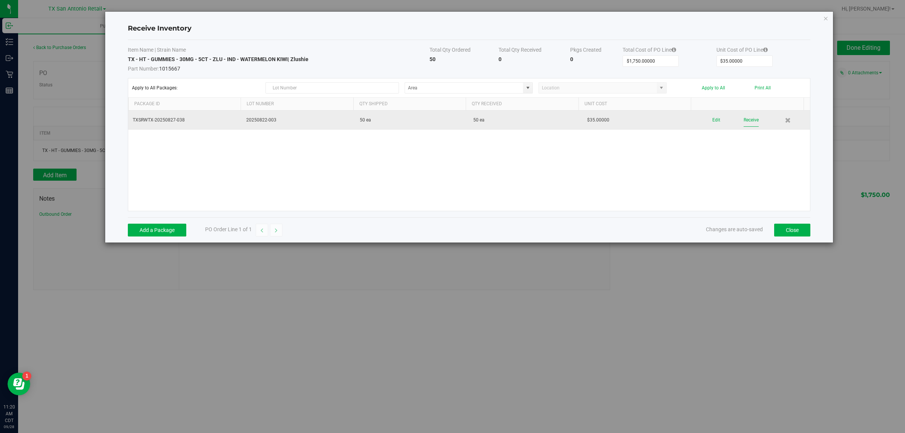
click at [437, 122] on button "Receive" at bounding box center [750, 119] width 15 height 13
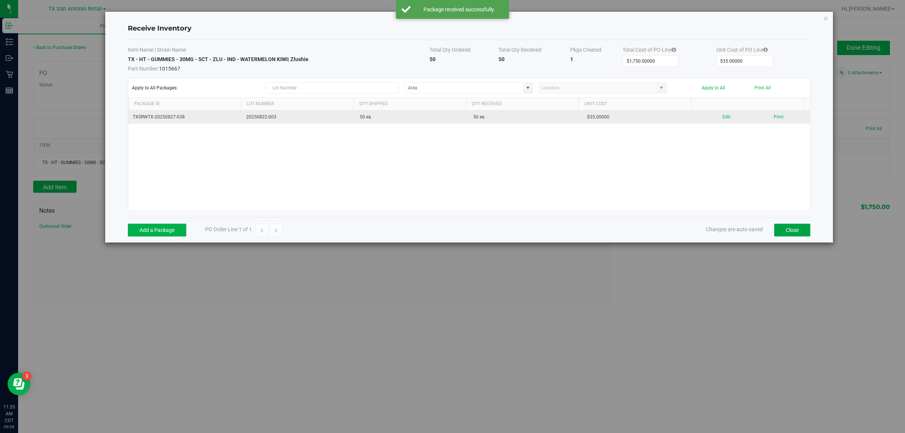
click at [437, 227] on button "Close" at bounding box center [792, 230] width 36 height 13
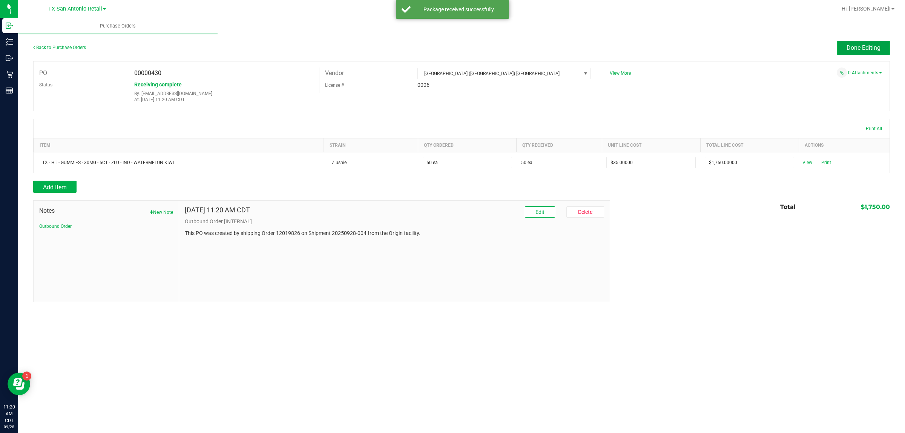
click at [437, 43] on button "Done Editing" at bounding box center [863, 48] width 53 height 14
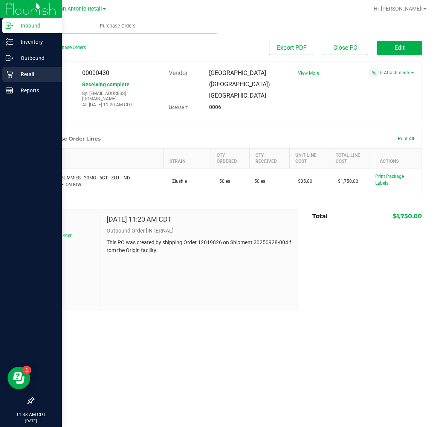
click at [15, 71] on p "Retail" at bounding box center [35, 74] width 45 height 9
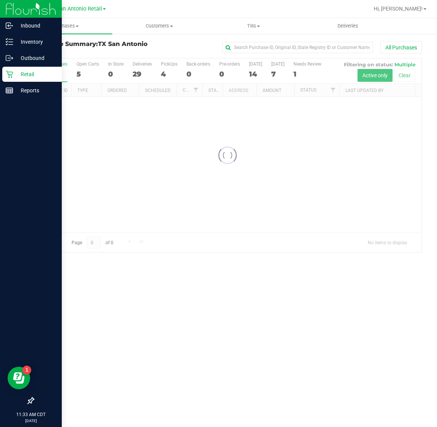
click at [82, 8] on span "TX San Antonio Retail" at bounding box center [75, 9] width 54 height 6
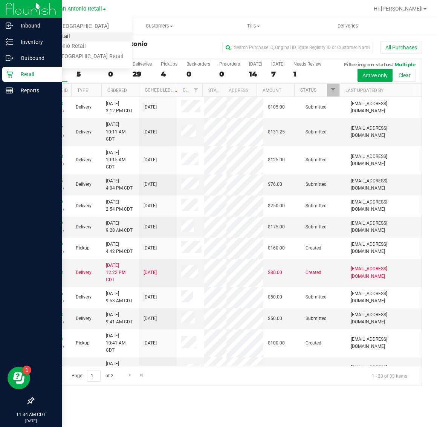
click at [70, 38] on link "TX Plano Retail" at bounding box center [77, 37] width 110 height 10
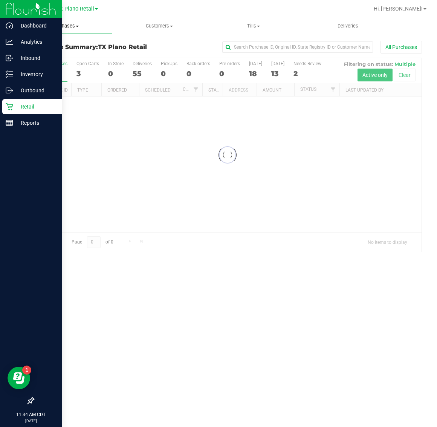
click at [80, 30] on uib-tab-heading "Purchases Summary of purchases Fulfillment All purchases" at bounding box center [65, 26] width 94 height 16
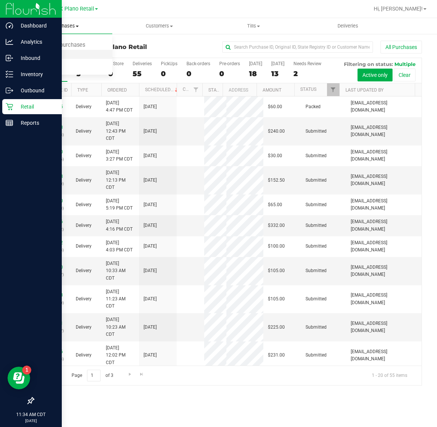
click at [78, 55] on li "Fulfillment" at bounding box center [65, 54] width 94 height 9
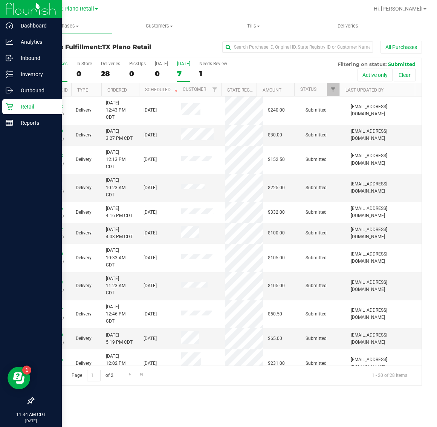
click at [178, 67] on label "[DATE] 7" at bounding box center [183, 71] width 13 height 21
click at [0, 0] on input "[DATE] 7" at bounding box center [0, 0] width 0 height 0
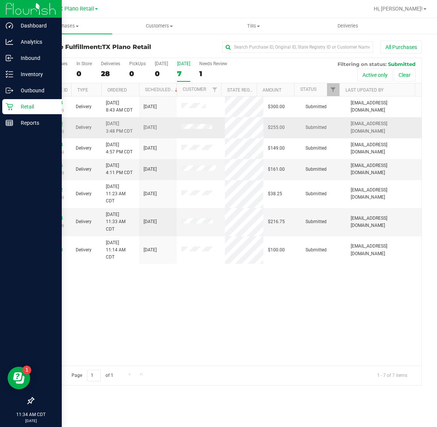
click at [52, 122] on link "11993960" at bounding box center [52, 123] width 21 height 5
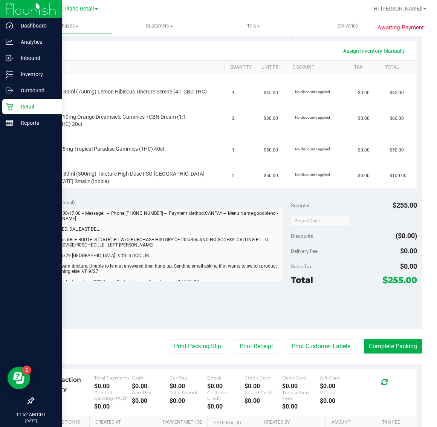
scroll to position [188, 0]
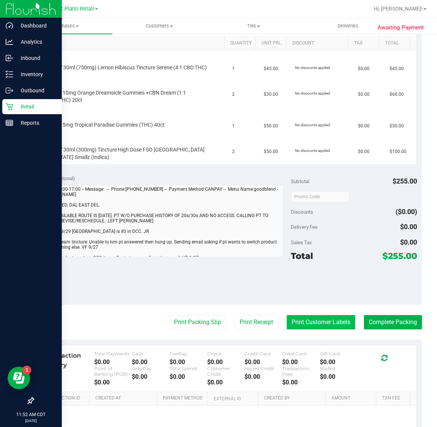
click at [308, 329] on button "Print Customer Labels" at bounding box center [321, 322] width 69 height 14
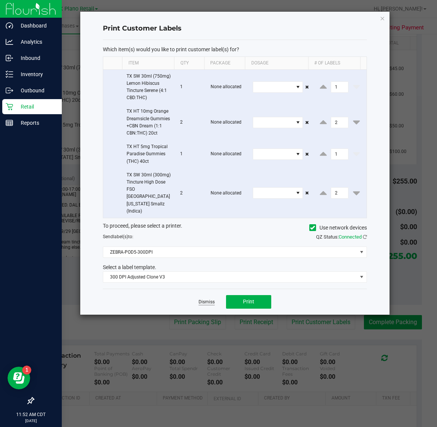
click at [202, 305] on link "Dismiss" at bounding box center [207, 302] width 16 height 6
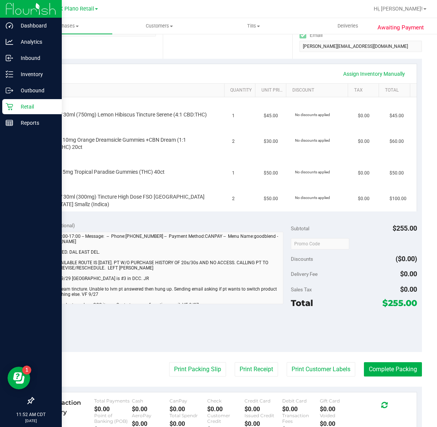
scroll to position [5, 0]
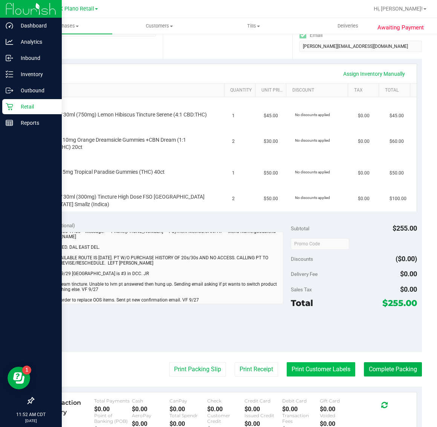
click at [313, 372] on button "Print Customer Labels" at bounding box center [321, 369] width 69 height 14
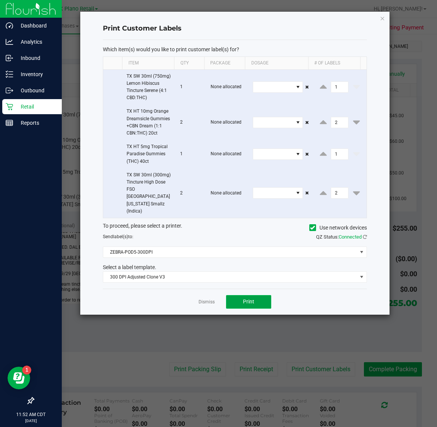
click at [268, 309] on button "Print" at bounding box center [248, 302] width 45 height 14
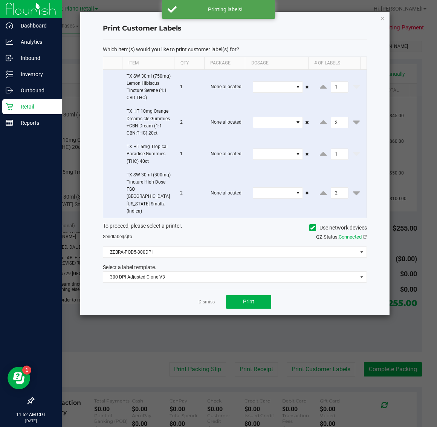
click at [383, 23] on div "Print Customer Labels Which item(s) would you like to print customer label(s) f…" at bounding box center [234, 163] width 309 height 303
click at [383, 19] on icon "button" at bounding box center [382, 18] width 5 height 9
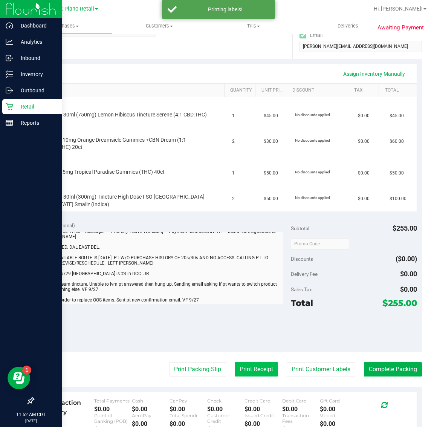
click at [235, 376] on button "Print Receipt" at bounding box center [256, 369] width 43 height 14
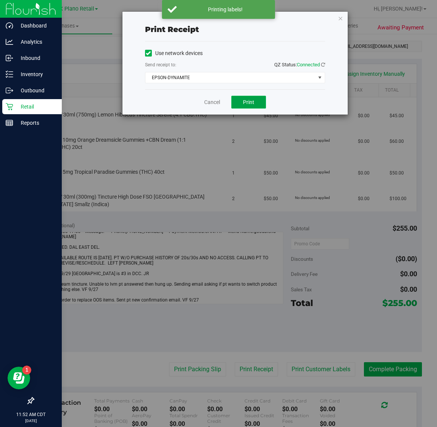
click at [243, 98] on button "Print" at bounding box center [248, 102] width 35 height 13
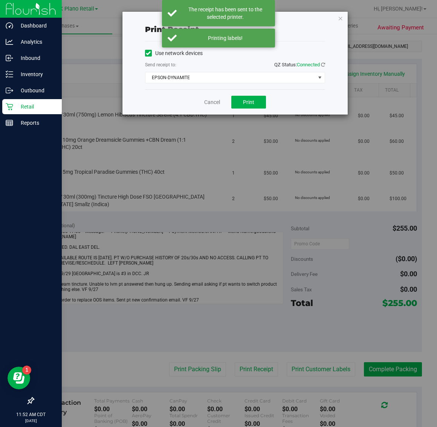
click at [340, 15] on icon "button" at bounding box center [340, 18] width 5 height 9
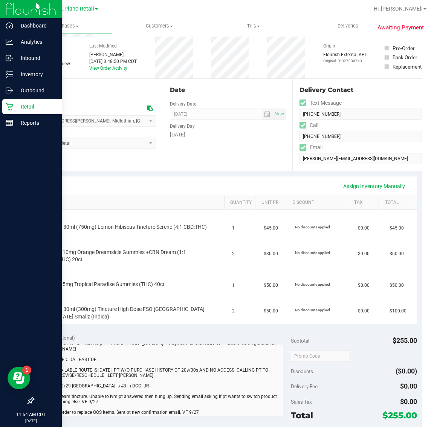
scroll to position [0, 0]
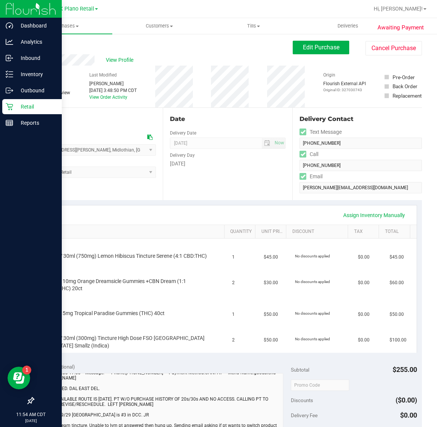
click at [51, 73] on span "# 11993960" at bounding box center [47, 76] width 28 height 8
copy span "11993960"
click at [13, 106] on p "Retail" at bounding box center [35, 106] width 45 height 9
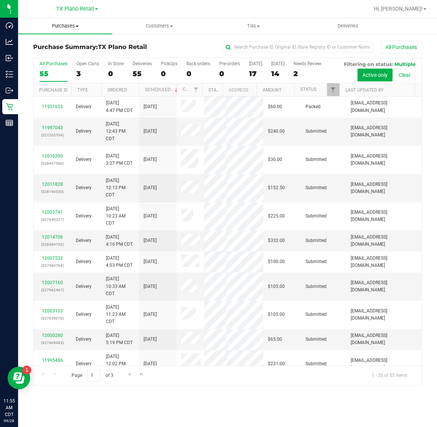
click at [67, 21] on uib-tab-heading "Purchases Summary of purchases Fulfillment All purchases" at bounding box center [65, 26] width 94 height 16
click at [70, 55] on li "Fulfillment" at bounding box center [65, 54] width 94 height 9
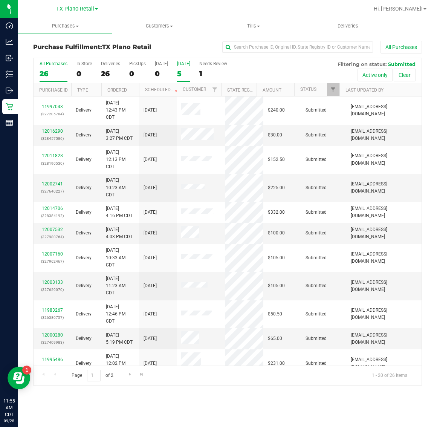
click at [185, 73] on div "5" at bounding box center [183, 73] width 13 height 9
click at [0, 0] on input "Tomorrow 5" at bounding box center [0, 0] width 0 height 0
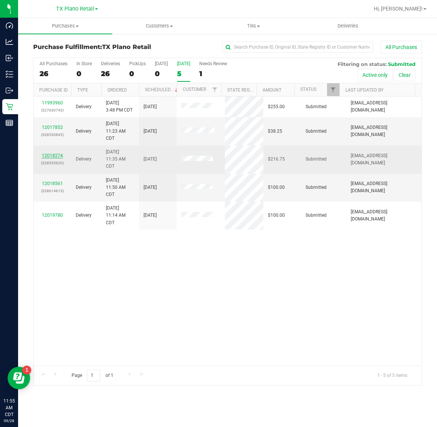
click at [56, 156] on link "12018274" at bounding box center [52, 155] width 21 height 5
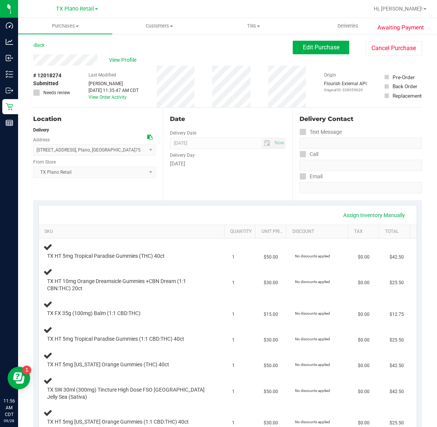
click at [56, 73] on span "# 12018274" at bounding box center [47, 76] width 28 height 8
copy span "12018274"
click at [68, 24] on span "Purchases" at bounding box center [65, 26] width 94 height 7
click at [69, 57] on li "Fulfillment" at bounding box center [65, 54] width 94 height 9
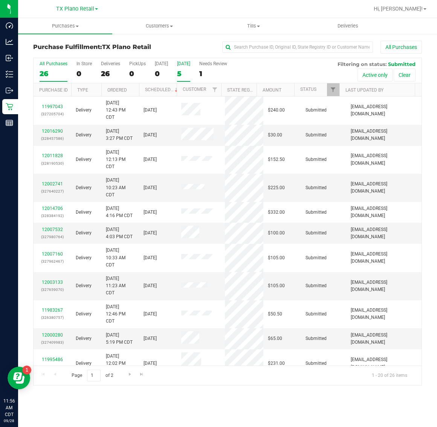
click at [183, 66] on div "[DATE]" at bounding box center [183, 63] width 13 height 5
click at [0, 0] on input "Tomorrow 5" at bounding box center [0, 0] width 0 height 0
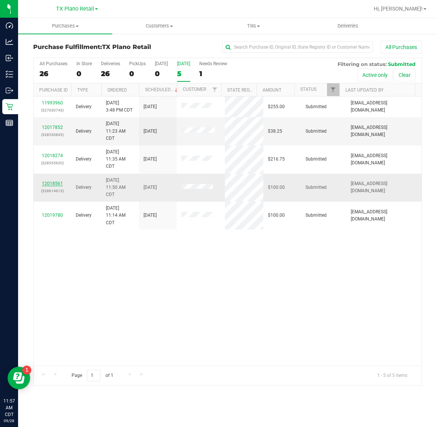
click at [55, 185] on link "12018561" at bounding box center [52, 183] width 21 height 5
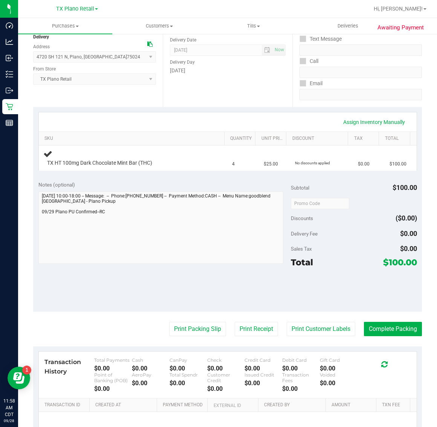
scroll to position [94, 0]
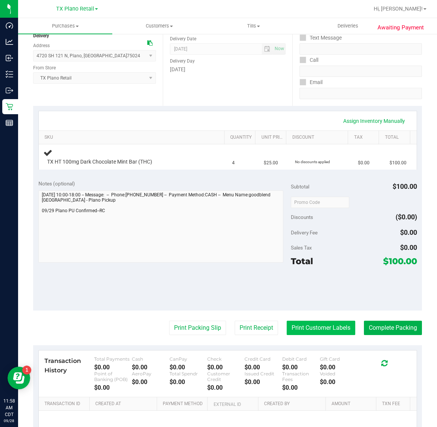
click at [316, 325] on button "Print Customer Labels" at bounding box center [321, 328] width 69 height 14
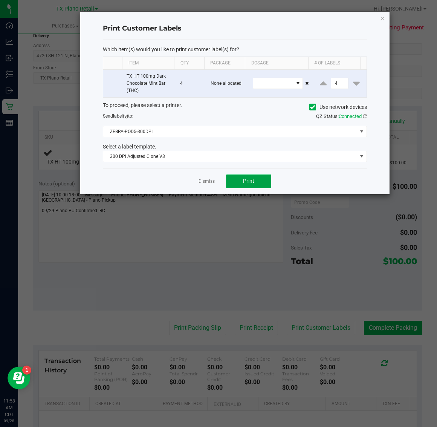
click at [249, 181] on span "Print" at bounding box center [248, 181] width 11 height 6
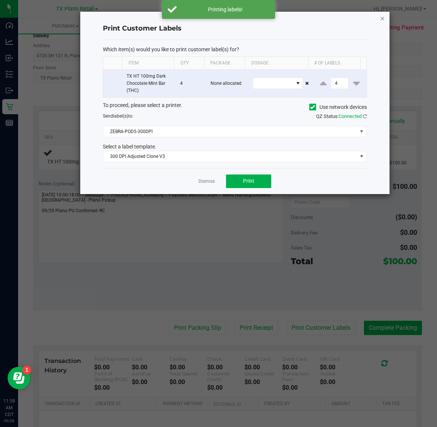
click at [383, 18] on icon "button" at bounding box center [382, 18] width 5 height 9
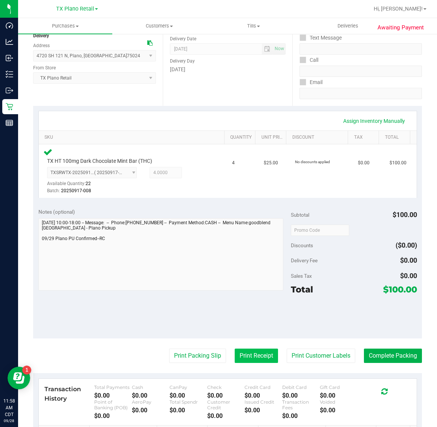
click at [242, 357] on button "Print Receipt" at bounding box center [256, 356] width 43 height 14
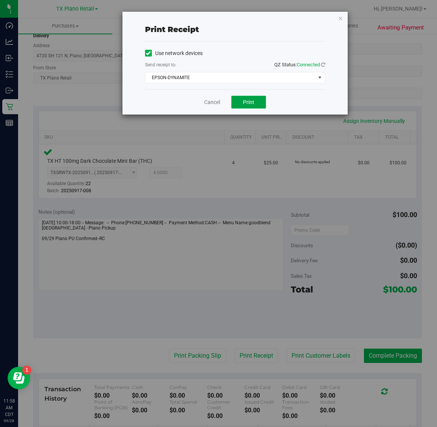
click at [246, 105] on span "Print" at bounding box center [248, 102] width 11 height 6
click at [340, 15] on icon "button" at bounding box center [340, 18] width 5 height 9
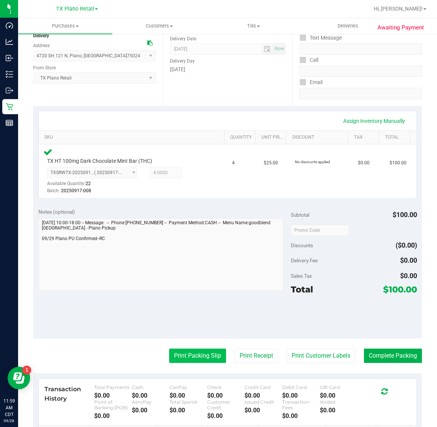
click at [198, 355] on button "Print Packing Slip" at bounding box center [197, 356] width 57 height 14
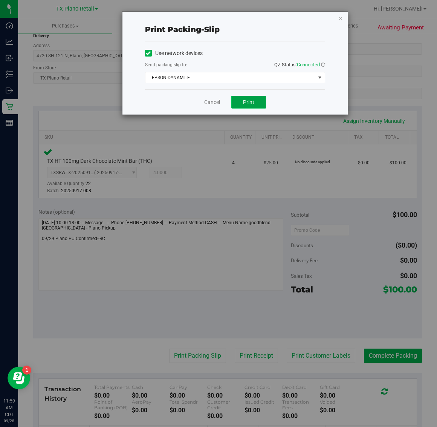
click at [242, 107] on button "Print" at bounding box center [248, 102] width 35 height 13
click at [340, 18] on icon "button" at bounding box center [340, 18] width 5 height 9
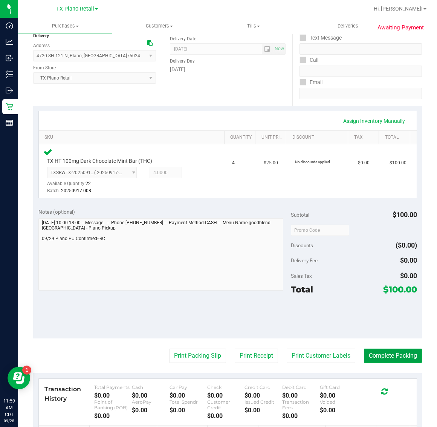
click at [372, 354] on button "Complete Packing" at bounding box center [393, 356] width 58 height 14
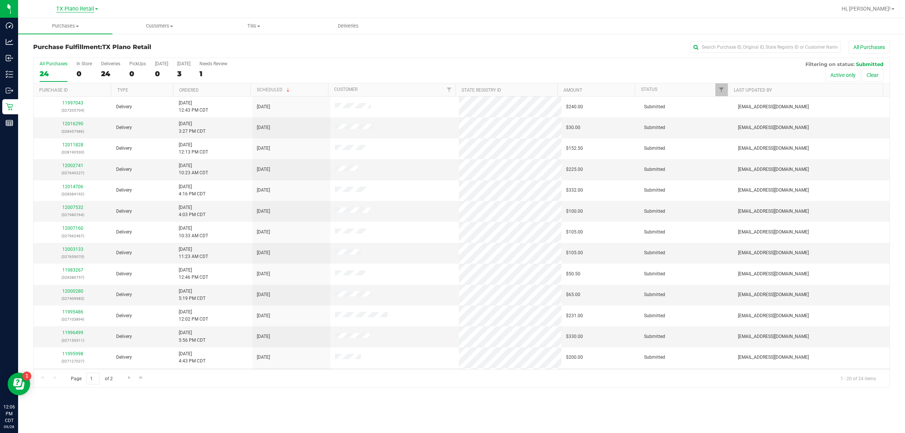
click at [80, 9] on span "TX Plano Retail" at bounding box center [75, 9] width 38 height 7
drag, startPoint x: 66, startPoint y: 26, endPoint x: 64, endPoint y: 31, distance: 6.1
click at [67, 26] on link "TX Austin [GEOGRAPHIC_DATA]" at bounding box center [77, 26] width 110 height 10
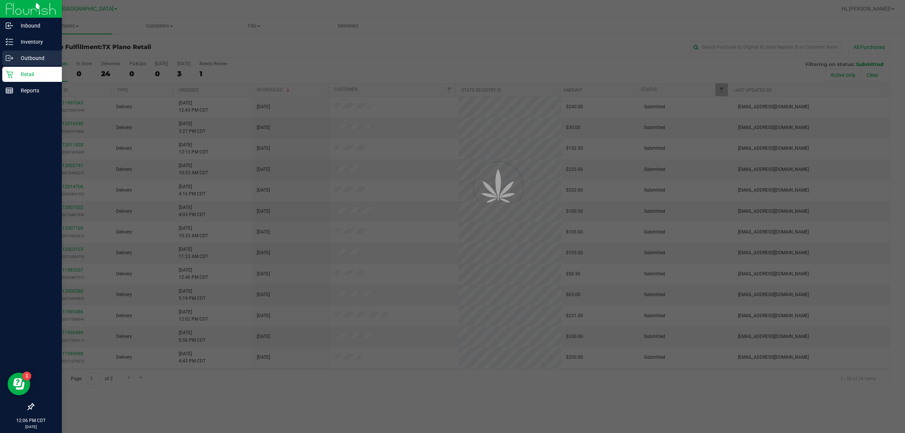
click at [35, 56] on p "Outbound" at bounding box center [35, 58] width 45 height 9
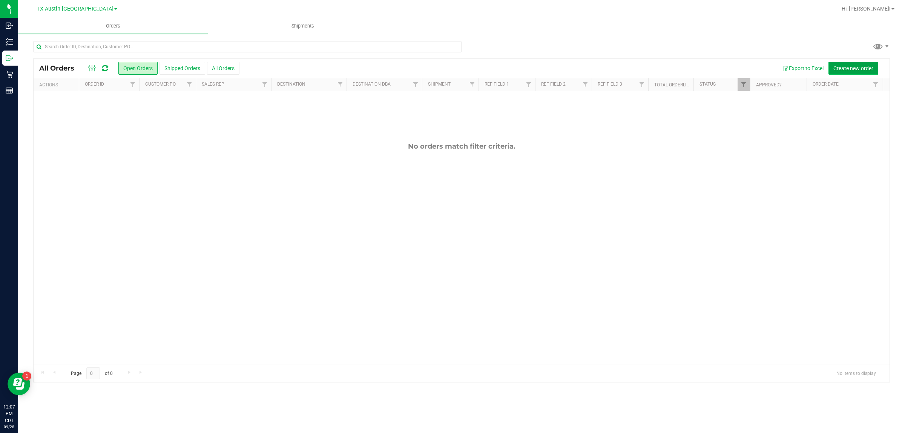
click at [437, 68] on span "Create new order" at bounding box center [853, 68] width 40 height 6
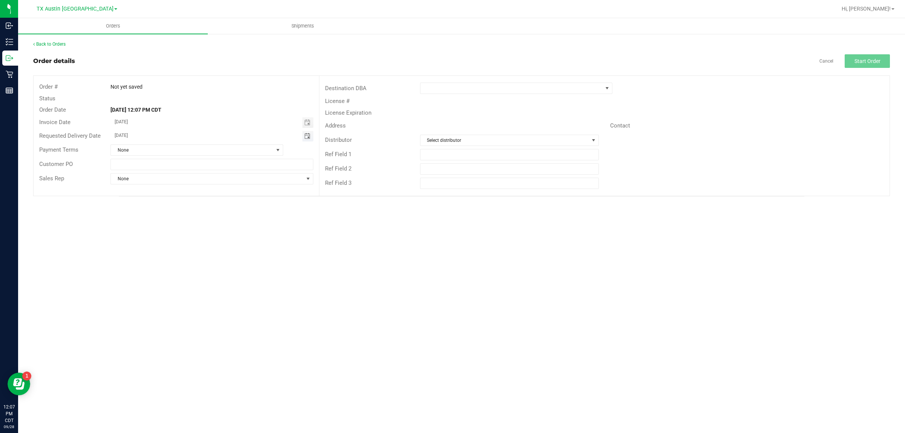
click at [307, 136] on span "Toggle calendar" at bounding box center [307, 136] width 6 height 6
click at [210, 152] on span "TODAY" at bounding box center [207, 150] width 17 height 10
type input "[DATE]"
click at [437, 83] on span at bounding box center [511, 88] width 182 height 11
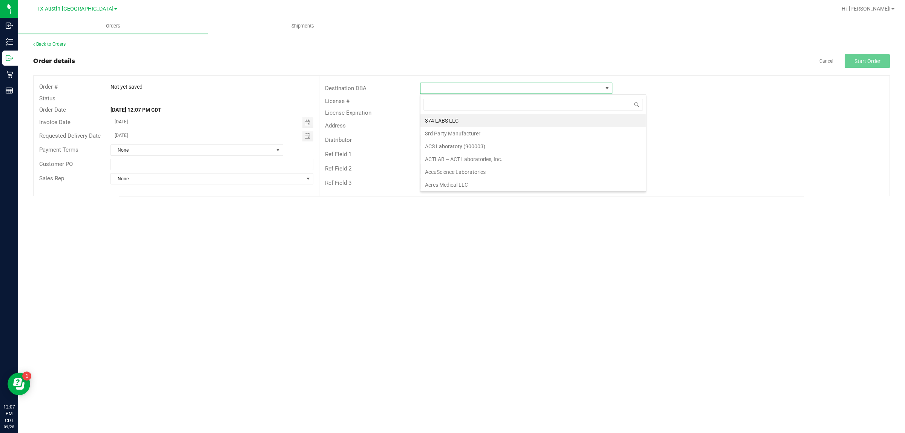
scroll to position [12, 192]
type input "tx"
click at [437, 121] on li "TX Plano Retail" at bounding box center [515, 120] width 191 height 13
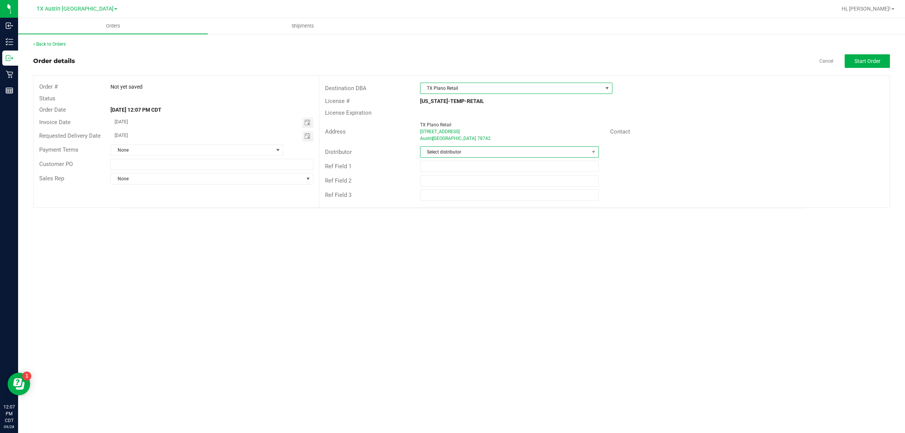
click at [437, 155] on span "Select distributor" at bounding box center [504, 152] width 168 height 11
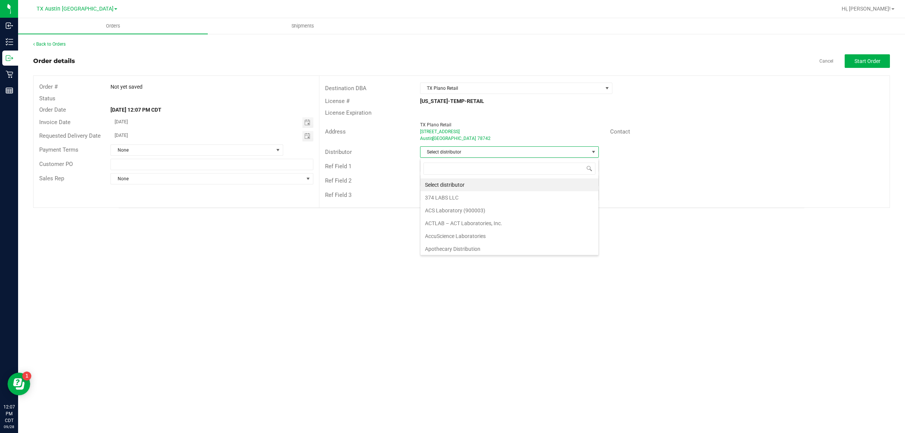
scroll to position [12, 178]
type input "aus"
click at [437, 193] on li "Surterra Analytics Austin" at bounding box center [509, 197] width 178 height 13
click at [437, 156] on span "Surterra Analytics Austin" at bounding box center [504, 152] width 168 height 11
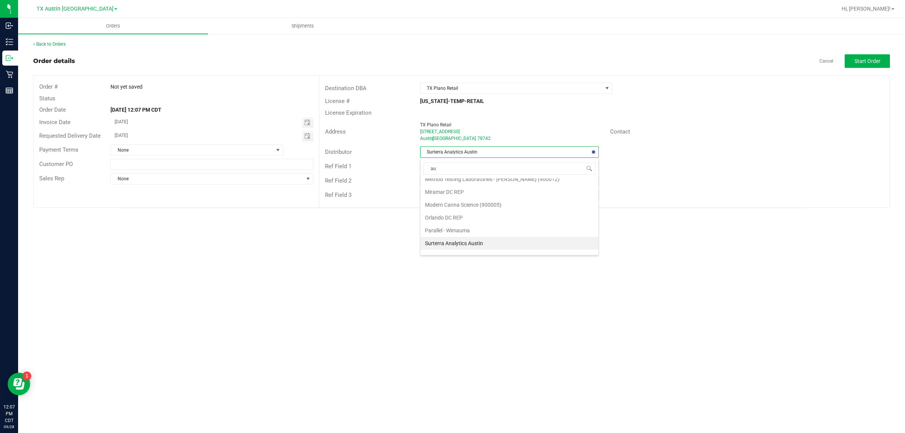
type input "aus"
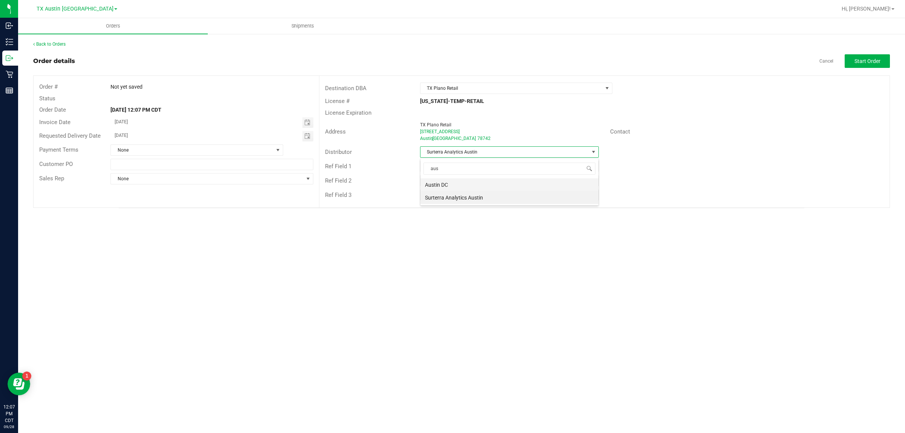
click at [437, 183] on li "Austin DC" at bounding box center [509, 184] width 178 height 13
click at [437, 59] on span "Start Order" at bounding box center [867, 61] width 26 height 6
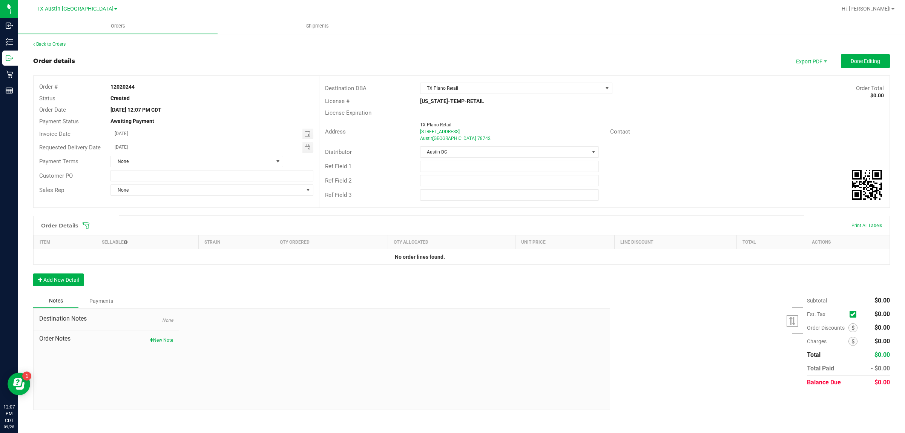
click at [87, 224] on icon at bounding box center [86, 226] width 8 height 8
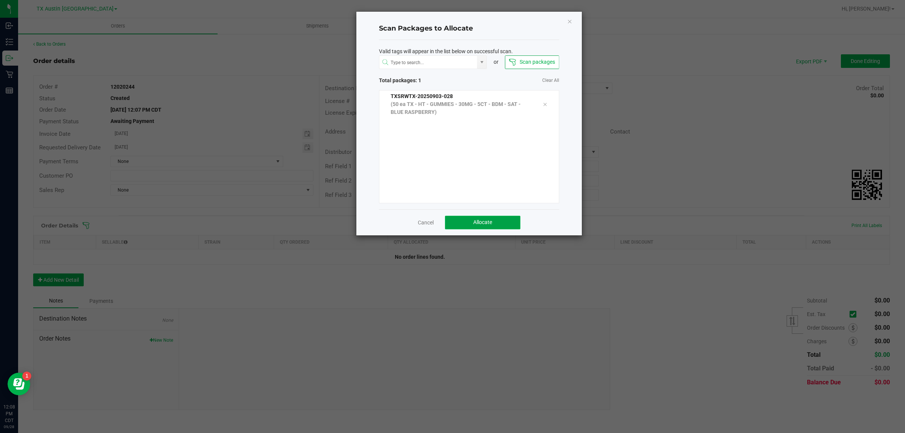
click at [437, 220] on span "Allocate" at bounding box center [482, 222] width 19 height 6
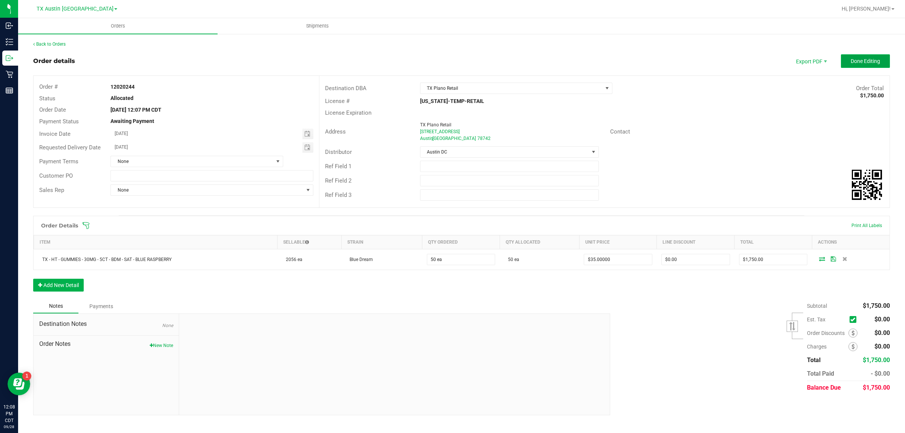
click at [437, 60] on span "Done Editing" at bounding box center [864, 61] width 29 height 6
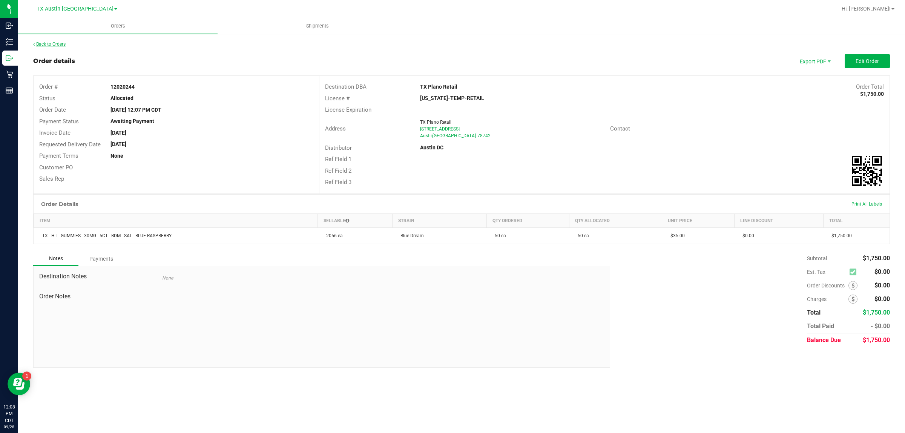
click at [55, 42] on link "Back to Orders" at bounding box center [49, 43] width 32 height 5
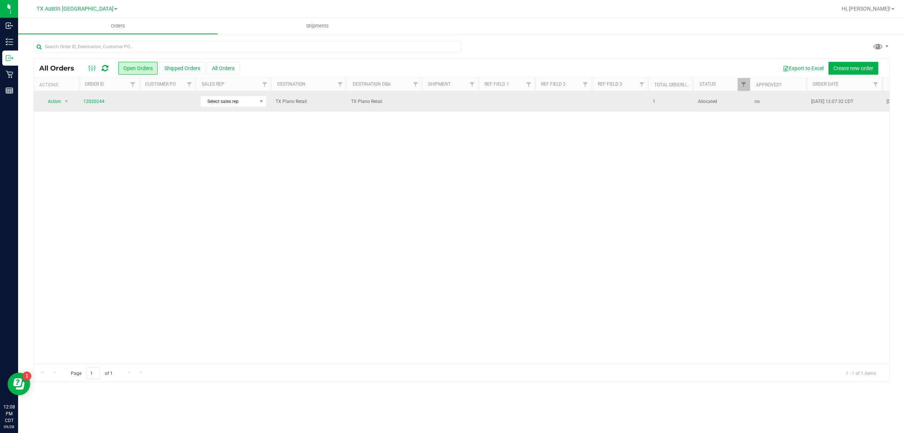
click at [174, 104] on td at bounding box center [167, 101] width 57 height 20
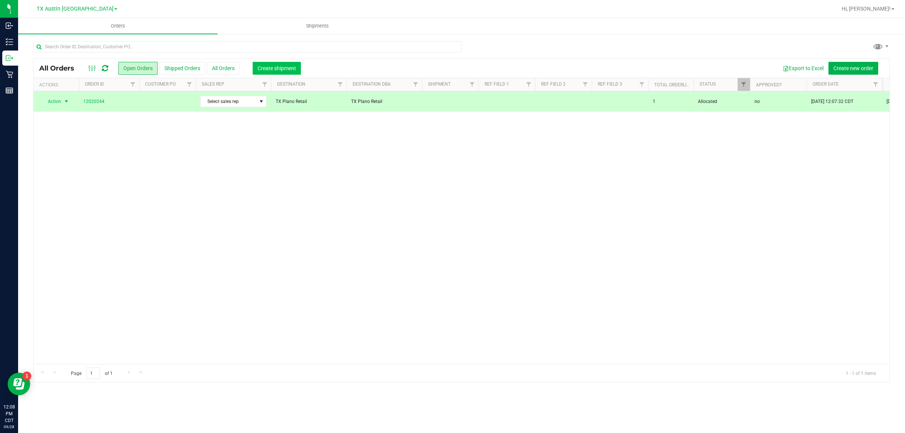
click at [278, 69] on span "Create shipment" at bounding box center [276, 68] width 38 height 6
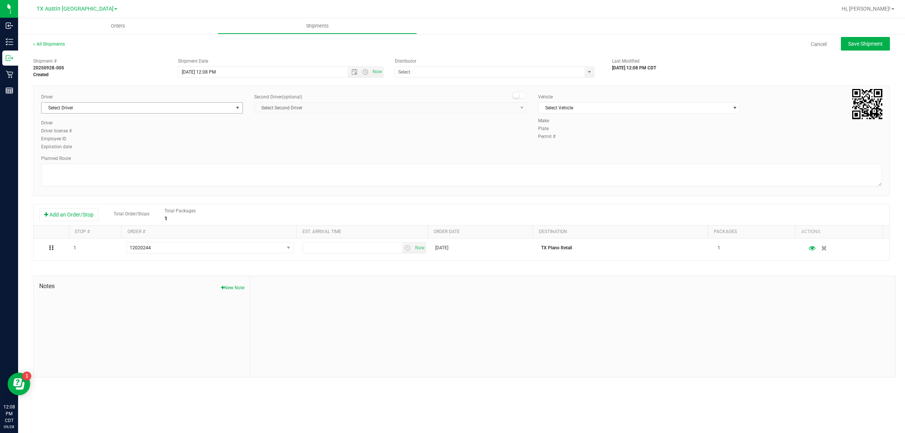
click at [205, 108] on span "Select Driver" at bounding box center [136, 108] width 191 height 11
type input "bat"
click at [437, 104] on span "Select Vehicle" at bounding box center [633, 108] width 191 height 11
click at [437, 74] on input "text" at bounding box center [487, 72] width 184 height 11
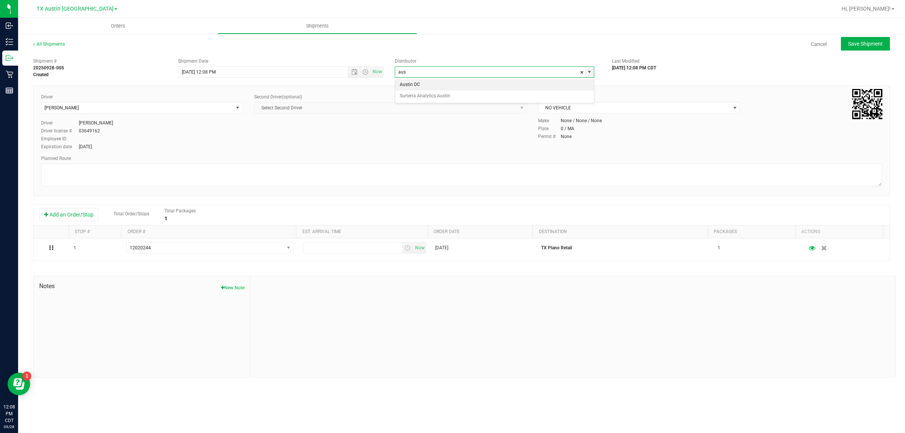
click at [437, 80] on li "Austin DC" at bounding box center [494, 84] width 199 height 11
type input "Austin DC"
click at [377, 72] on span "Now" at bounding box center [377, 71] width 13 height 11
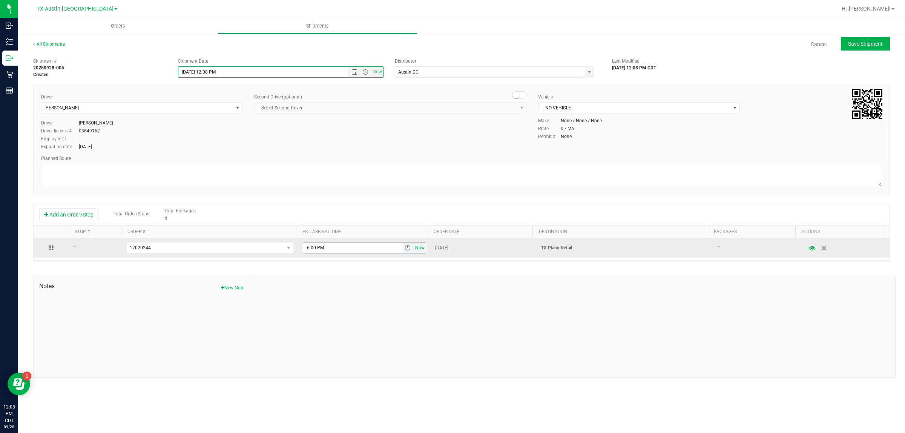
click at [416, 251] on span "Now" at bounding box center [419, 247] width 13 height 11
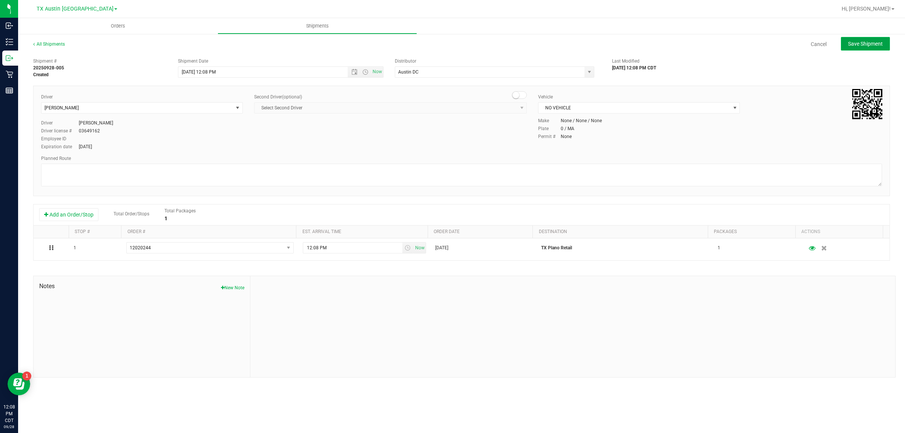
click at [437, 39] on button "Save Shipment" at bounding box center [865, 44] width 49 height 14
type input "9/28/2025 5:08 PM"
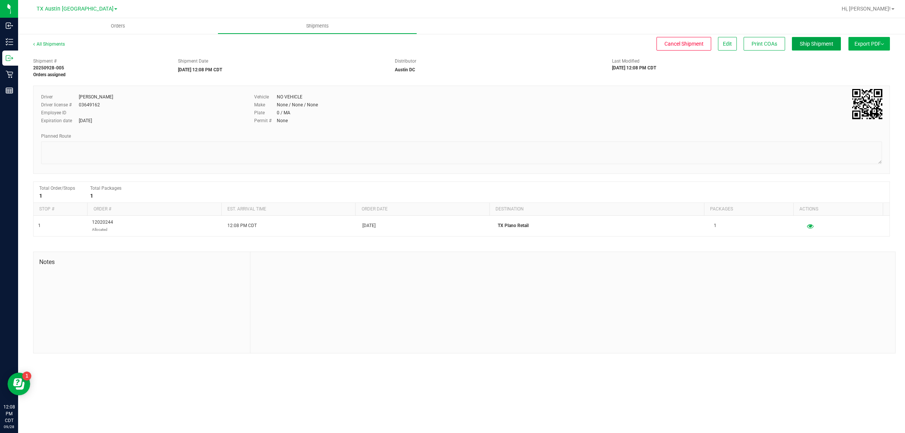
click at [437, 38] on button "Ship Shipment" at bounding box center [816, 44] width 49 height 14
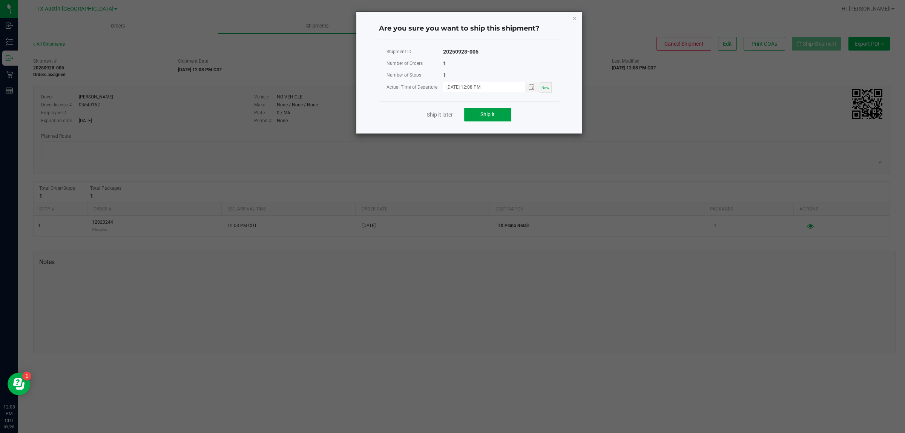
click at [437, 117] on span "Ship it" at bounding box center [487, 114] width 14 height 6
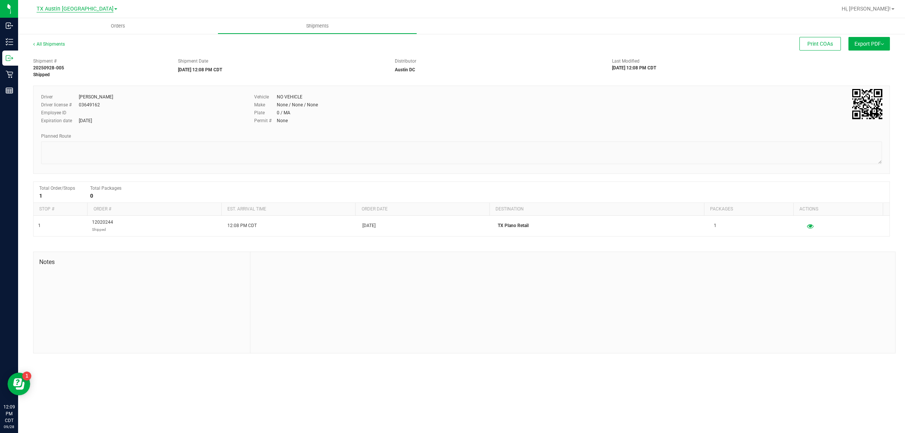
click at [70, 10] on span "TX Austin [GEOGRAPHIC_DATA]" at bounding box center [75, 9] width 77 height 7
click at [72, 37] on link "TX Plano Retail" at bounding box center [77, 37] width 110 height 10
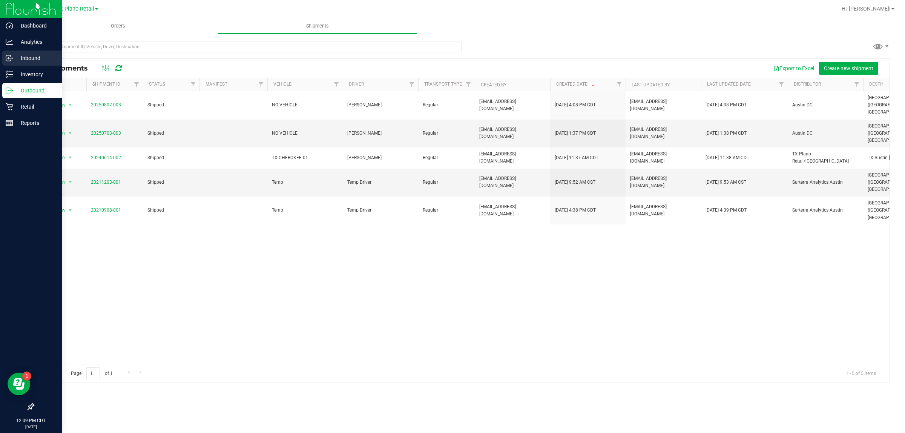
click at [32, 60] on p "Inbound" at bounding box center [35, 58] width 45 height 9
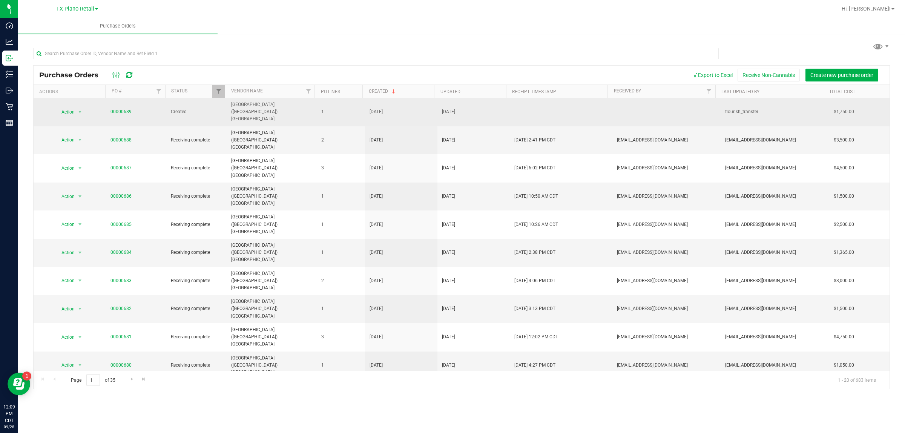
click at [121, 109] on link "00000689" at bounding box center [120, 111] width 21 height 5
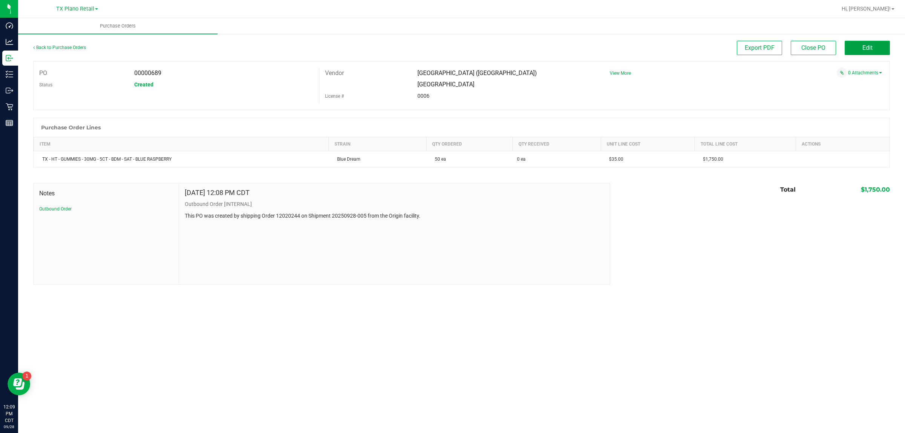
click at [437, 48] on span "Edit" at bounding box center [867, 47] width 10 height 7
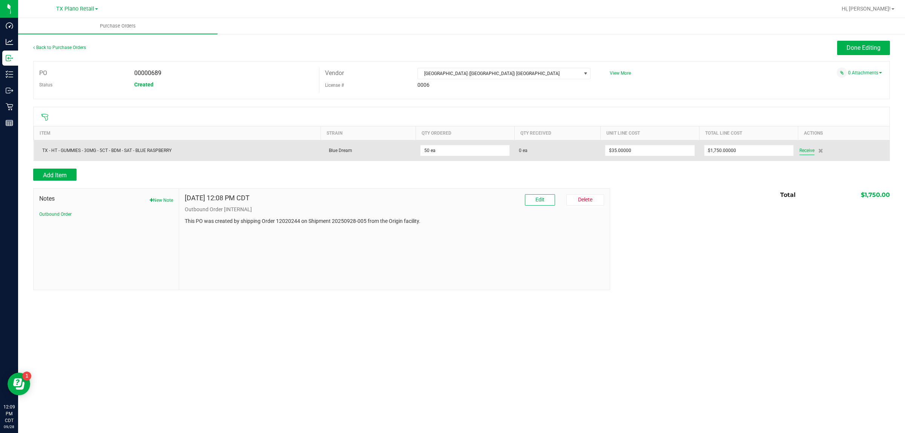
click at [437, 151] on span "Receive" at bounding box center [806, 150] width 15 height 9
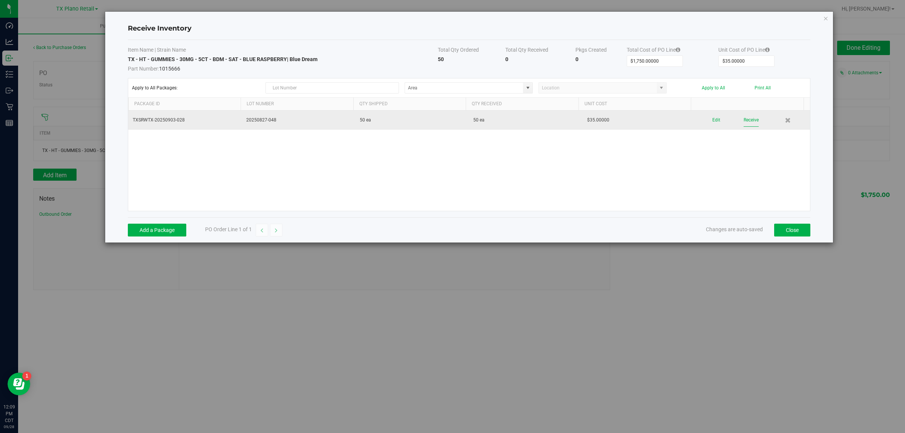
click at [437, 117] on button "Receive" at bounding box center [750, 119] width 15 height 13
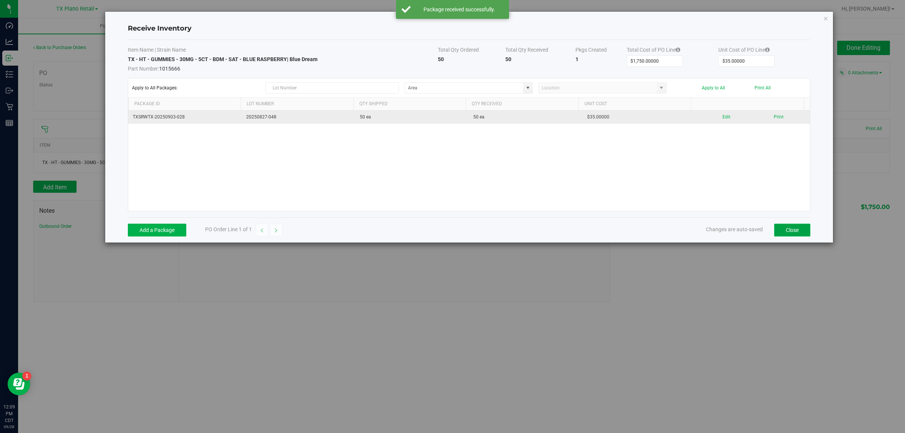
click at [437, 229] on button "Close" at bounding box center [792, 230] width 36 height 13
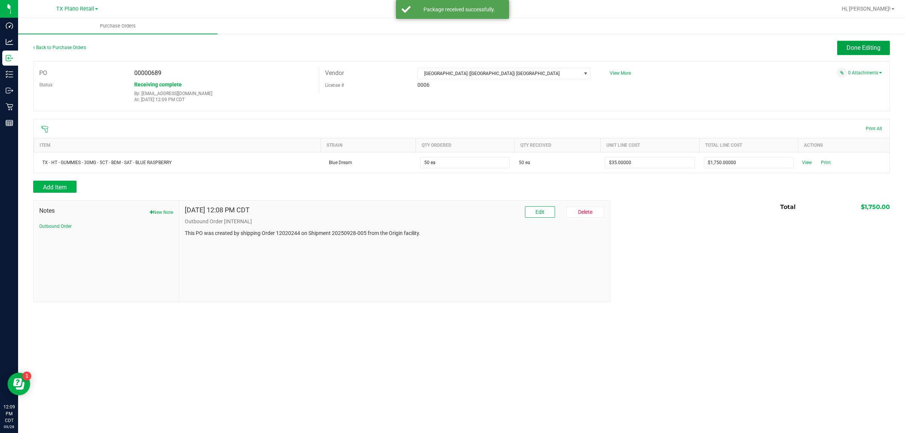
click at [437, 47] on span "Done Editing" at bounding box center [863, 47] width 34 height 7
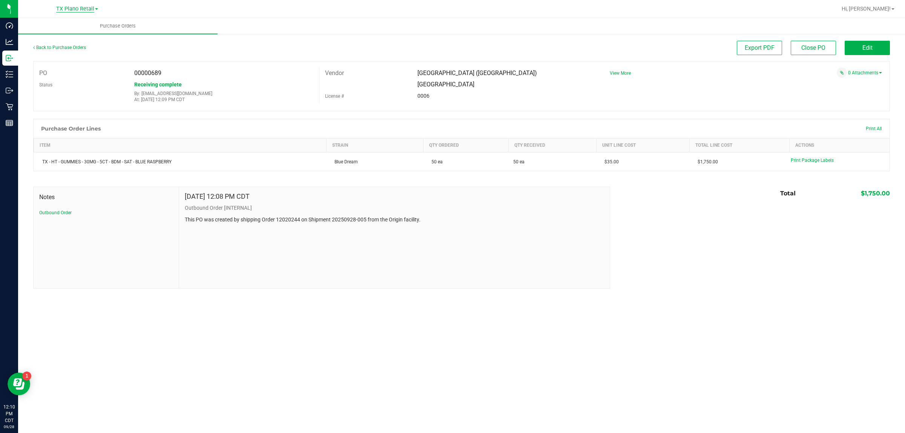
click at [82, 6] on span "TX Plano Retail" at bounding box center [75, 9] width 38 height 7
click at [74, 28] on link "TX Austin [GEOGRAPHIC_DATA]" at bounding box center [77, 26] width 110 height 10
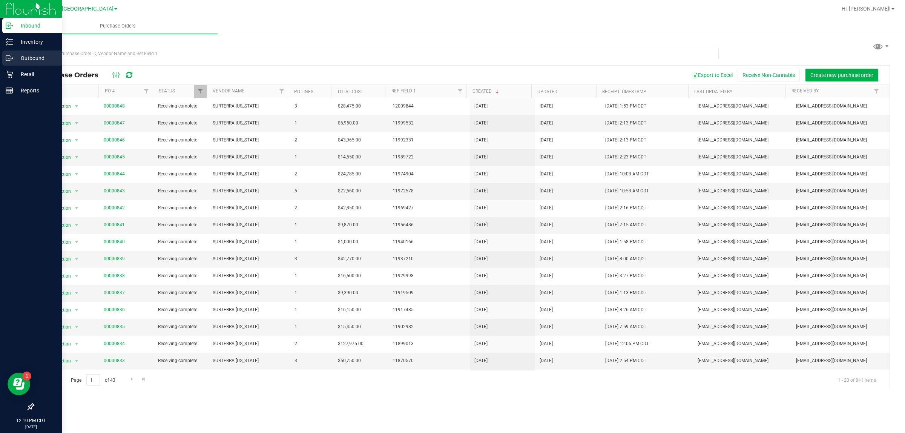
click at [28, 55] on p "Outbound" at bounding box center [35, 58] width 45 height 9
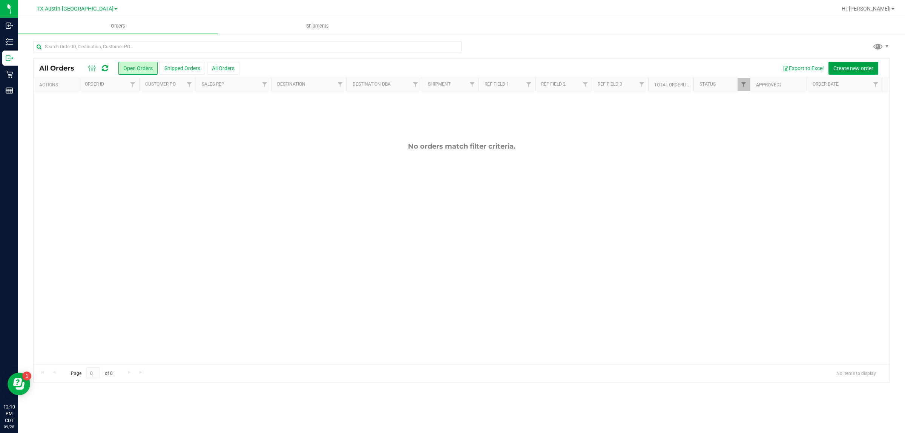
click at [437, 65] on span "Create new order" at bounding box center [853, 68] width 40 height 6
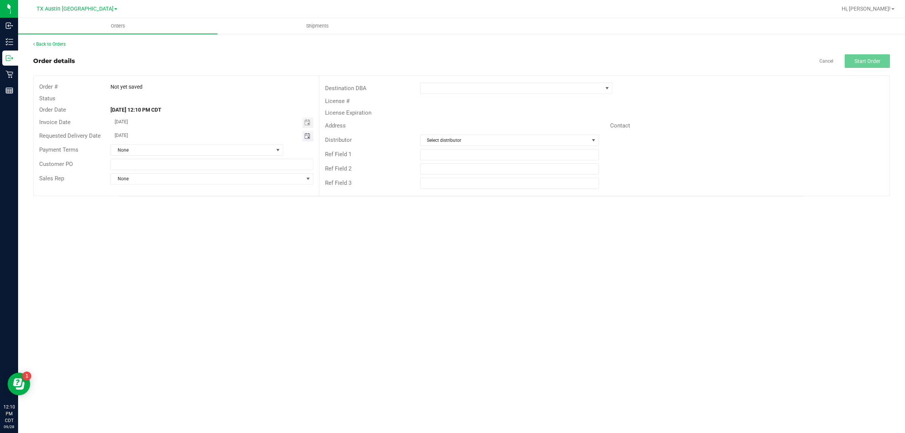
click at [309, 136] on span "Toggle calendar" at bounding box center [307, 136] width 6 height 6
click at [208, 151] on span "TODAY" at bounding box center [207, 150] width 17 height 10
type input "[DATE]"
click at [437, 92] on span at bounding box center [511, 88] width 182 height 11
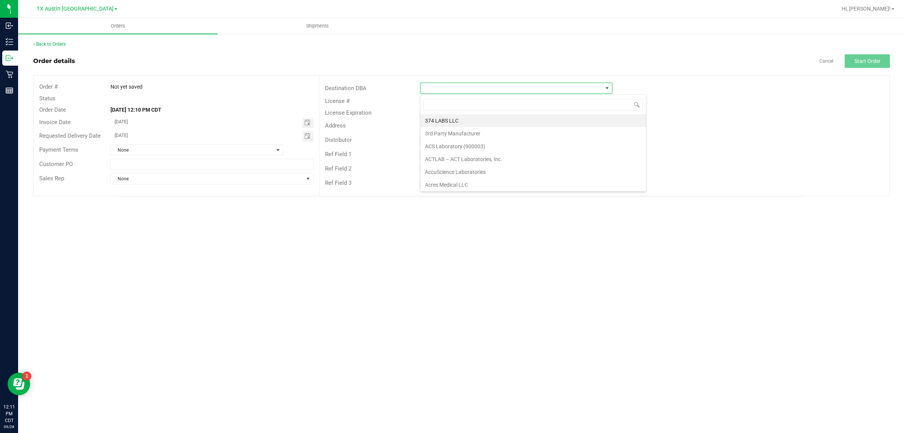
scroll to position [12, 192]
type input "tx"
click at [437, 118] on li "TX Plano Retail" at bounding box center [515, 120] width 191 height 13
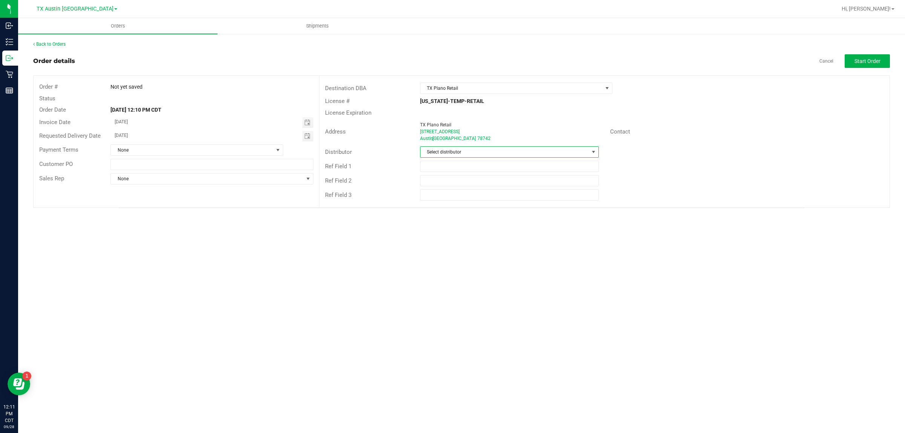
click at [437, 151] on span "Select distributor" at bounding box center [504, 152] width 168 height 11
type input "aus"
click at [437, 182] on li "Austin DC" at bounding box center [509, 184] width 178 height 13
click at [437, 58] on span "Start Order" at bounding box center [867, 61] width 26 height 6
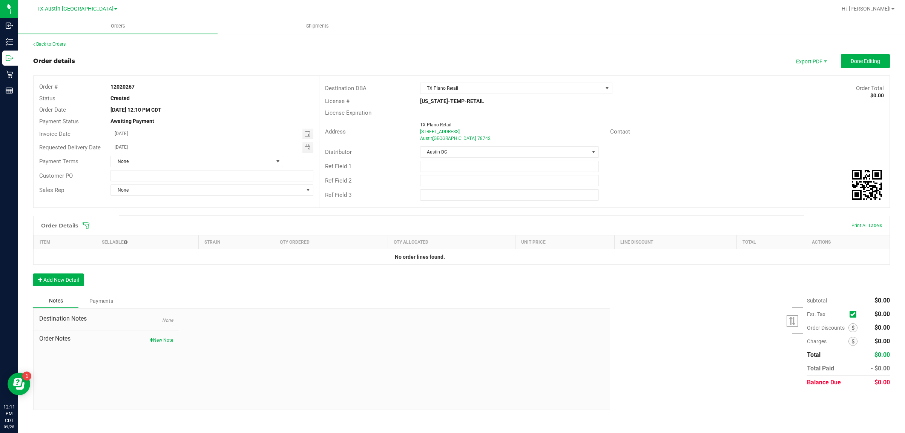
click at [84, 225] on icon at bounding box center [86, 226] width 8 height 8
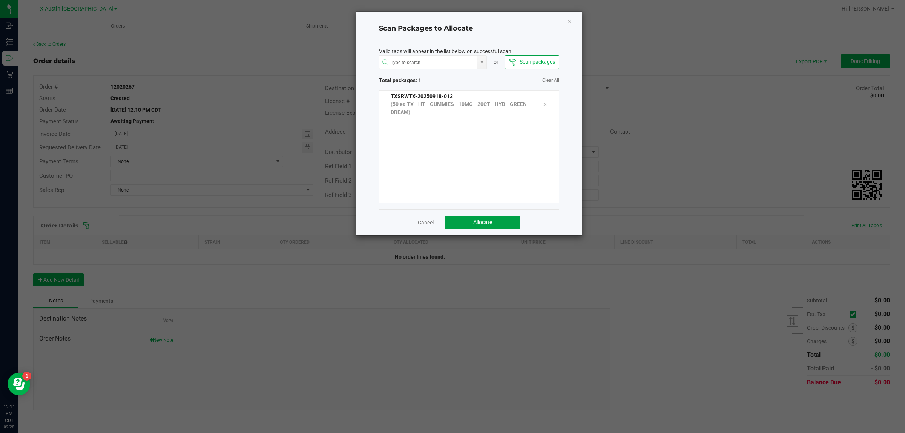
click at [437, 220] on button "Allocate" at bounding box center [482, 223] width 75 height 14
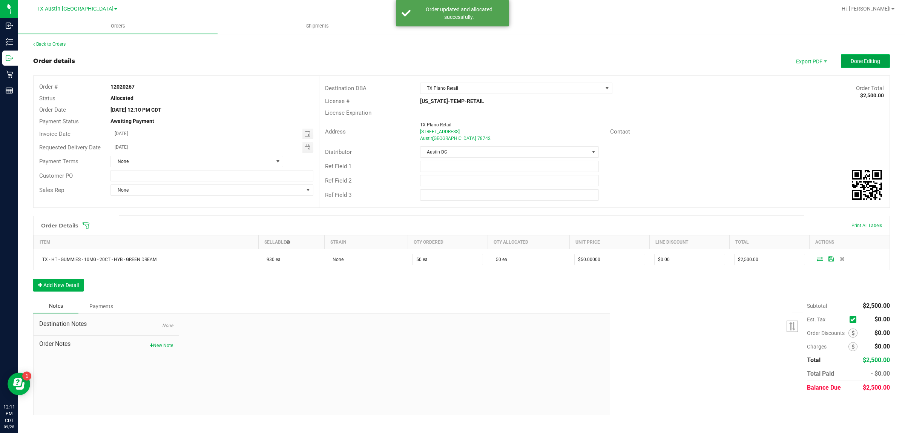
click at [437, 61] on span "Done Editing" at bounding box center [864, 61] width 29 height 6
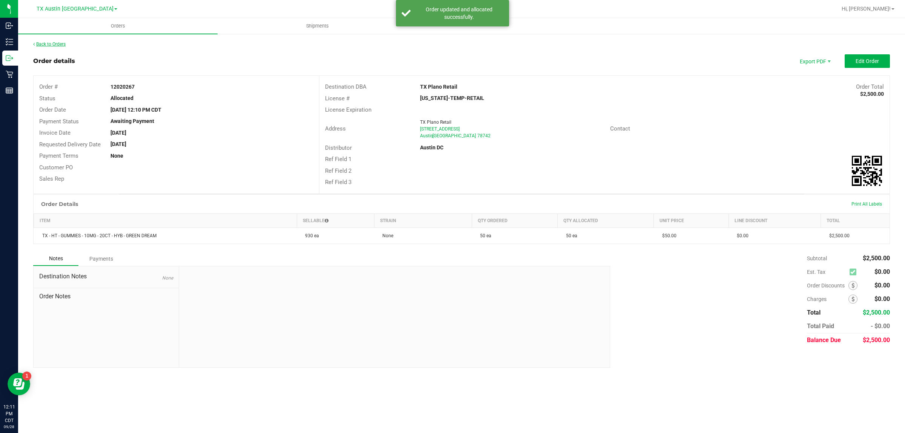
click at [63, 43] on link "Back to Orders" at bounding box center [49, 43] width 32 height 5
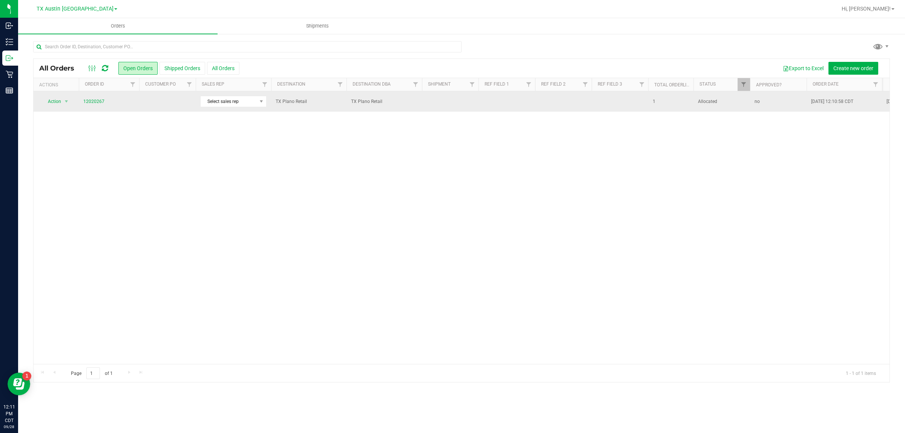
click at [165, 104] on td at bounding box center [167, 101] width 57 height 20
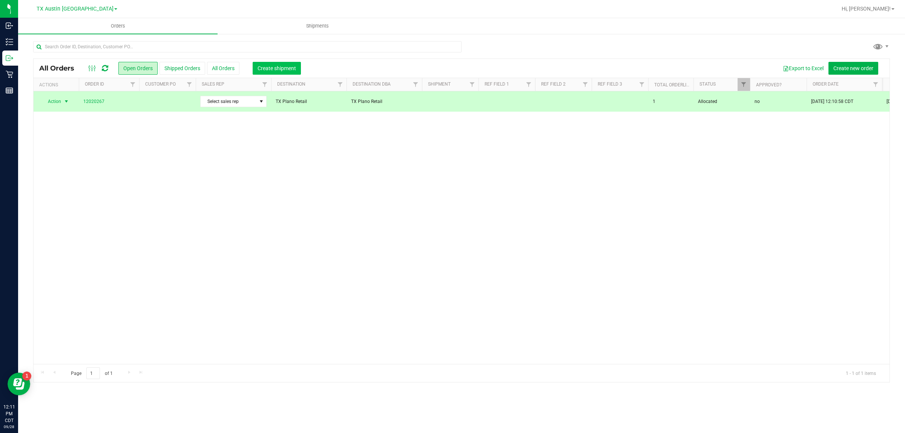
click at [279, 64] on button "Create shipment" at bounding box center [277, 68] width 48 height 13
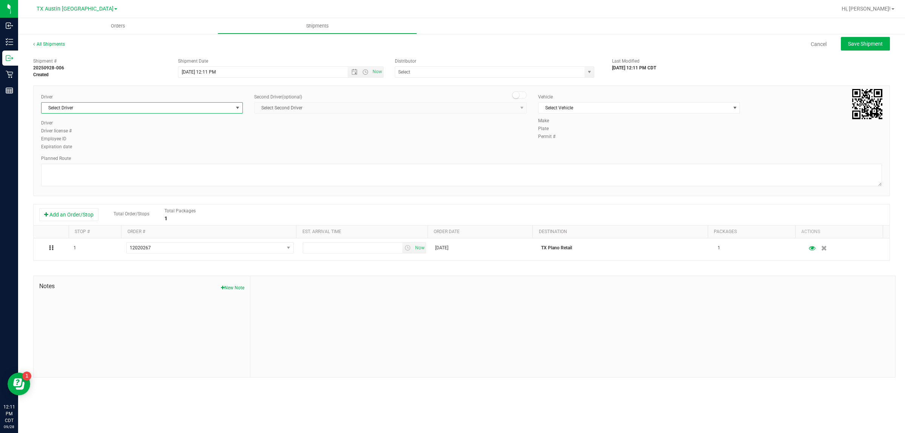
click at [204, 108] on span "Select Driver" at bounding box center [136, 108] width 191 height 11
click at [202, 136] on li "William Bates" at bounding box center [141, 139] width 201 height 11
type input "bat"
click at [437, 106] on span "Select Vehicle" at bounding box center [633, 108] width 191 height 11
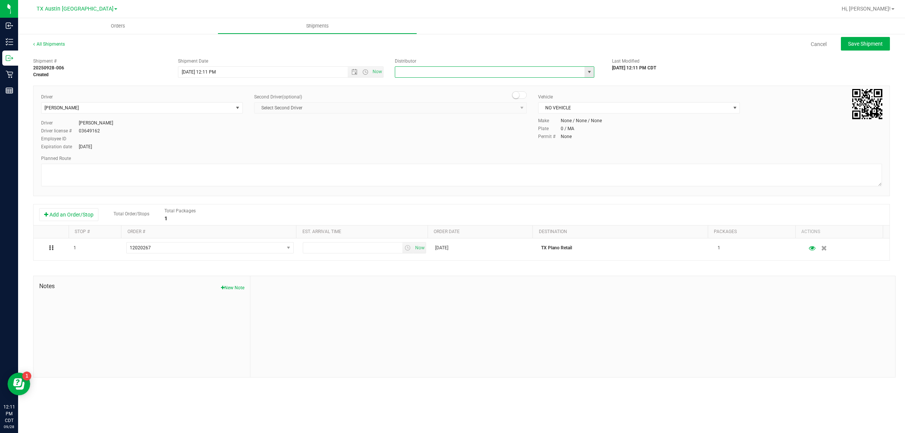
click at [437, 72] on input "text" at bounding box center [487, 72] width 184 height 11
click at [437, 88] on li "Austin DC" at bounding box center [494, 84] width 199 height 11
type input "Austin DC"
click at [379, 73] on span "Now" at bounding box center [377, 71] width 13 height 11
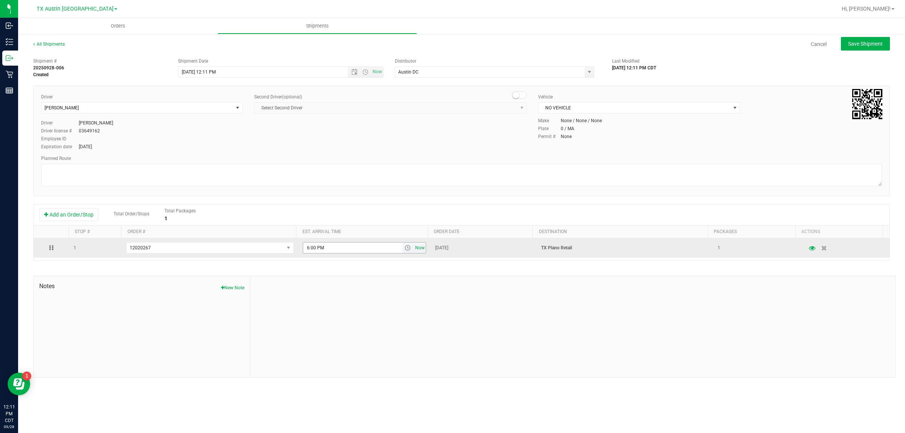
click at [413, 248] on span "Now" at bounding box center [419, 247] width 13 height 11
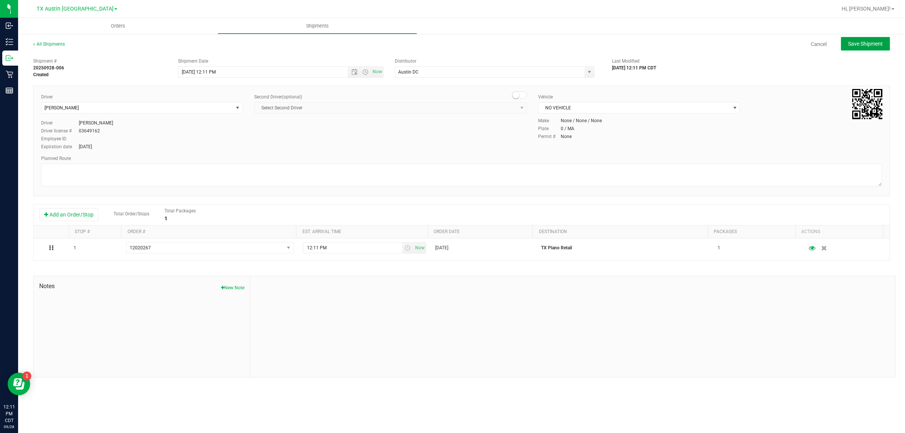
click at [437, 46] on span "Save Shipment" at bounding box center [865, 44] width 35 height 6
type input "9/28/2025 5:11 PM"
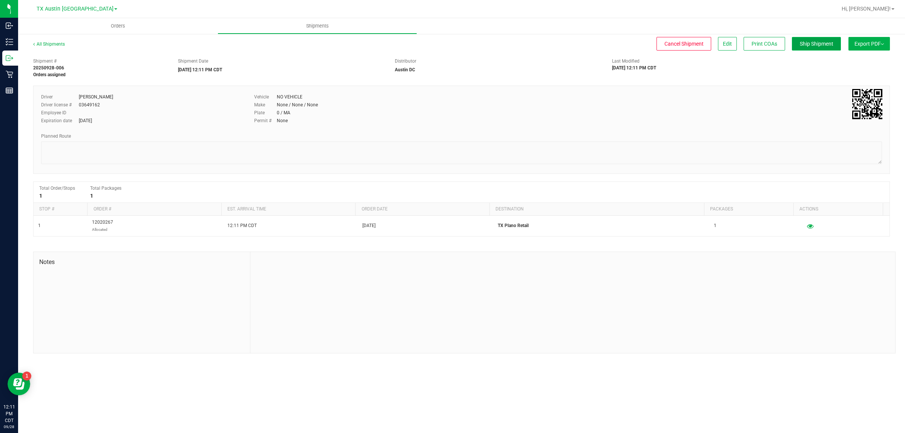
click at [437, 42] on span "Ship Shipment" at bounding box center [816, 44] width 34 height 6
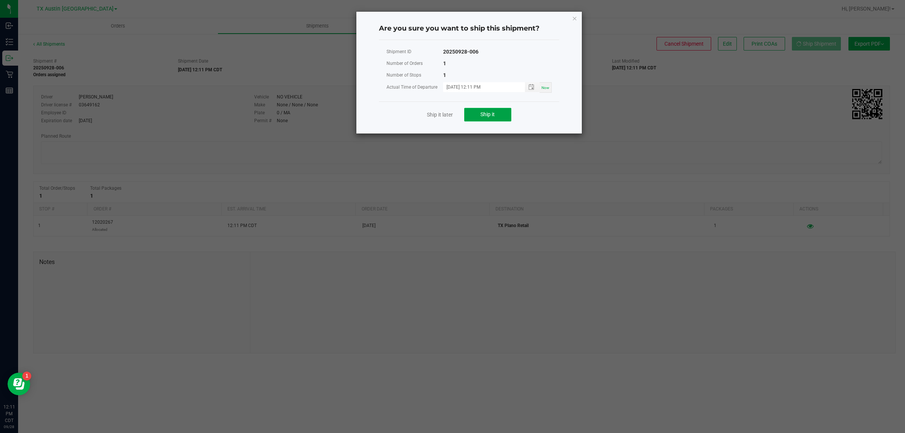
click at [437, 117] on span "Ship it" at bounding box center [487, 114] width 14 height 6
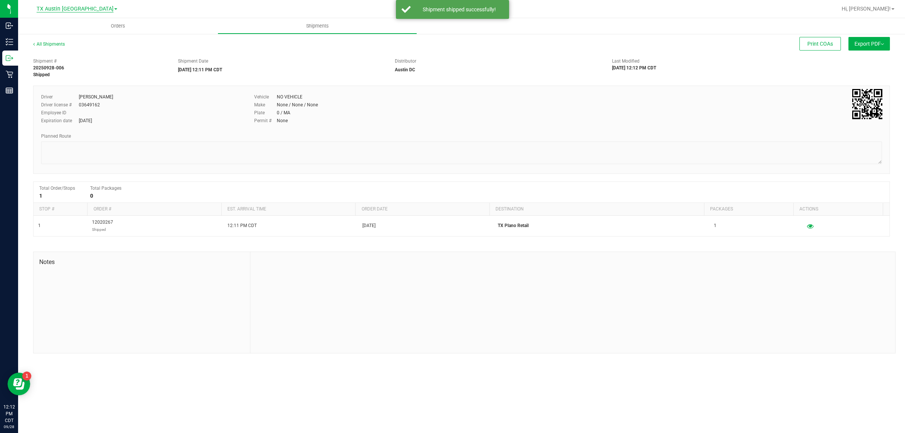
click at [70, 8] on span "TX Austin [GEOGRAPHIC_DATA]" at bounding box center [75, 9] width 77 height 7
click at [74, 32] on link "TX Plano Retail" at bounding box center [77, 37] width 110 height 10
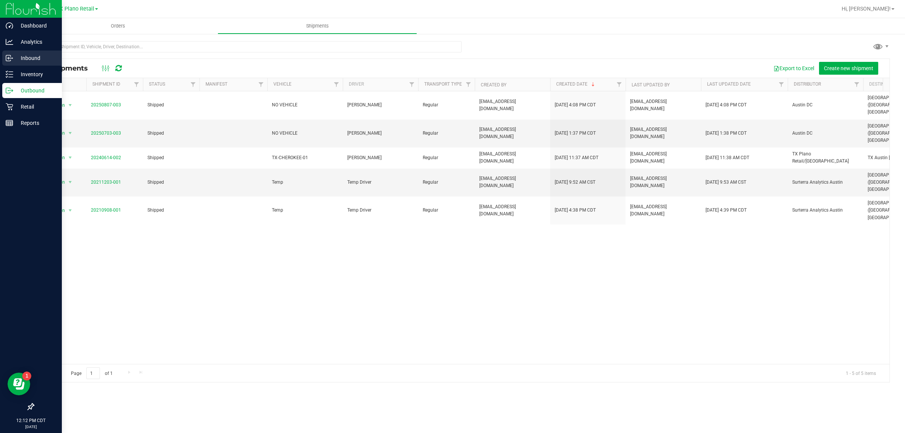
click at [32, 58] on p "Inbound" at bounding box center [35, 58] width 45 height 9
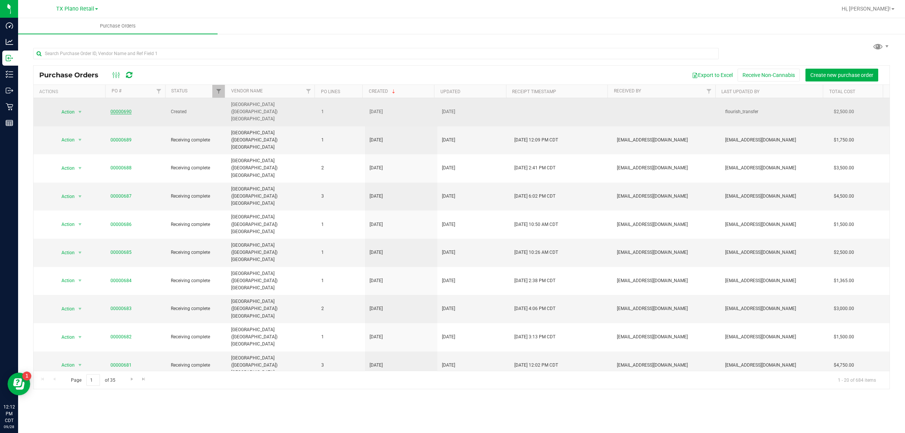
click at [121, 109] on link "00000690" at bounding box center [120, 111] width 21 height 5
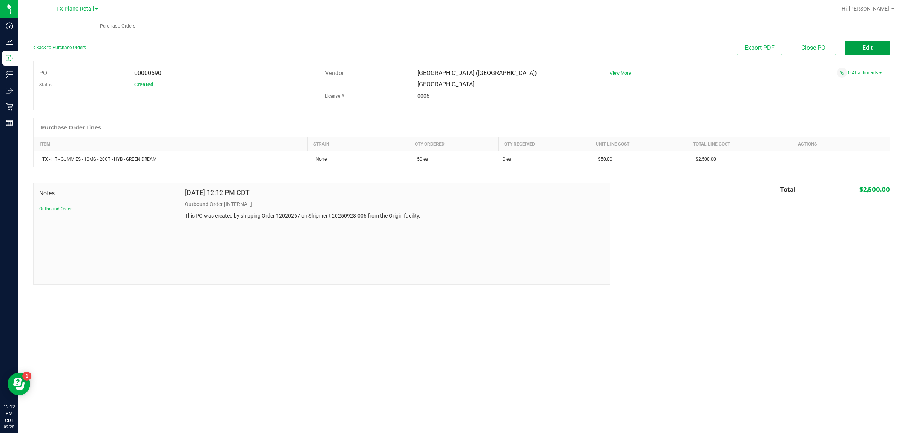
click at [437, 41] on button "Edit" at bounding box center [866, 48] width 45 height 14
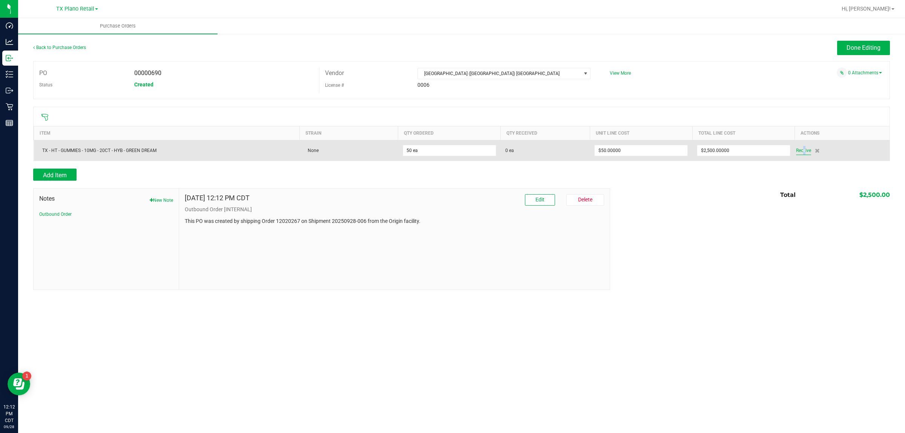
click at [437, 153] on span "Receive" at bounding box center [803, 150] width 15 height 9
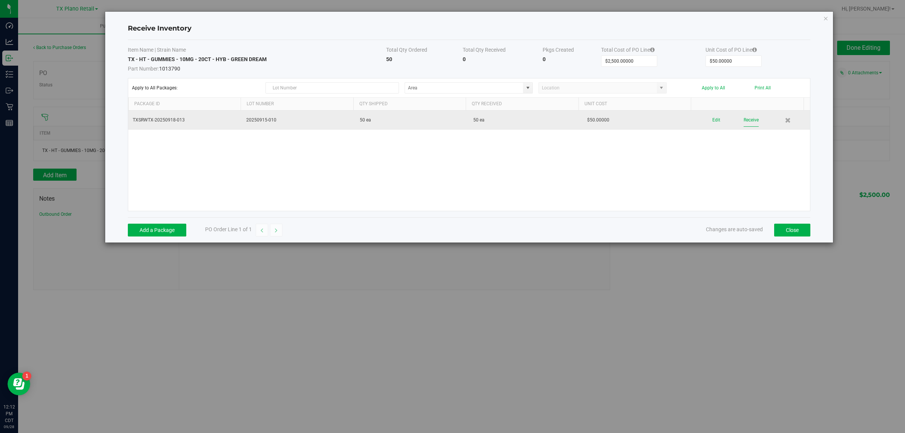
click at [437, 124] on button "Receive" at bounding box center [750, 119] width 15 height 13
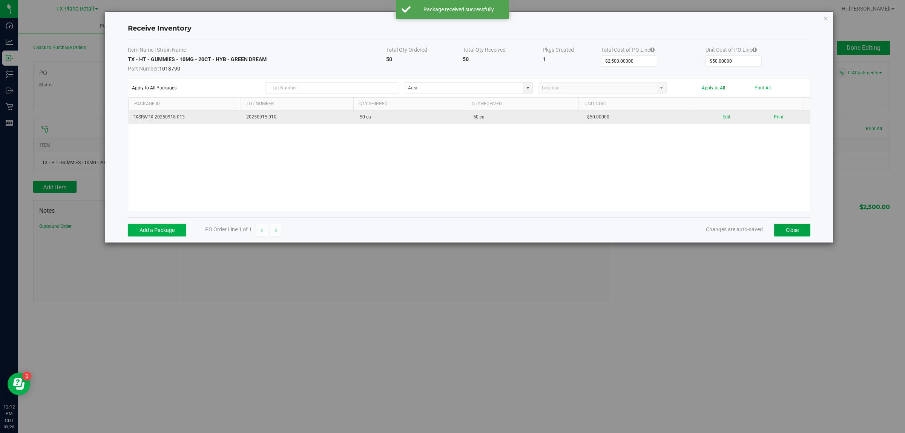
click at [437, 232] on button "Close" at bounding box center [792, 230] width 36 height 13
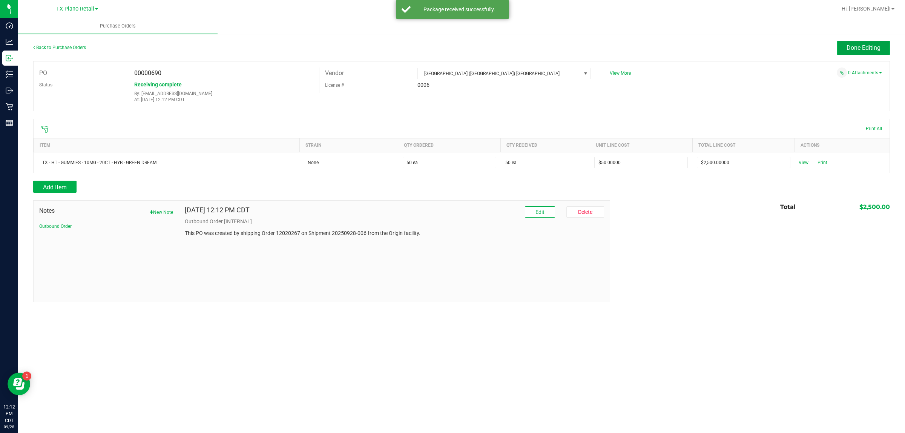
click at [437, 48] on span "Done Editing" at bounding box center [863, 47] width 34 height 7
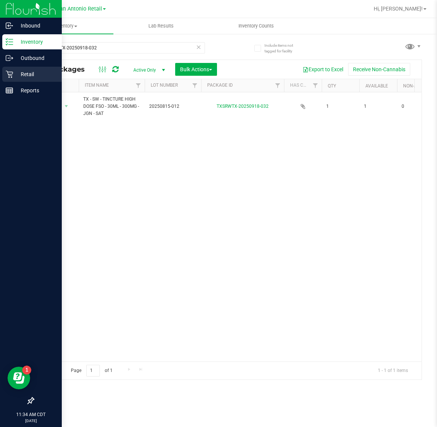
click at [14, 75] on p "Retail" at bounding box center [35, 74] width 45 height 9
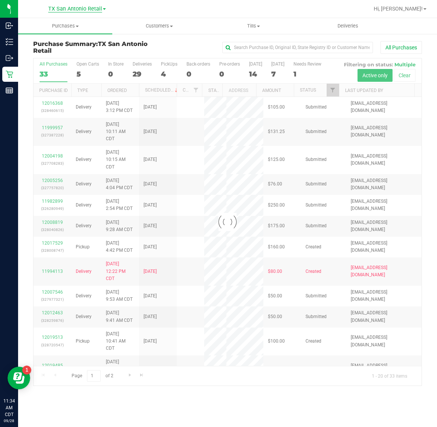
click at [73, 8] on span "TX San Antonio Retail" at bounding box center [75, 9] width 54 height 7
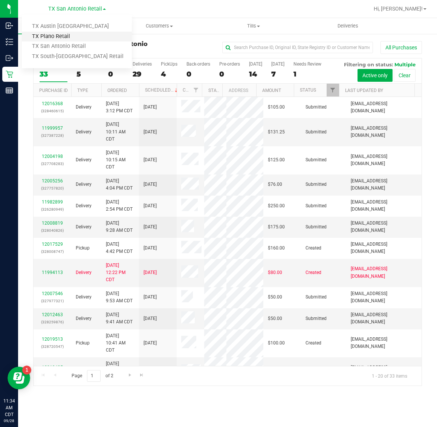
click at [60, 40] on link "TX Plano Retail" at bounding box center [77, 37] width 110 height 10
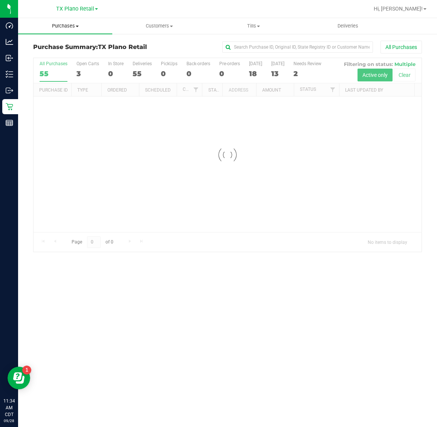
click at [70, 23] on span "Purchases" at bounding box center [65, 26] width 94 height 7
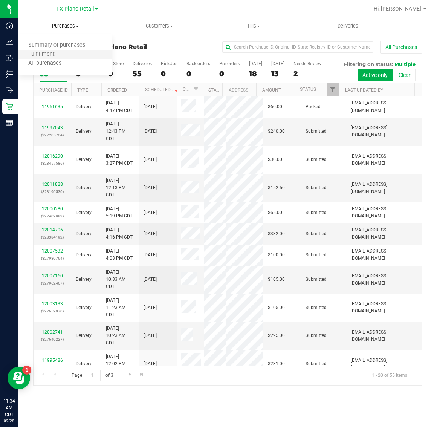
click at [70, 57] on li "Fulfillment" at bounding box center [65, 54] width 94 height 9
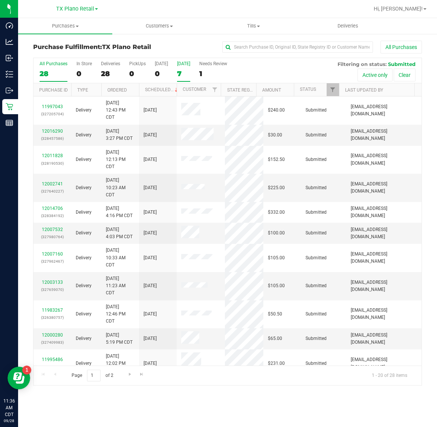
click at [186, 64] on div "[DATE]" at bounding box center [183, 63] width 13 height 5
click at [0, 0] on input "[DATE] 7" at bounding box center [0, 0] width 0 height 0
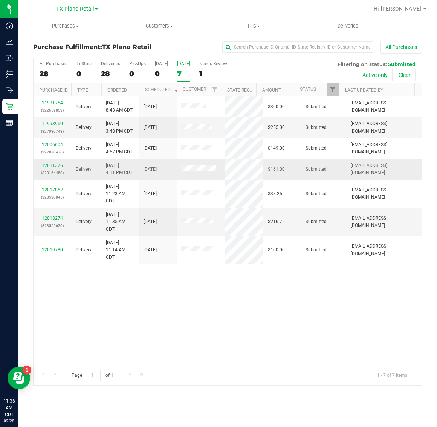
click at [55, 168] on link "12011376" at bounding box center [52, 165] width 21 height 5
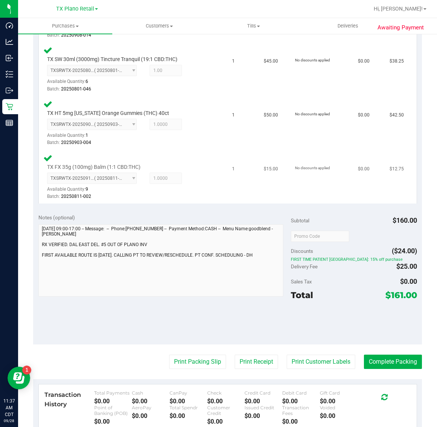
scroll to position [314, 0]
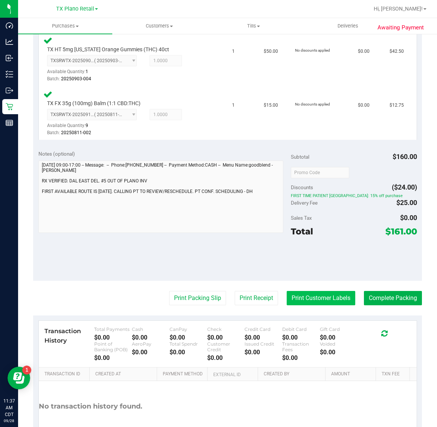
click at [304, 295] on button "Print Customer Labels" at bounding box center [321, 298] width 69 height 14
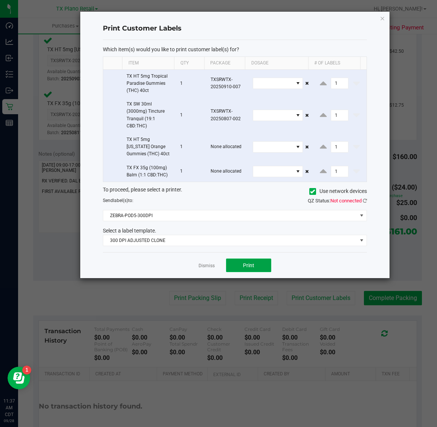
click at [255, 261] on button "Print" at bounding box center [248, 266] width 45 height 14
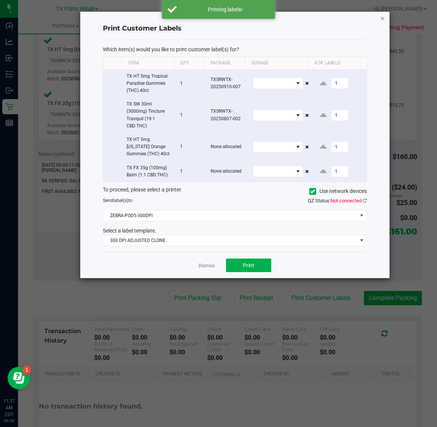
click at [383, 15] on icon "button" at bounding box center [382, 18] width 5 height 9
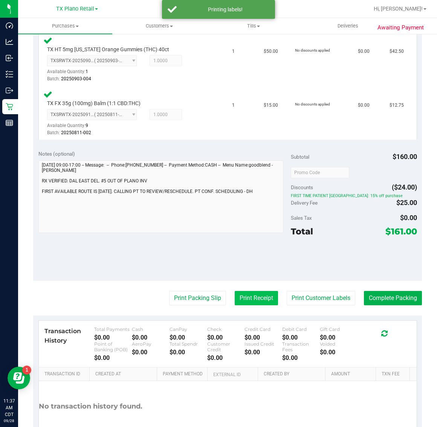
click at [244, 291] on button "Print Receipt" at bounding box center [256, 298] width 43 height 14
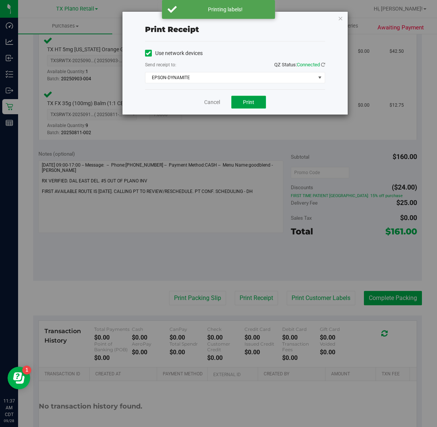
click at [246, 104] on span "Print" at bounding box center [248, 102] width 11 height 6
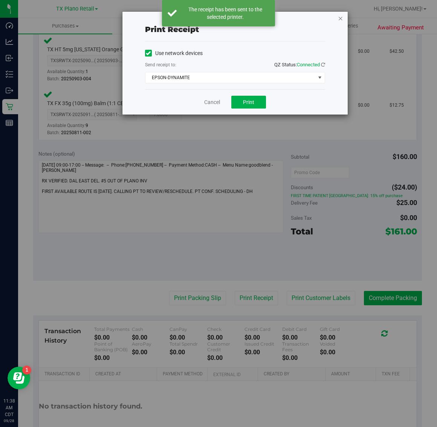
click at [341, 14] on icon "button" at bounding box center [340, 18] width 5 height 9
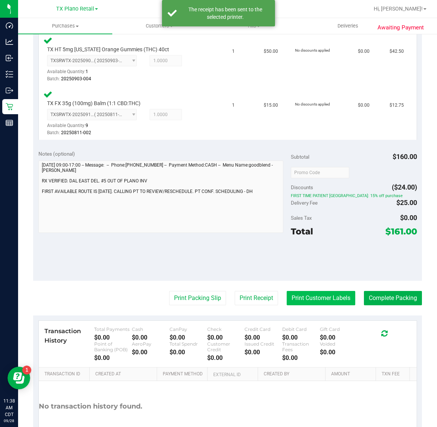
click at [308, 292] on button "Print Customer Labels" at bounding box center [321, 298] width 69 height 14
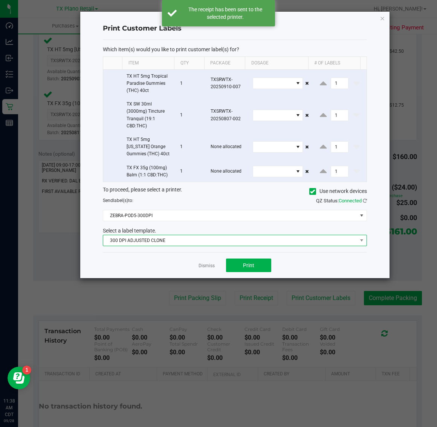
click at [245, 236] on span "300 DPI ADJUSTED CLONE" at bounding box center [230, 240] width 254 height 11
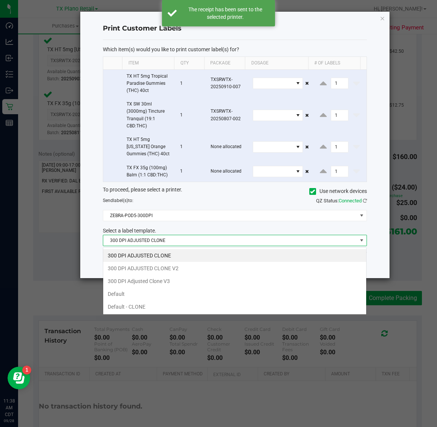
scroll to position [12, 264]
click at [210, 282] on li "300 DPI Adjusted Clone V3" at bounding box center [234, 281] width 263 height 13
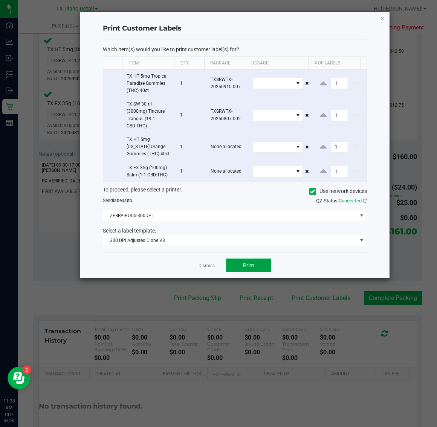
click at [258, 270] on button "Print" at bounding box center [248, 266] width 45 height 14
click at [204, 278] on div "Dismiss Print" at bounding box center [235, 265] width 264 height 26
click at [203, 265] on link "Dismiss" at bounding box center [207, 266] width 16 height 6
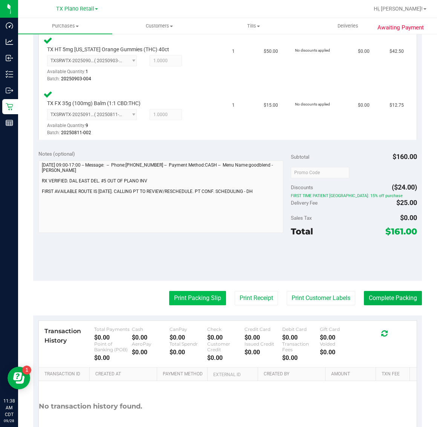
click at [198, 295] on button "Print Packing Slip" at bounding box center [197, 298] width 57 height 14
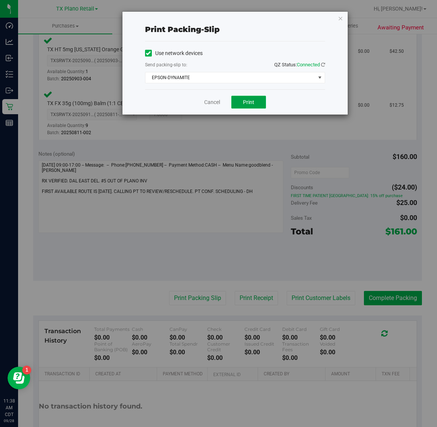
click at [253, 108] on button "Print" at bounding box center [248, 102] width 35 height 13
click at [342, 17] on icon "button" at bounding box center [340, 18] width 5 height 9
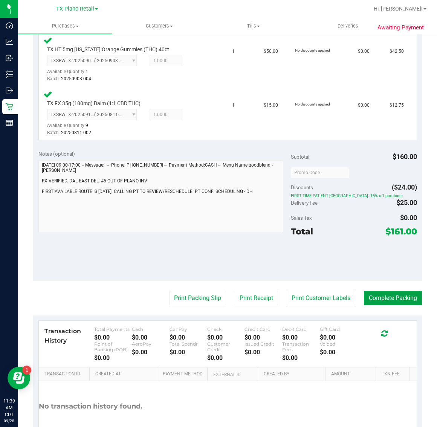
click at [389, 293] on button "Complete Packing" at bounding box center [393, 298] width 58 height 14
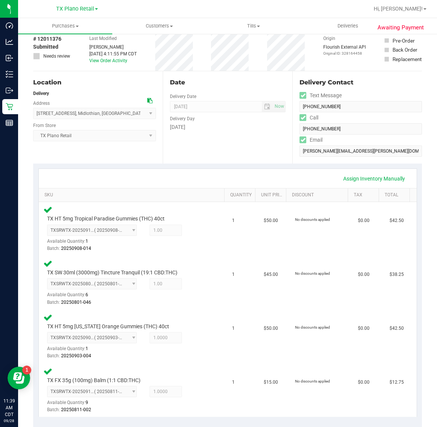
scroll to position [0, 0]
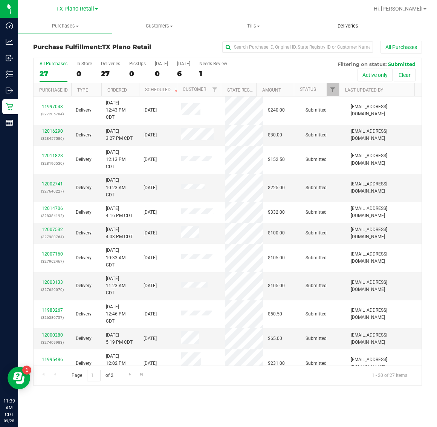
click at [351, 25] on span "Deliveries" at bounding box center [348, 26] width 41 height 7
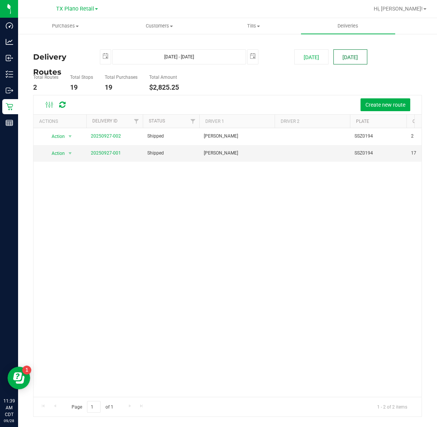
click at [352, 54] on button "[DATE]" at bounding box center [351, 56] width 34 height 15
type input "[DATE] - [DATE]"
type input "[DATE]"
click at [109, 153] on link "20250927-003" at bounding box center [106, 152] width 30 height 5
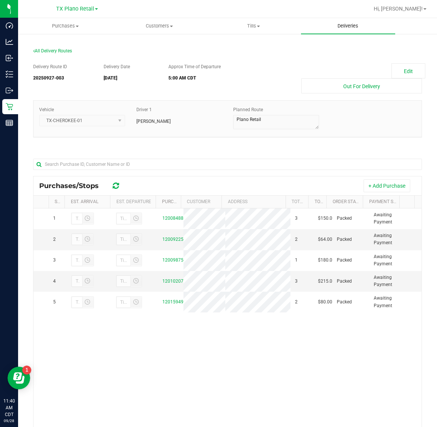
click at [343, 27] on span "Deliveries" at bounding box center [348, 26] width 41 height 7
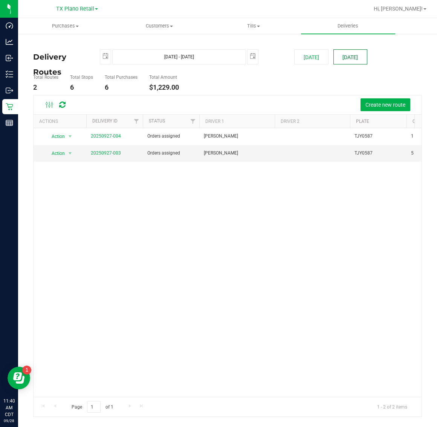
click at [349, 60] on button "[DATE]" at bounding box center [351, 56] width 34 height 15
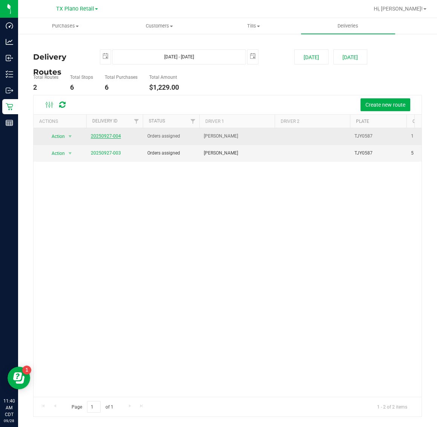
click at [102, 136] on link "20250927-004" at bounding box center [106, 135] width 30 height 5
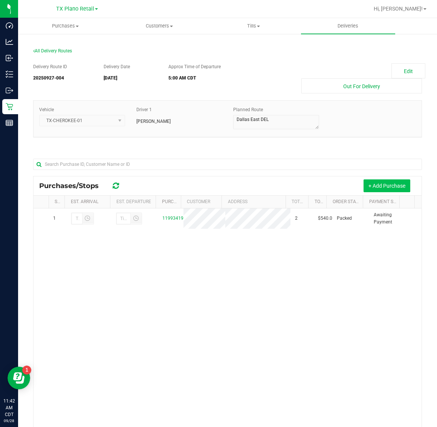
click at [373, 189] on button "+ Add Purchase" at bounding box center [387, 185] width 47 height 13
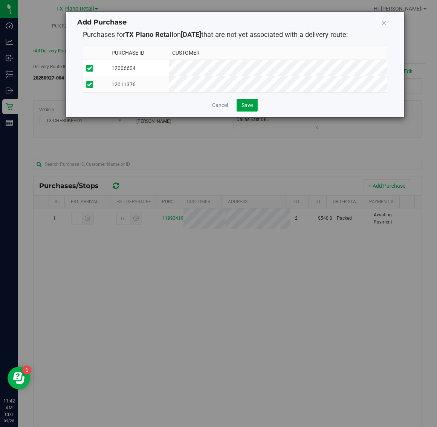
click at [254, 110] on button "Save" at bounding box center [247, 105] width 21 height 13
